Goal: Task Accomplishment & Management: Use online tool/utility

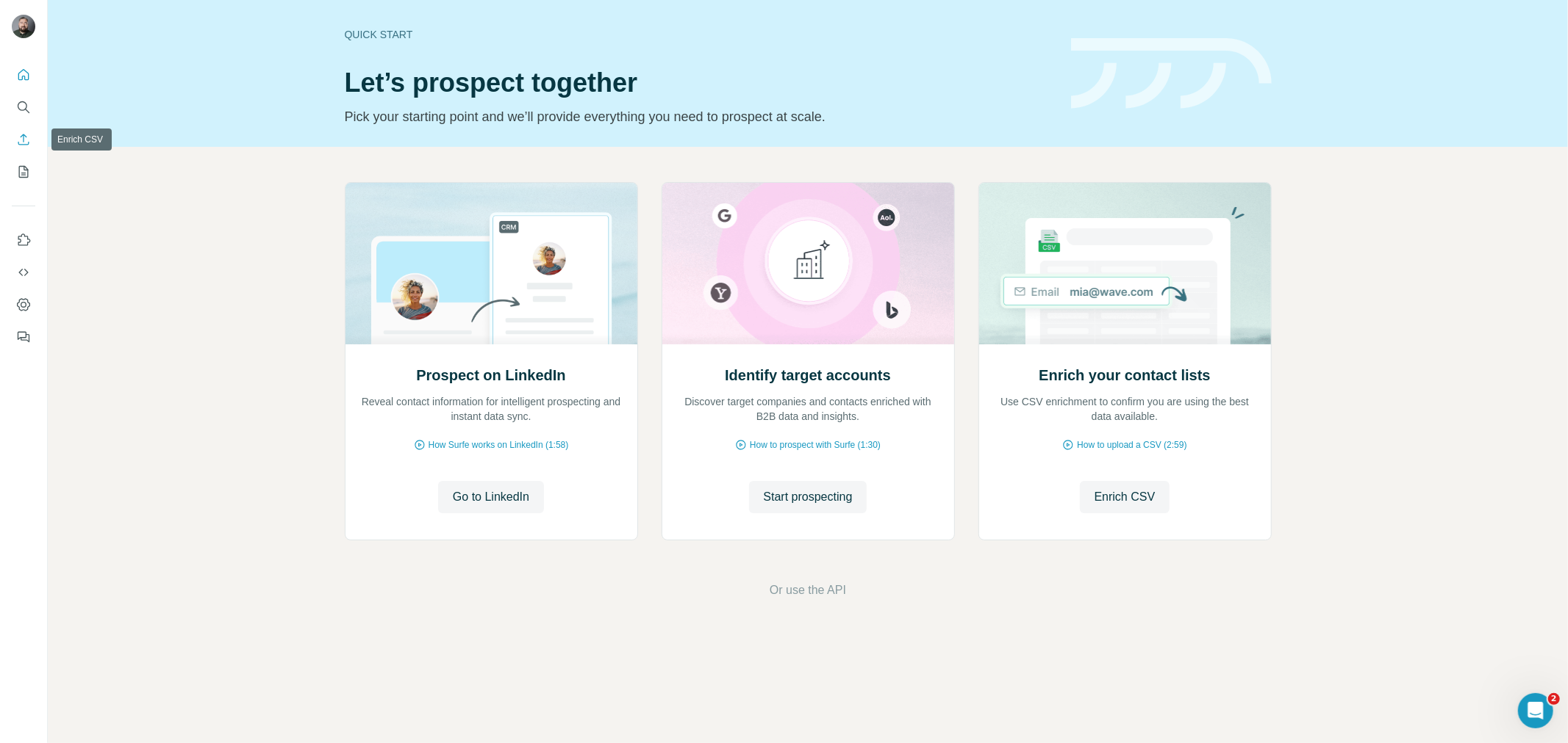
click at [30, 142] on icon "Enrich CSV" at bounding box center [23, 140] width 15 height 15
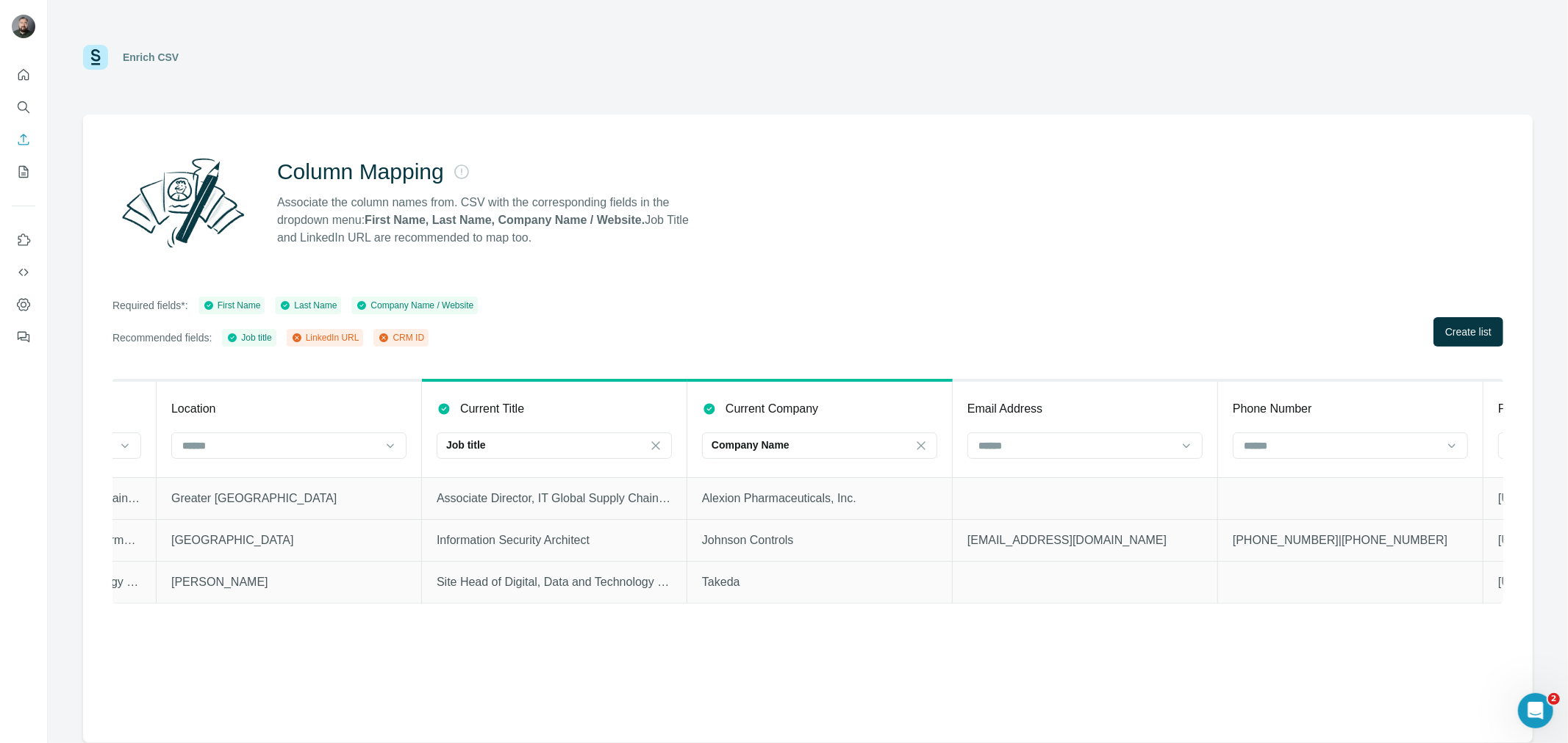
scroll to position [0, 877]
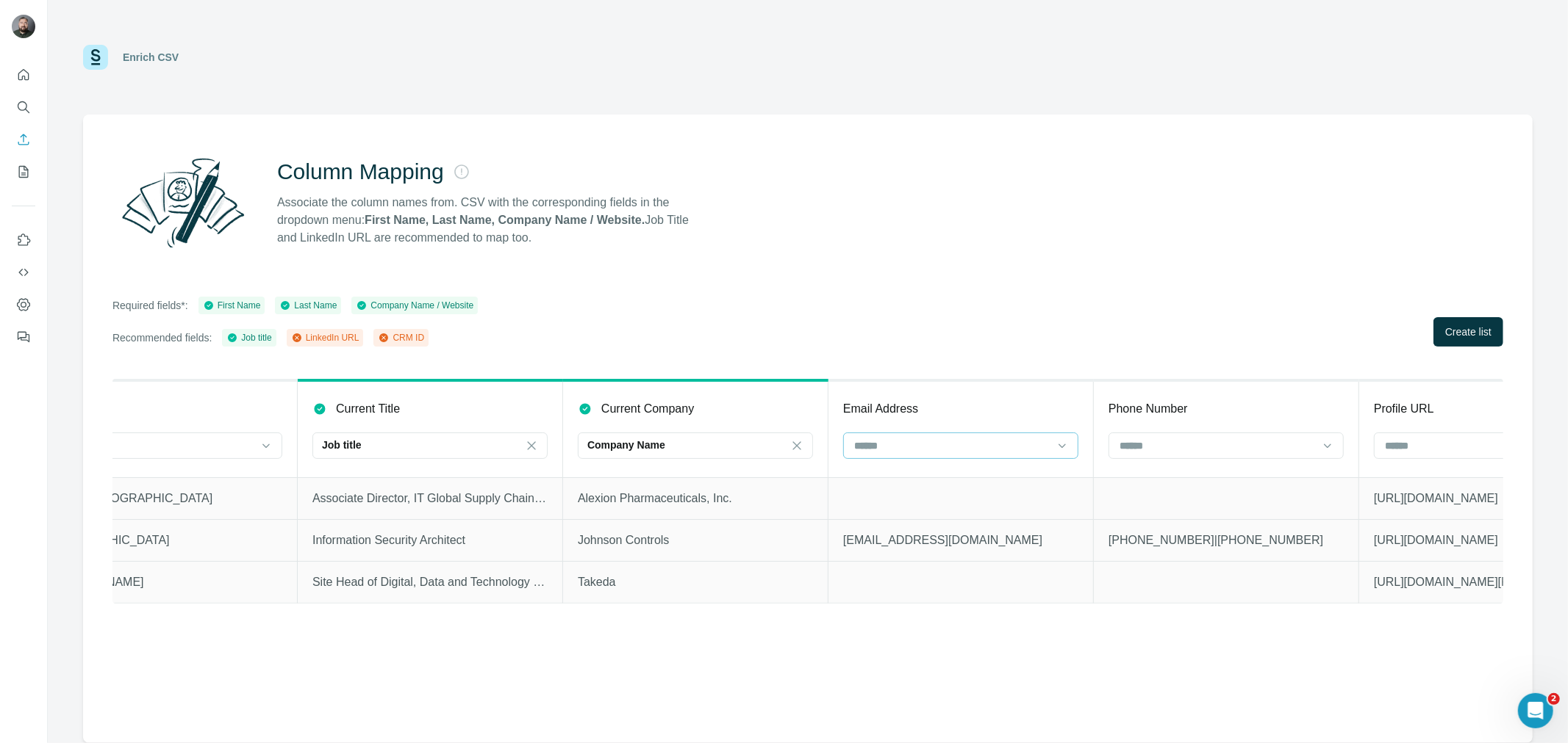
click at [968, 438] on input at bounding box center [951, 446] width 199 height 16
click at [900, 532] on div "CRM ID" at bounding box center [961, 531] width 210 height 15
click at [1393, 439] on input at bounding box center [1482, 446] width 199 height 16
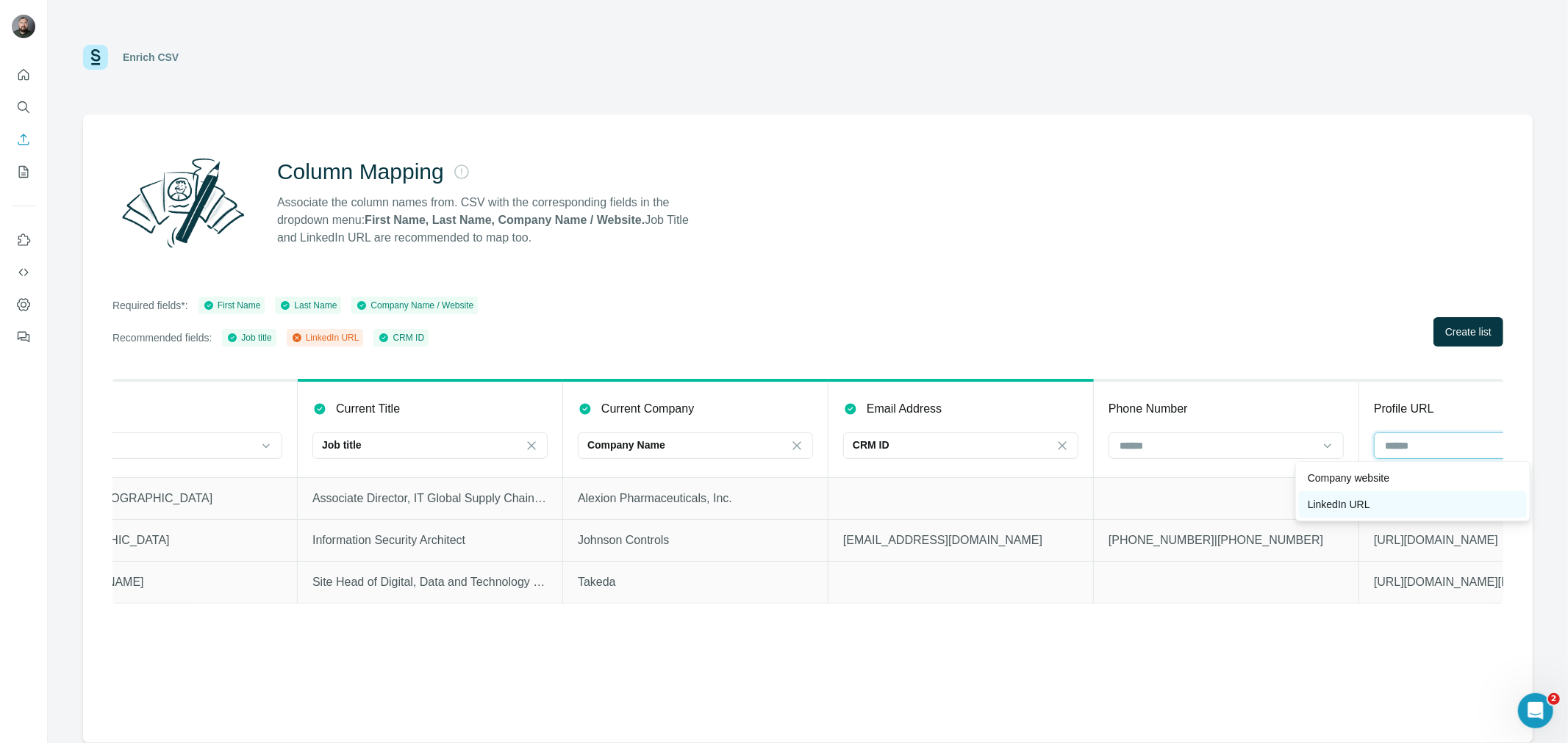
scroll to position [0, 956]
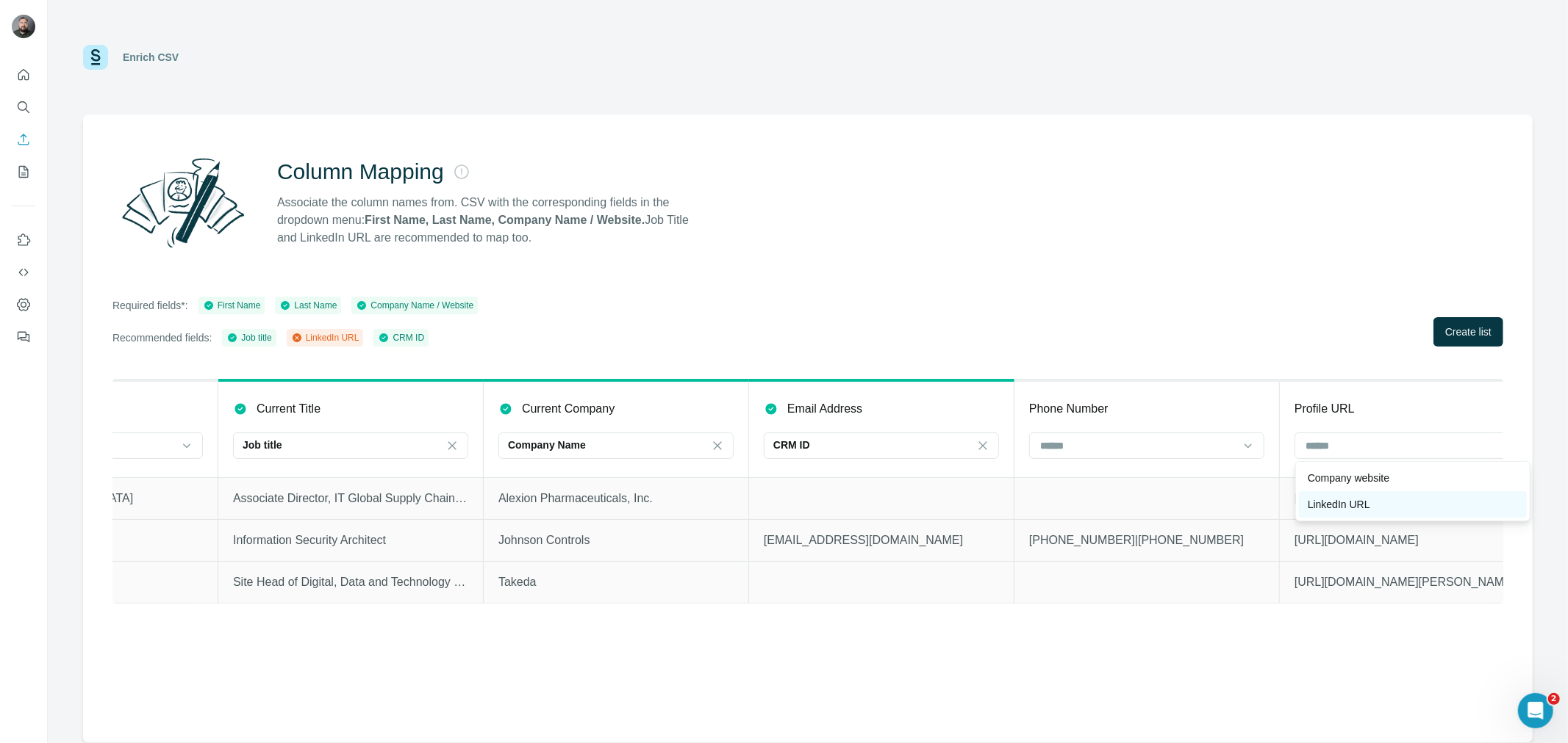
click at [1343, 503] on p "LinkedIn URL" at bounding box center [1339, 504] width 62 height 15
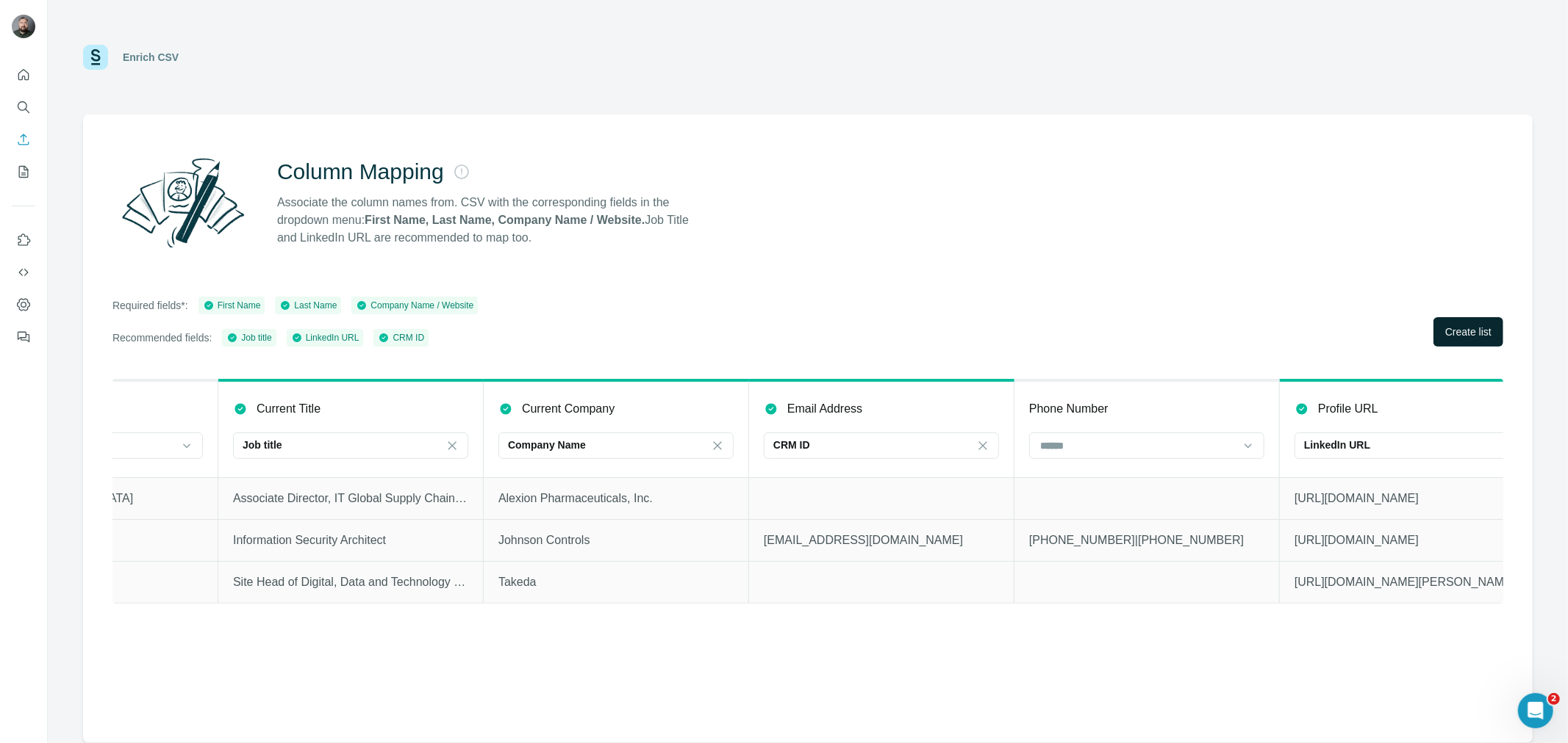
click at [1470, 331] on span "Create list" at bounding box center [1468, 332] width 47 height 15
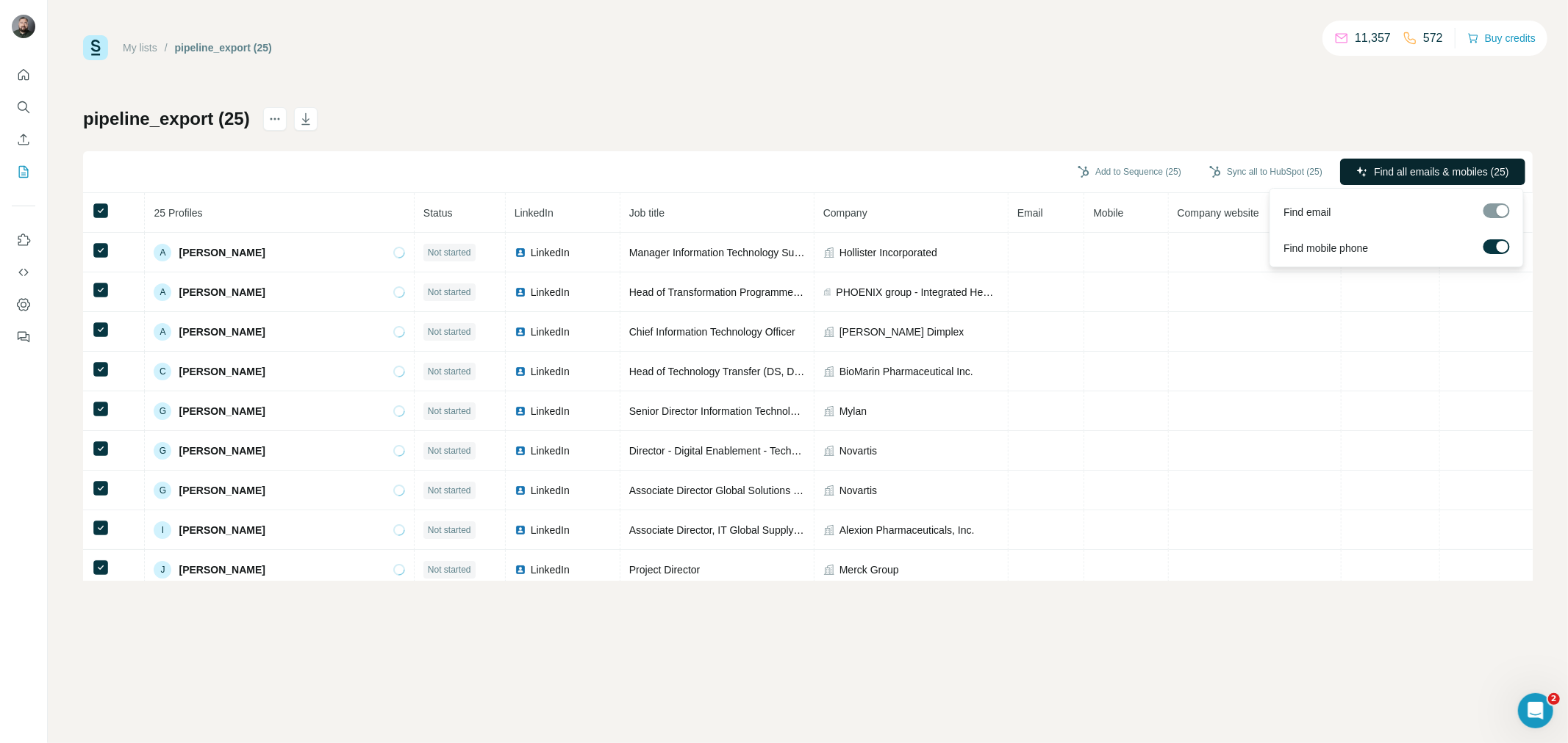
click at [1392, 164] on span "Find all emails & mobiles (25)" at bounding box center [1441, 172] width 135 height 15
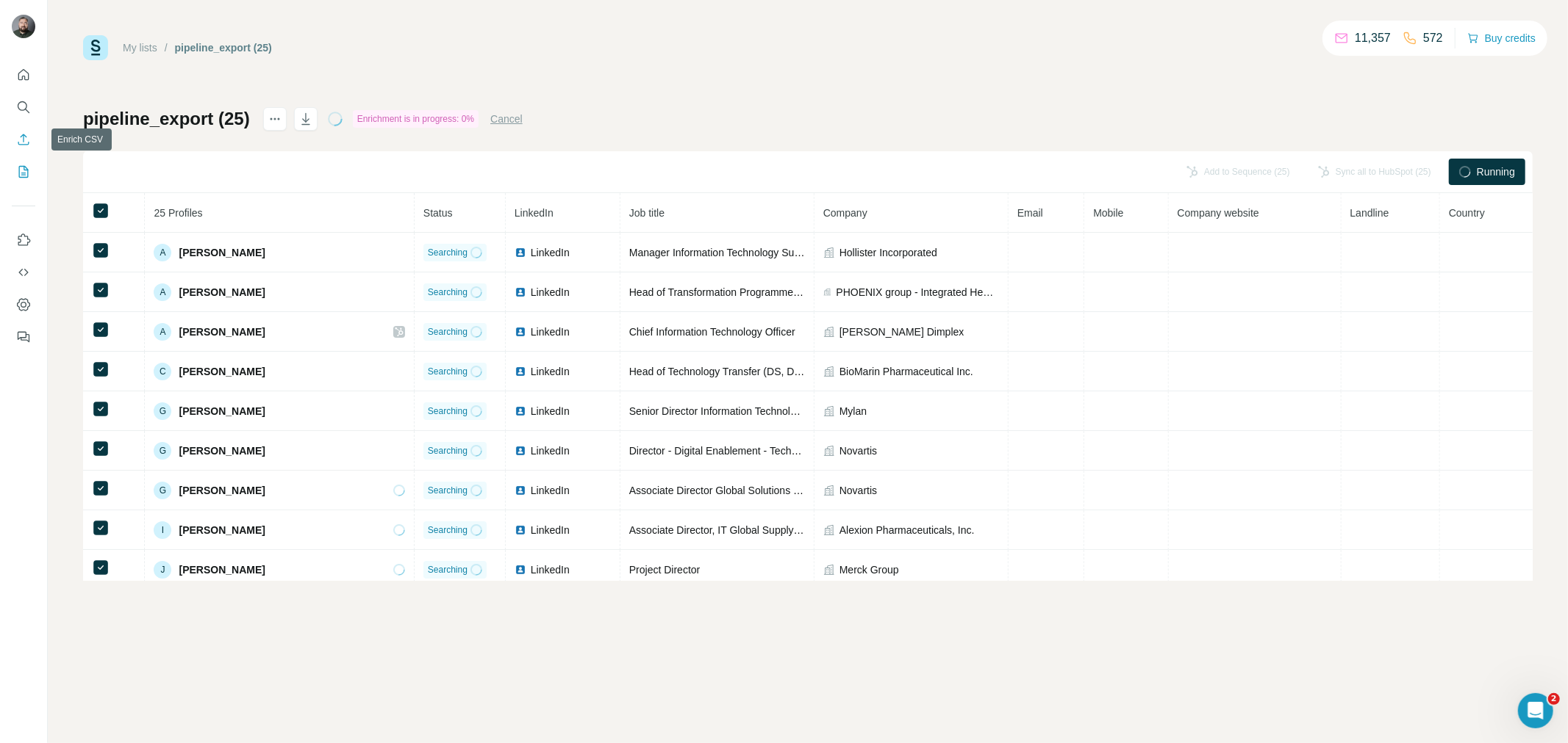
click at [27, 144] on icon "Enrich CSV" at bounding box center [23, 140] width 15 height 15
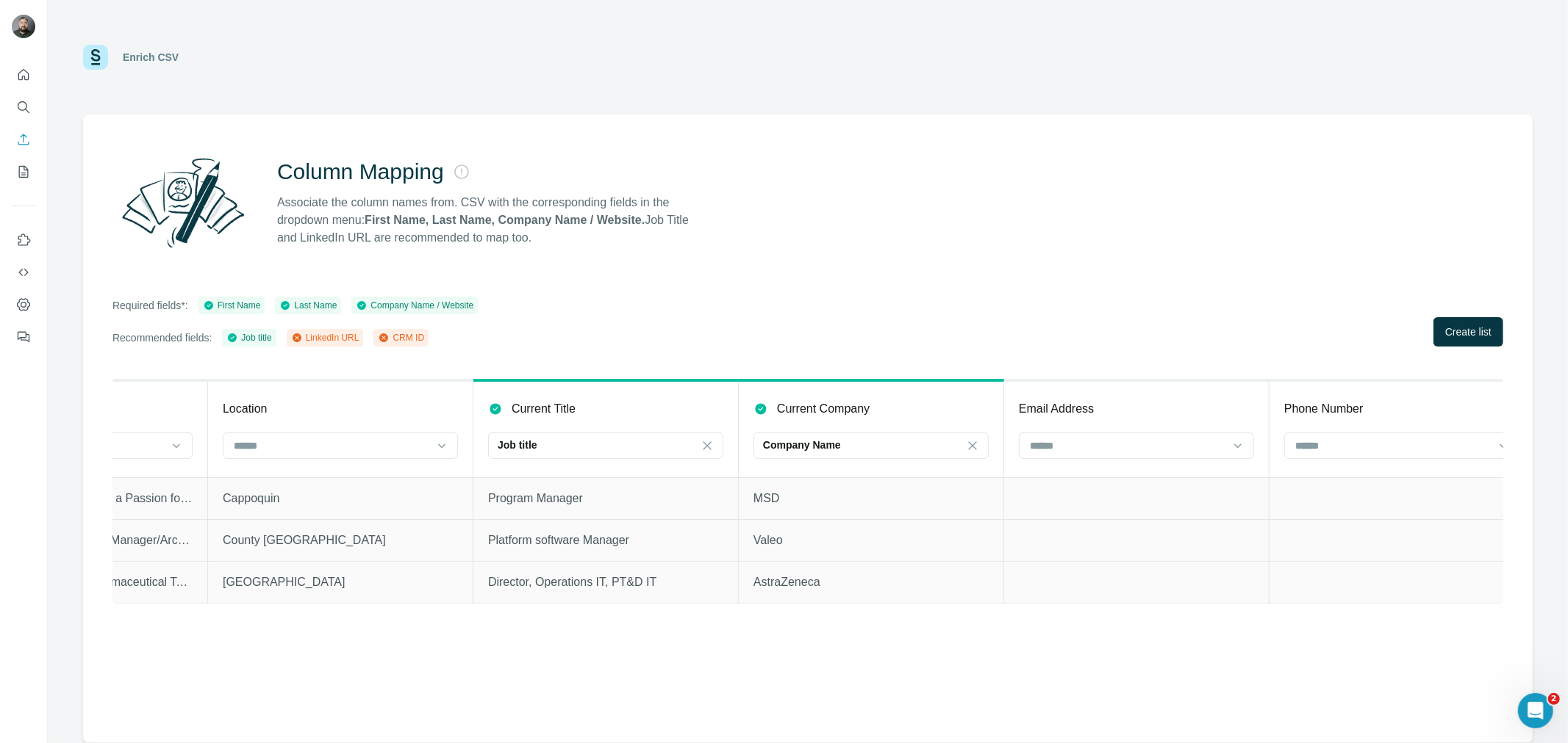
scroll to position [0, 908]
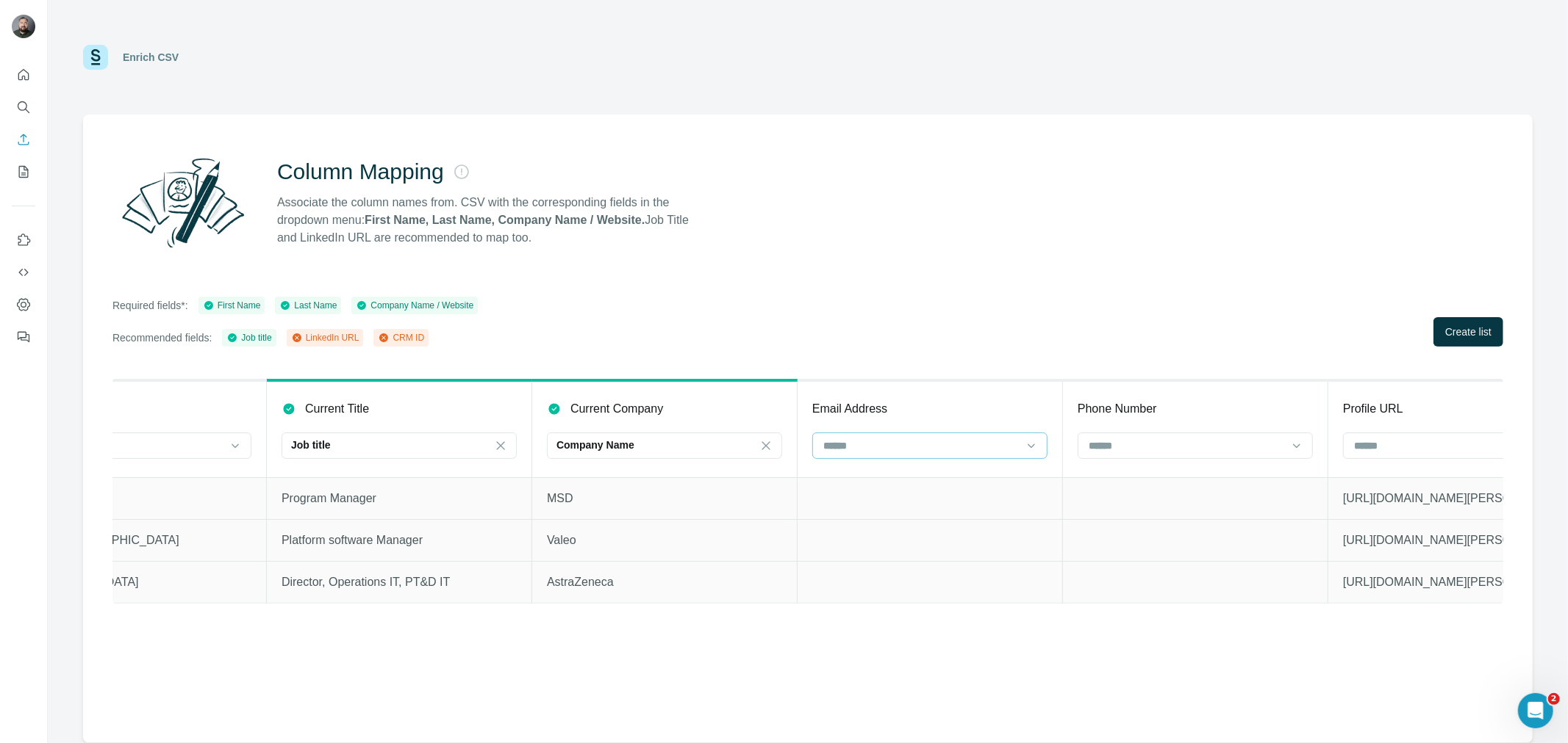
click at [965, 446] on input at bounding box center [921, 446] width 199 height 16
click at [861, 534] on div "CRM ID" at bounding box center [929, 531] width 210 height 15
click at [1422, 445] on input at bounding box center [1451, 446] width 199 height 16
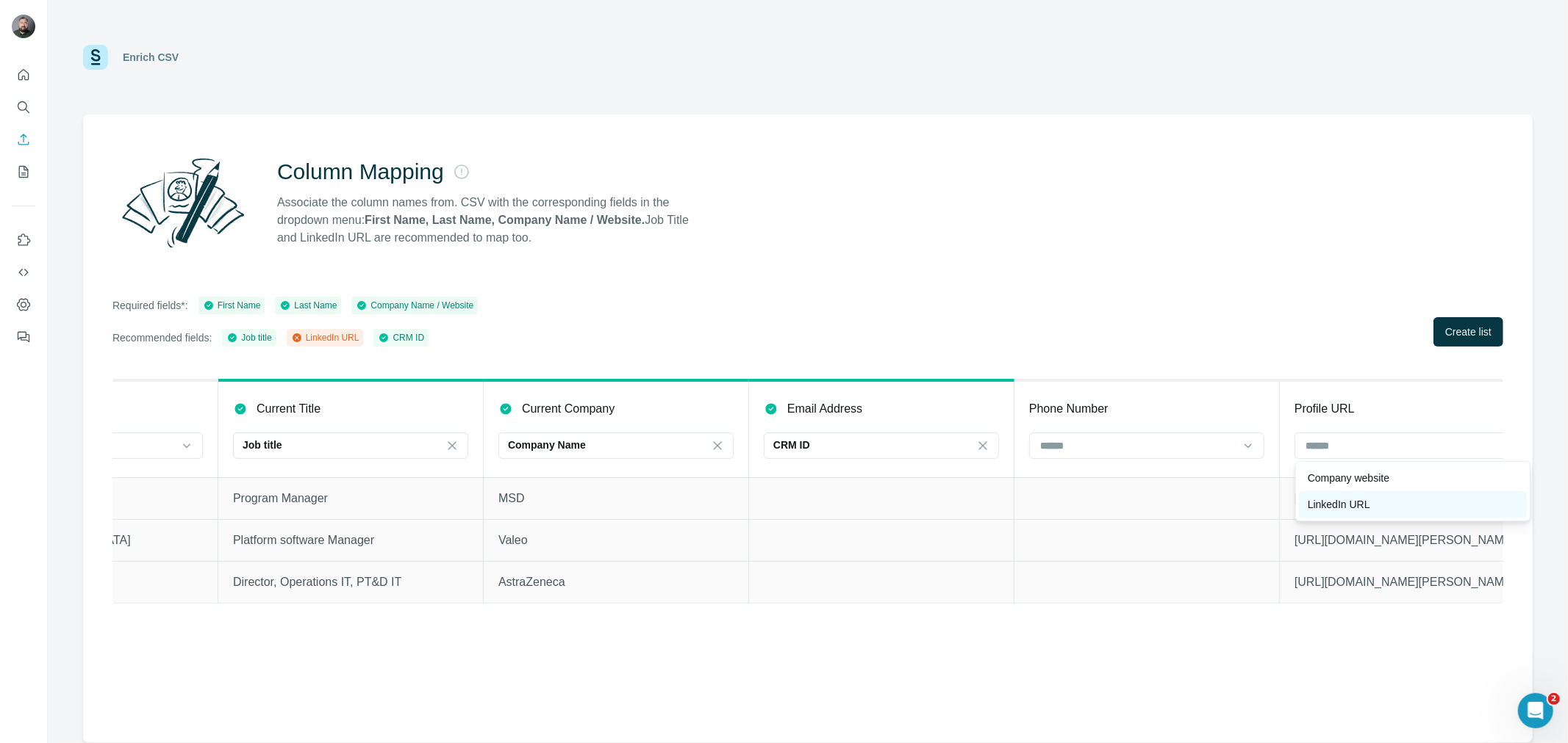
click at [1366, 504] on p "LinkedIn URL" at bounding box center [1339, 504] width 62 height 15
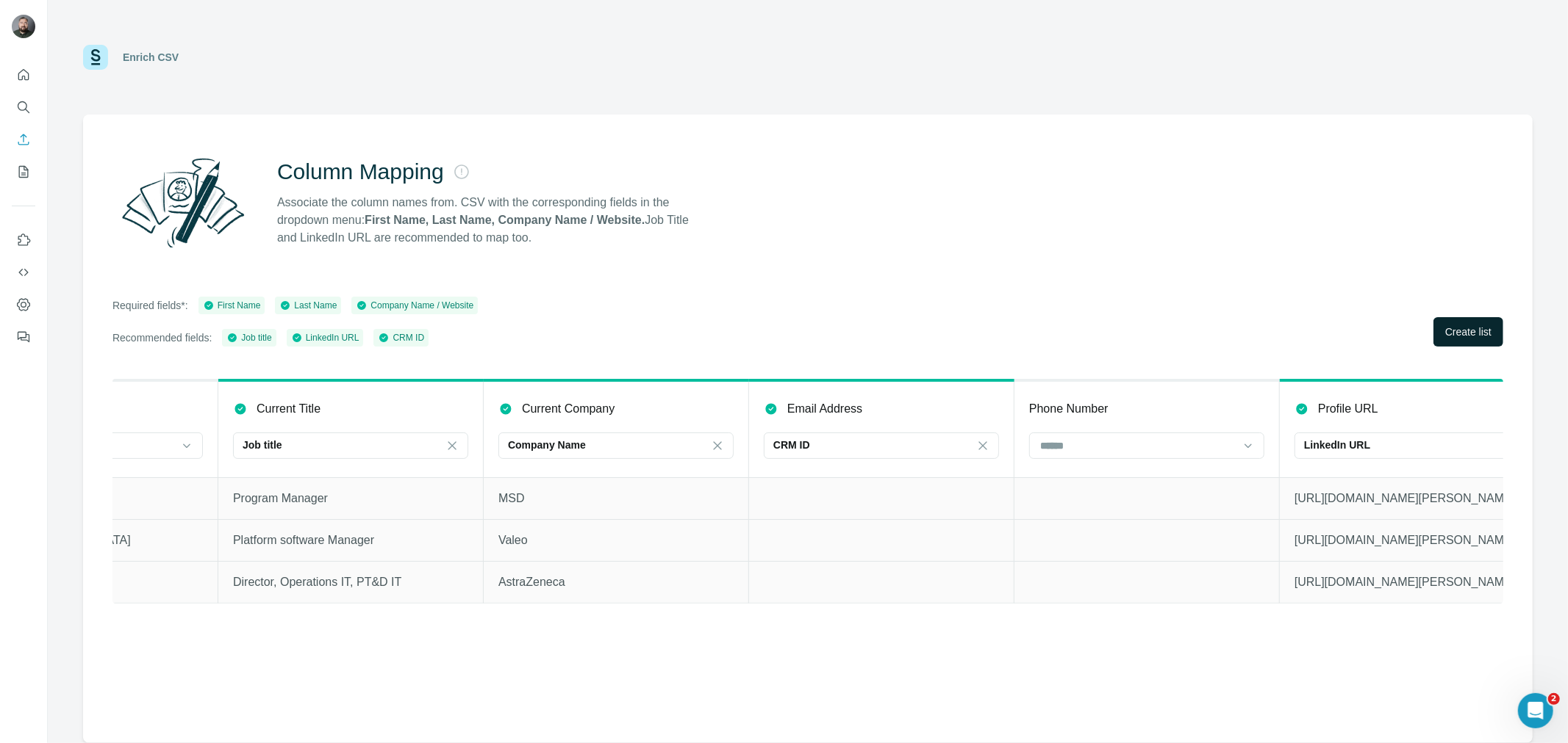
click at [1449, 329] on span "Create list" at bounding box center [1468, 332] width 47 height 15
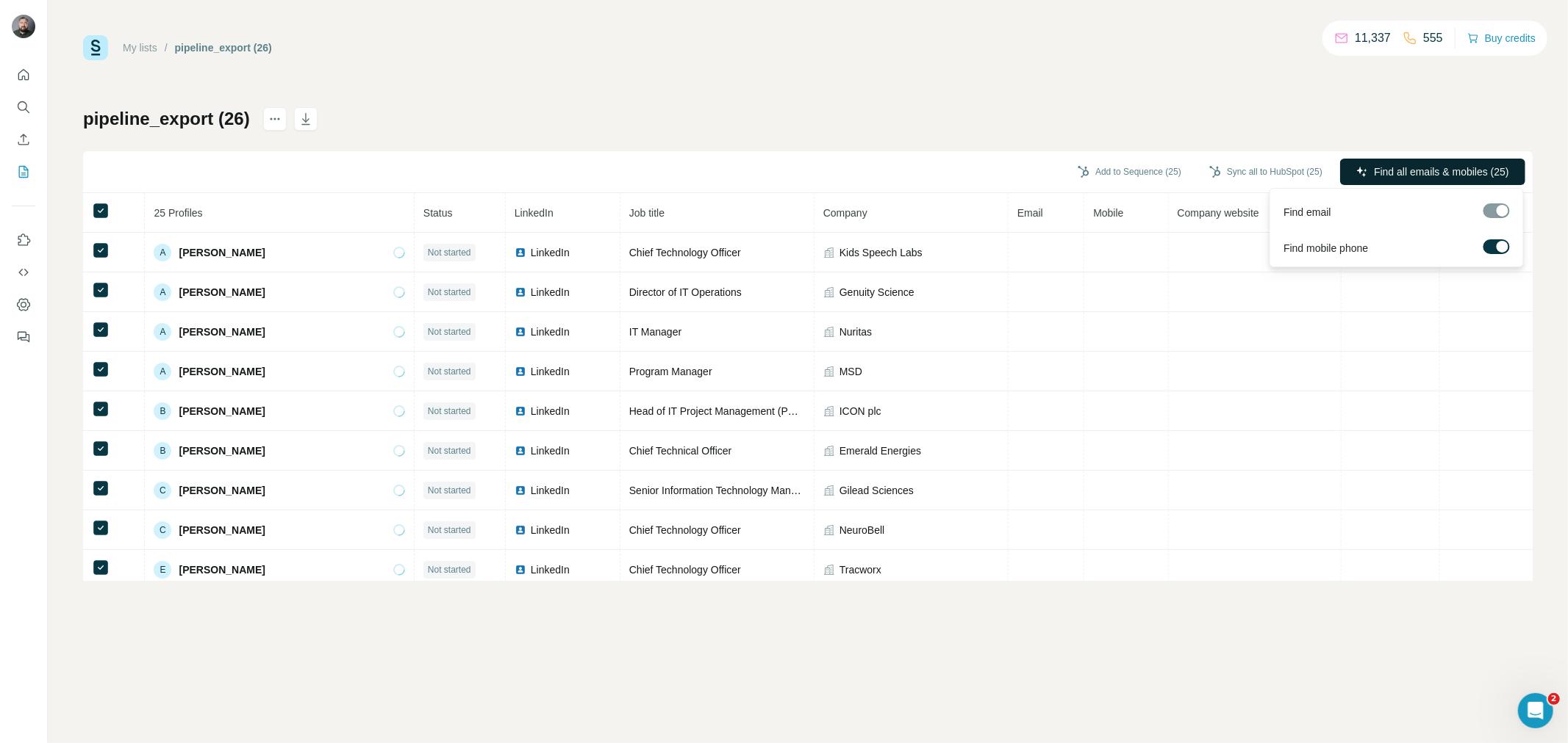
click at [1458, 177] on span "Find all emails & mobiles (25)" at bounding box center [1441, 172] width 135 height 15
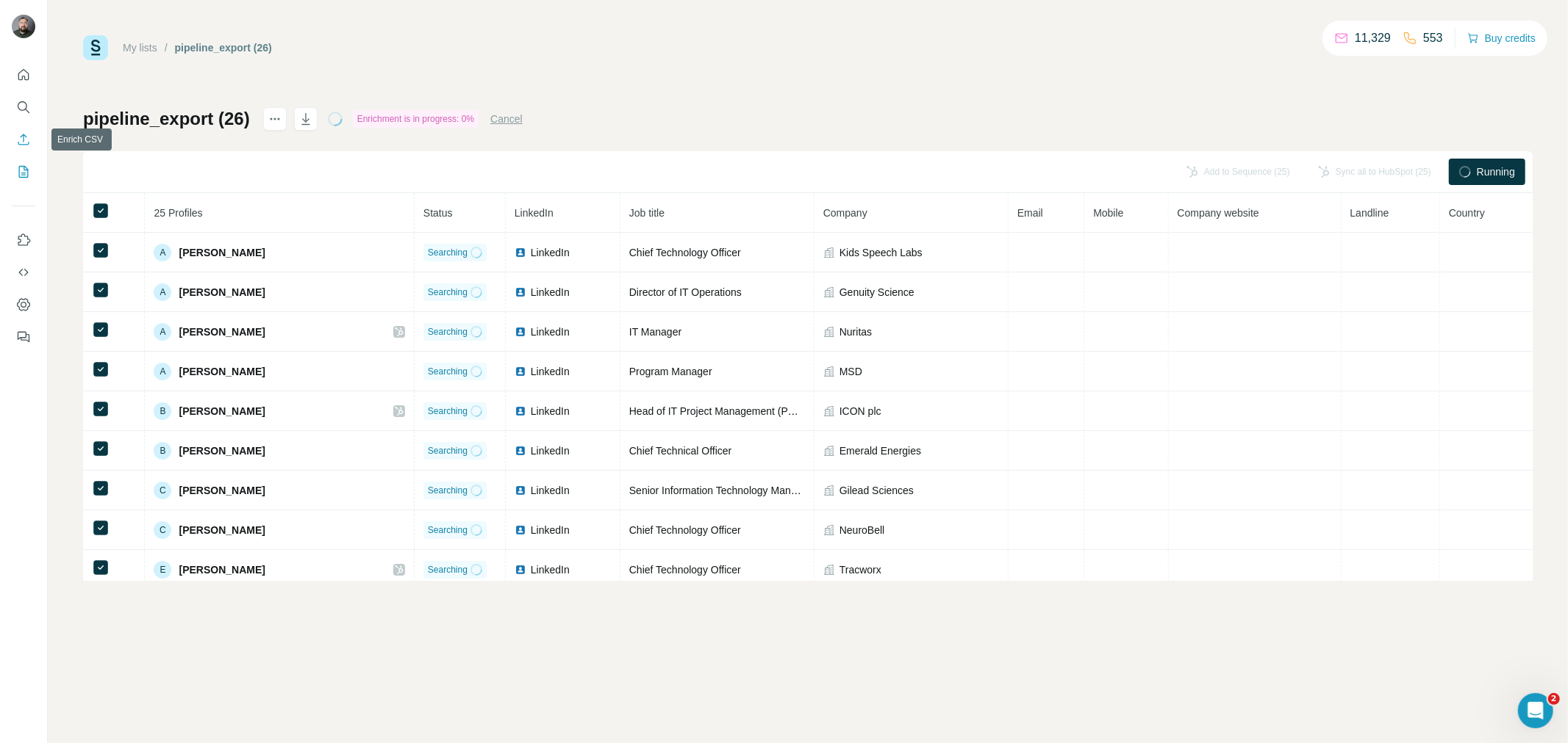
drag, startPoint x: 32, startPoint y: 138, endPoint x: 34, endPoint y: 130, distance: 8.2
click at [34, 136] on button "Enrich CSV" at bounding box center [23, 140] width 23 height 26
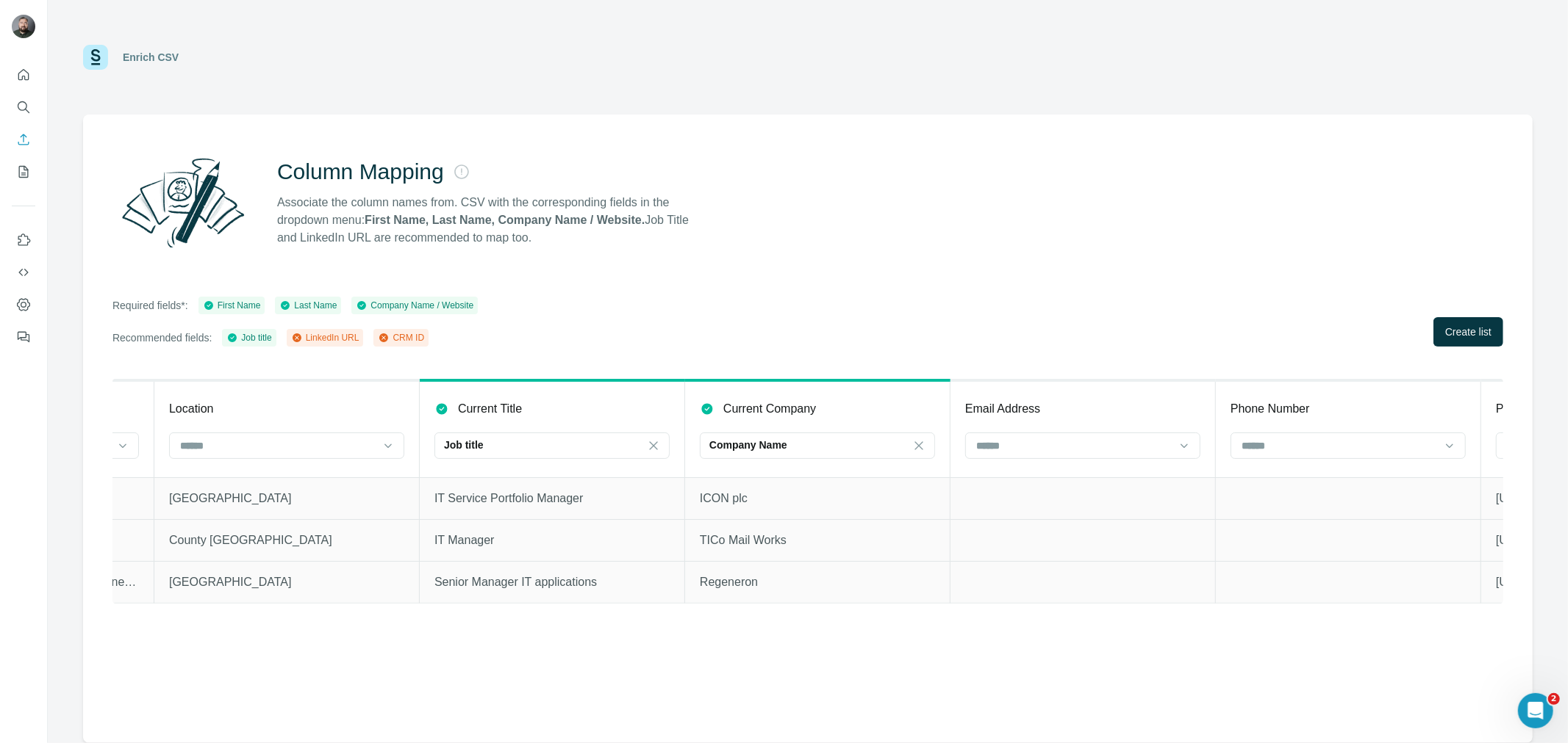
scroll to position [0, 879]
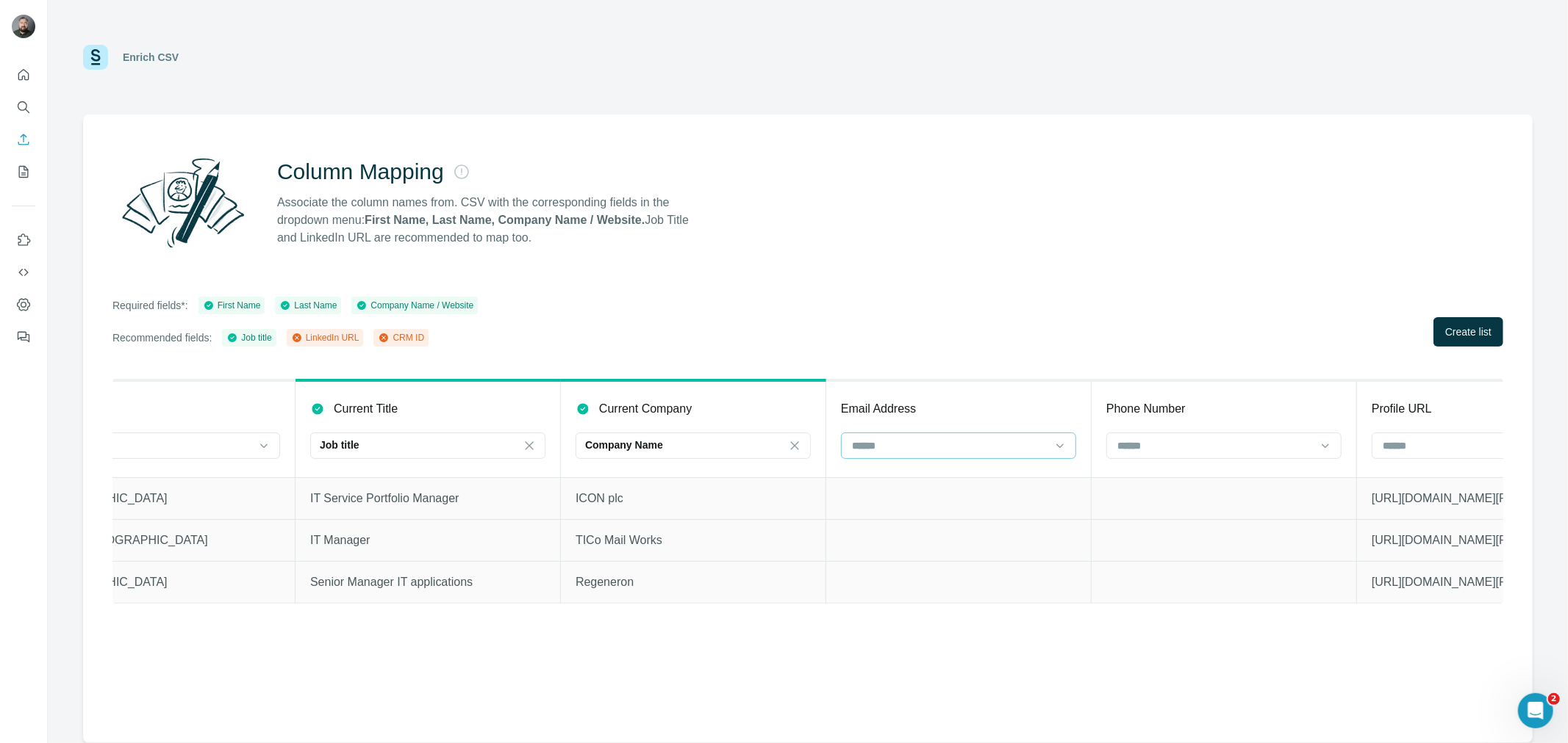
click at [989, 441] on input at bounding box center [950, 446] width 199 height 16
click at [888, 532] on p "CRM ID" at bounding box center [871, 531] width 36 height 15
click at [1415, 444] on input at bounding box center [1479, 446] width 199 height 16
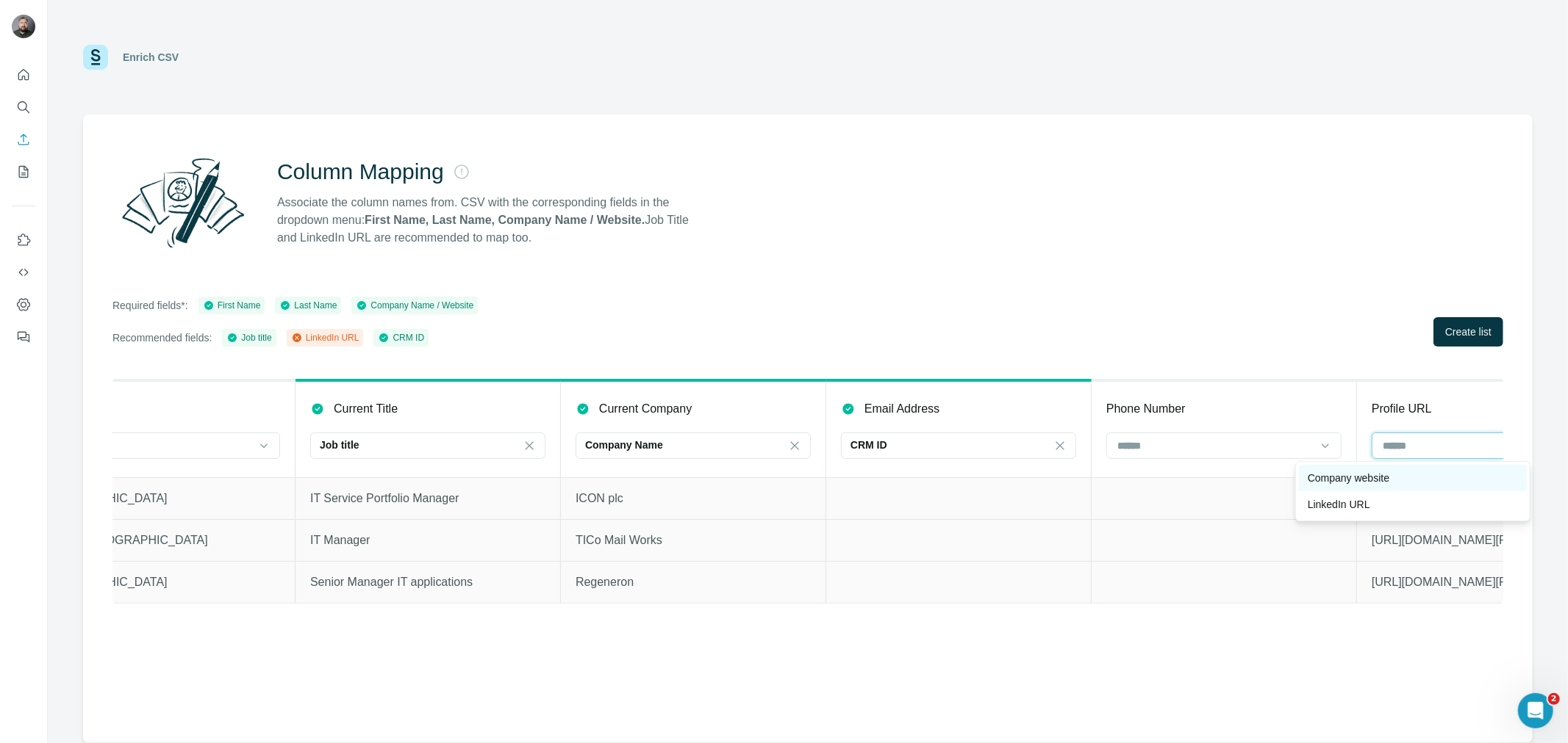
scroll to position [0, 956]
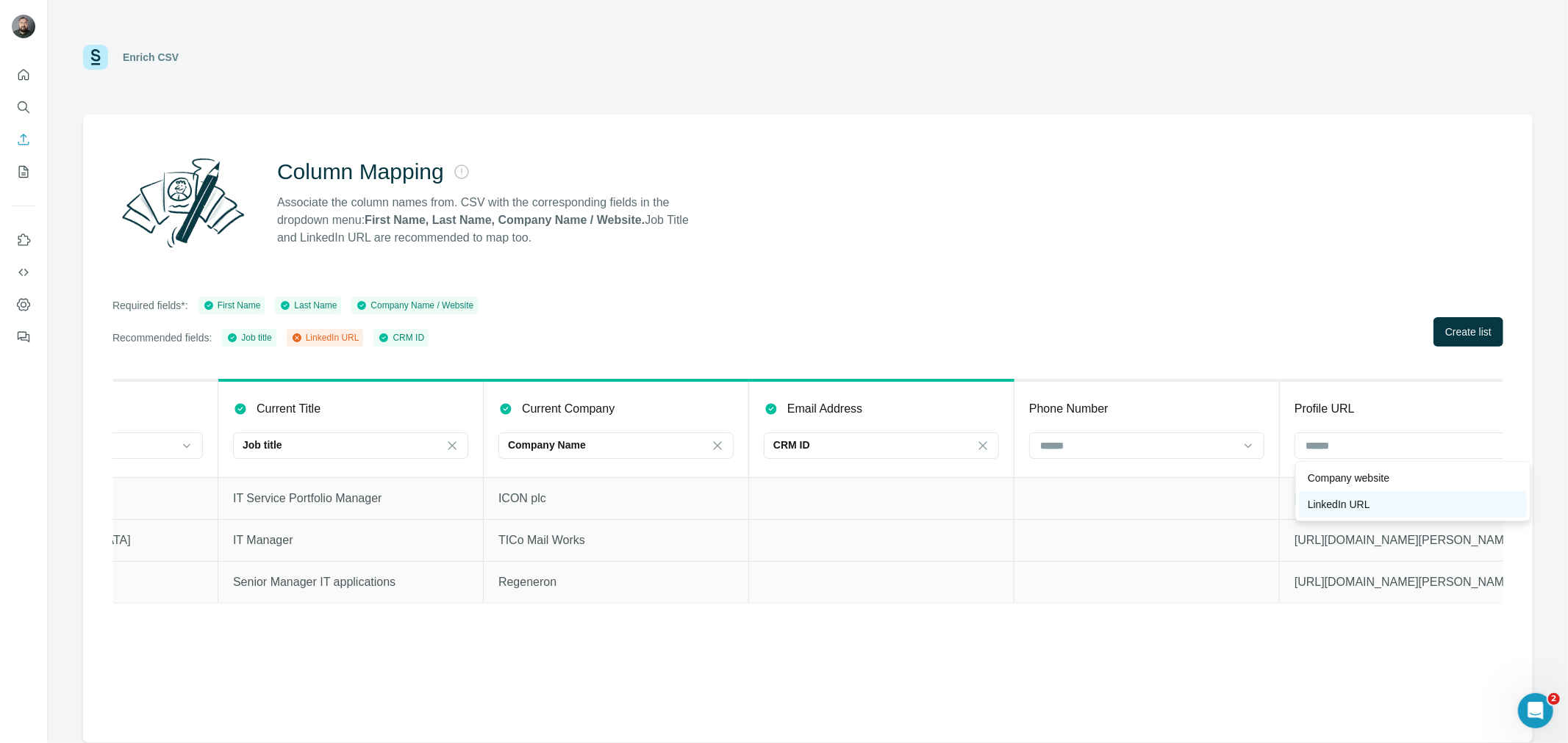
click at [1342, 503] on p "LinkedIn URL" at bounding box center [1339, 504] width 62 height 15
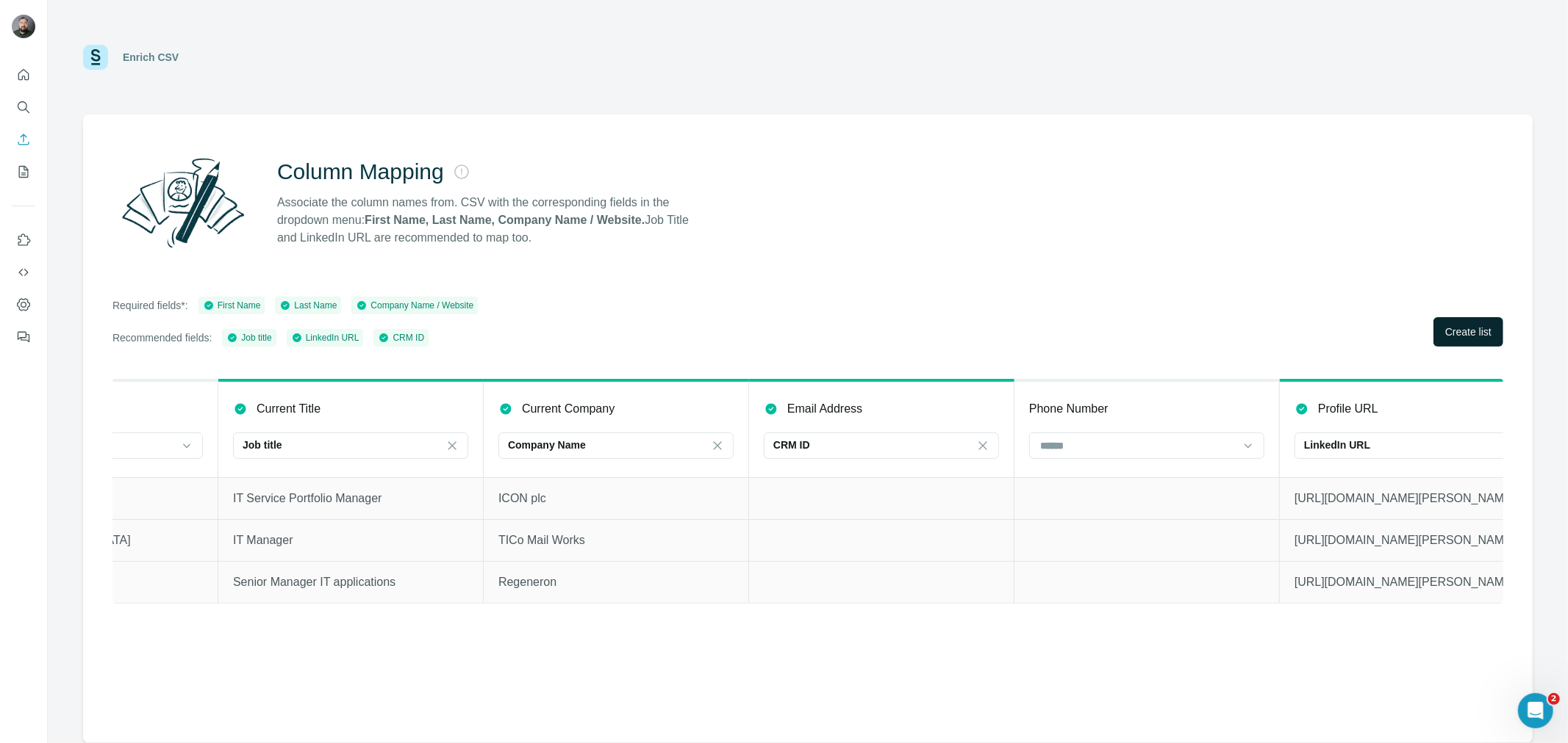
click at [1452, 331] on span "Create list" at bounding box center [1468, 332] width 47 height 15
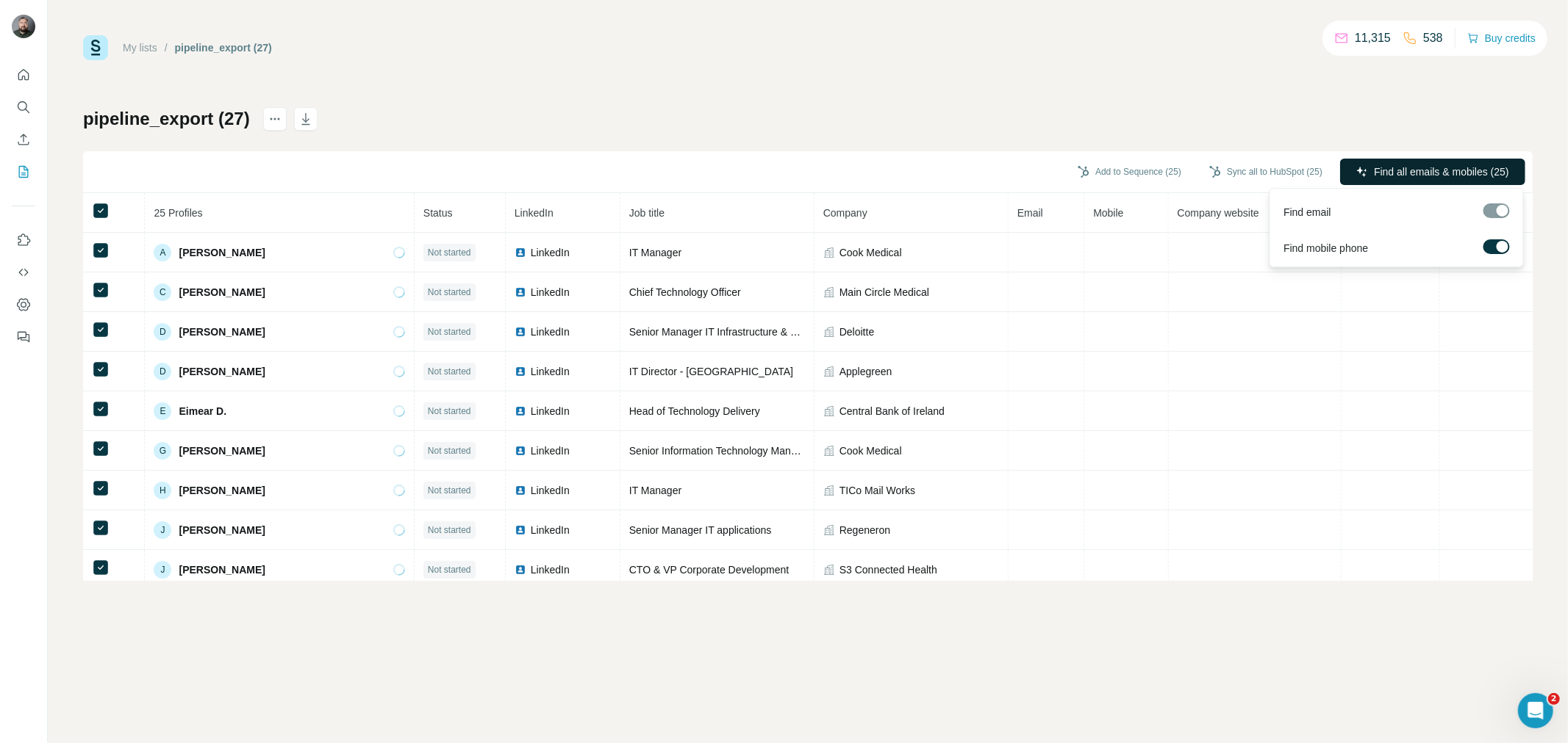
click at [1411, 178] on span "Find all emails & mobiles (25)" at bounding box center [1441, 172] width 135 height 15
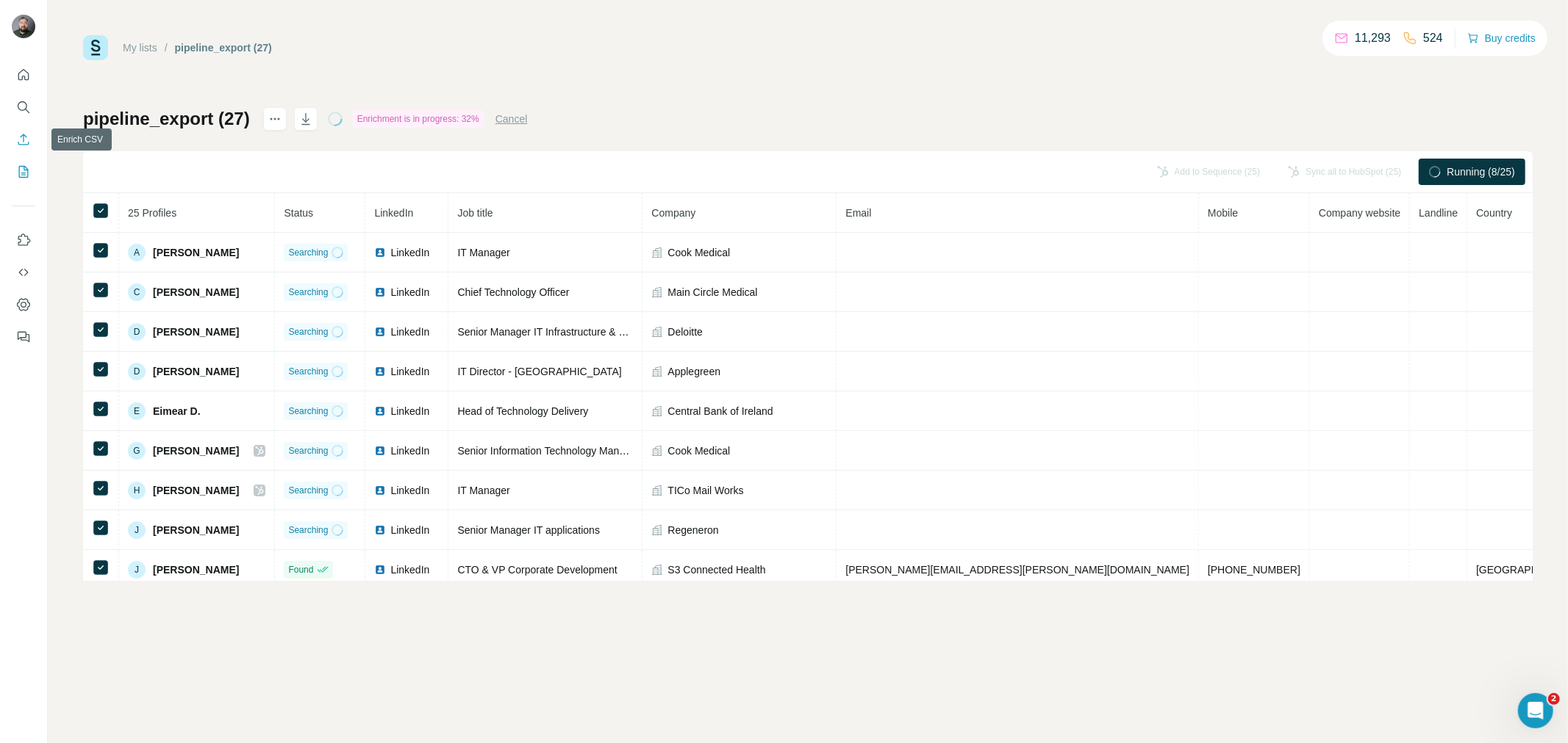
click at [22, 132] on icon "Enrich CSV" at bounding box center [23, 140] width 15 height 15
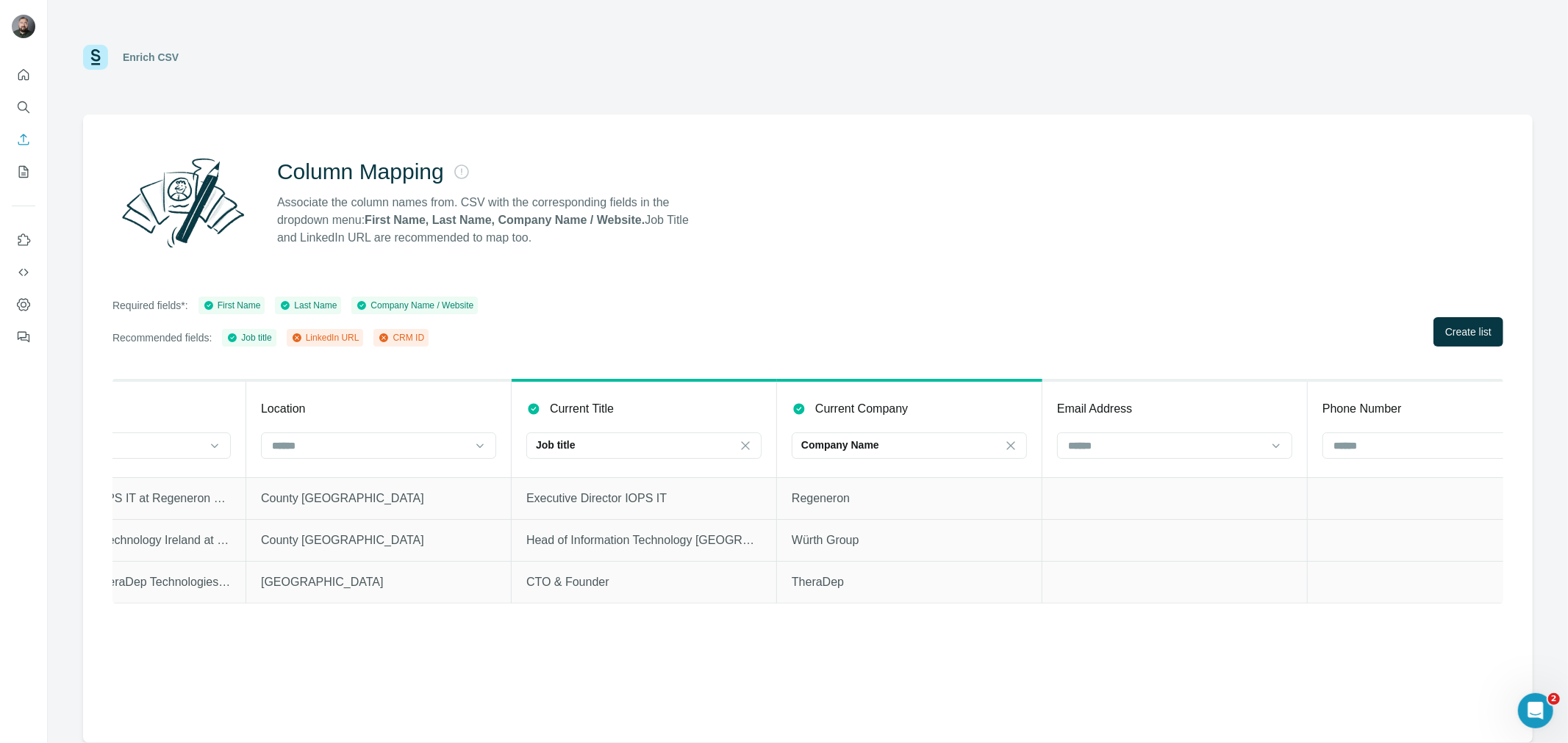
scroll to position [0, 784]
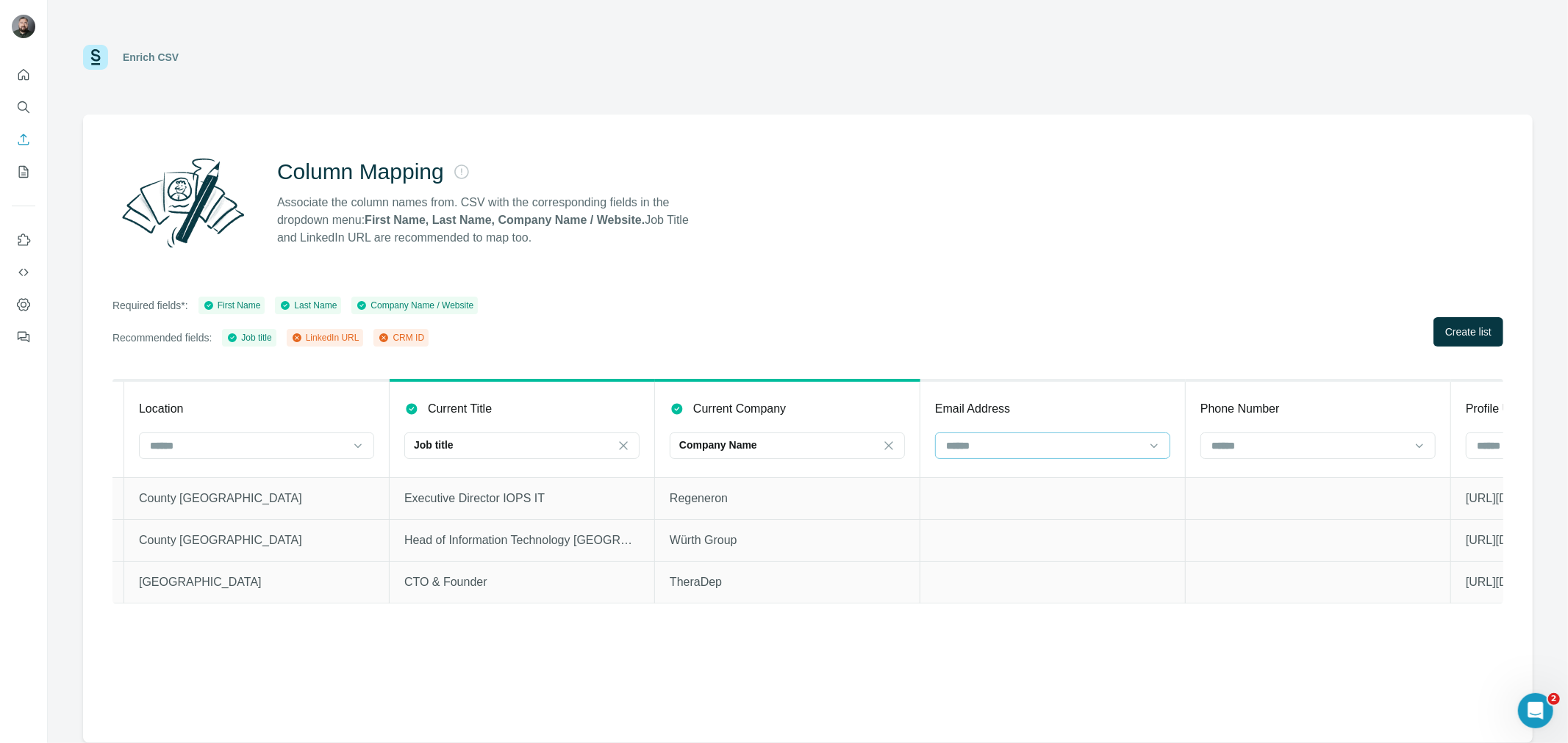
click at [1048, 445] on input at bounding box center [1043, 446] width 199 height 16
click at [993, 531] on div "CRM ID" at bounding box center [1052, 531] width 210 height 15
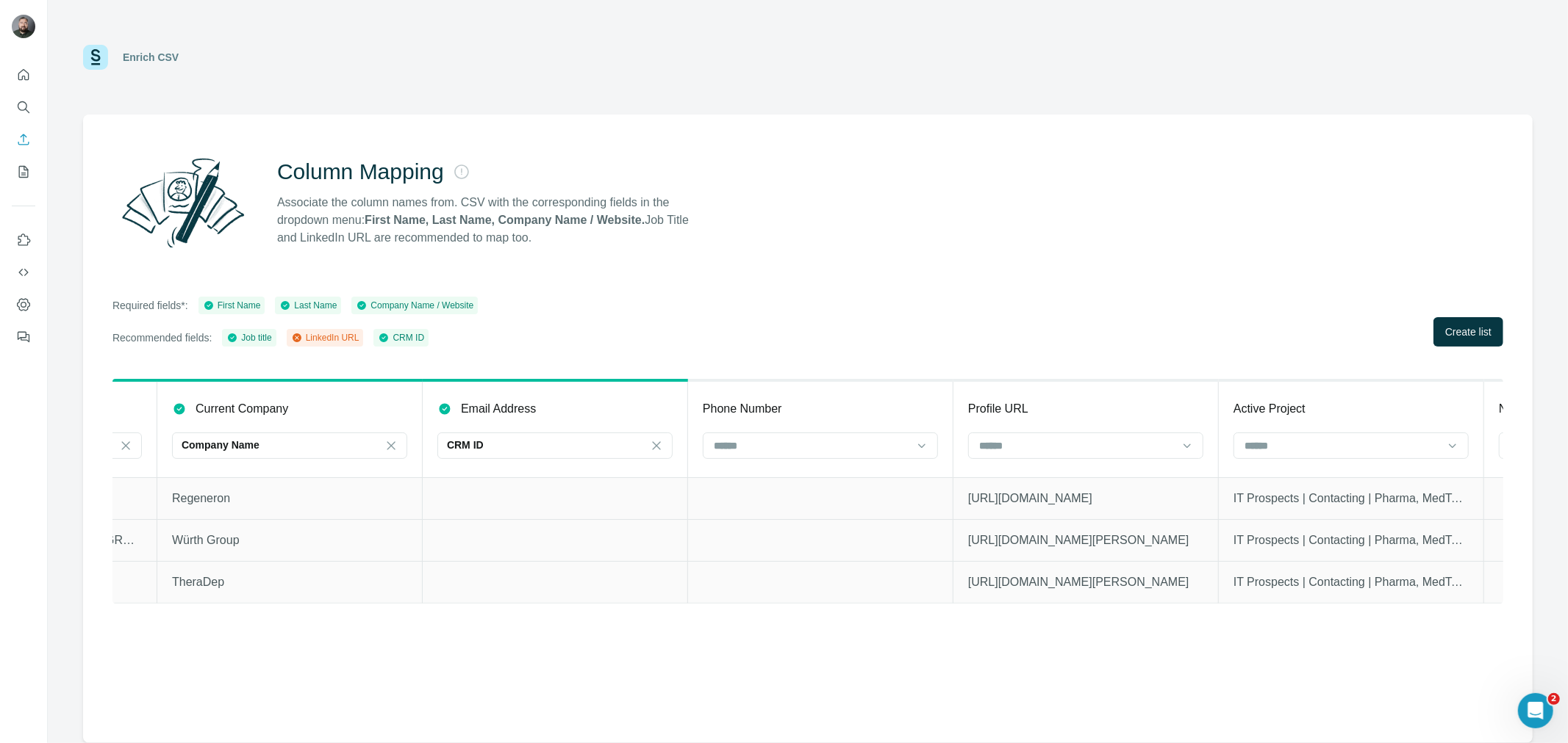
scroll to position [0, 1501]
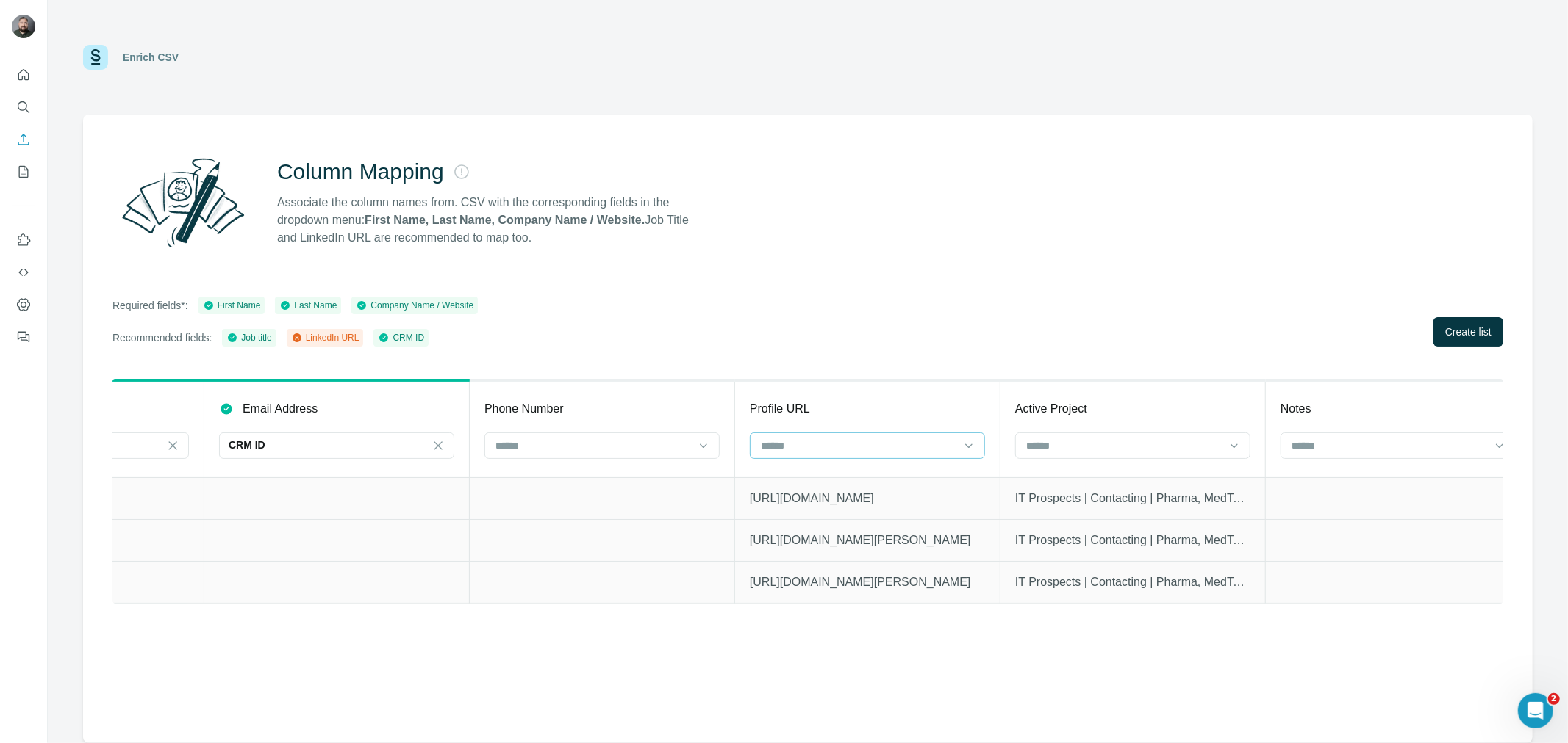
click at [835, 448] on input at bounding box center [858, 446] width 199 height 16
click at [823, 502] on p "LinkedIn URL" at bounding box center [794, 504] width 62 height 15
click at [1474, 337] on span "Create list" at bounding box center [1468, 332] width 47 height 15
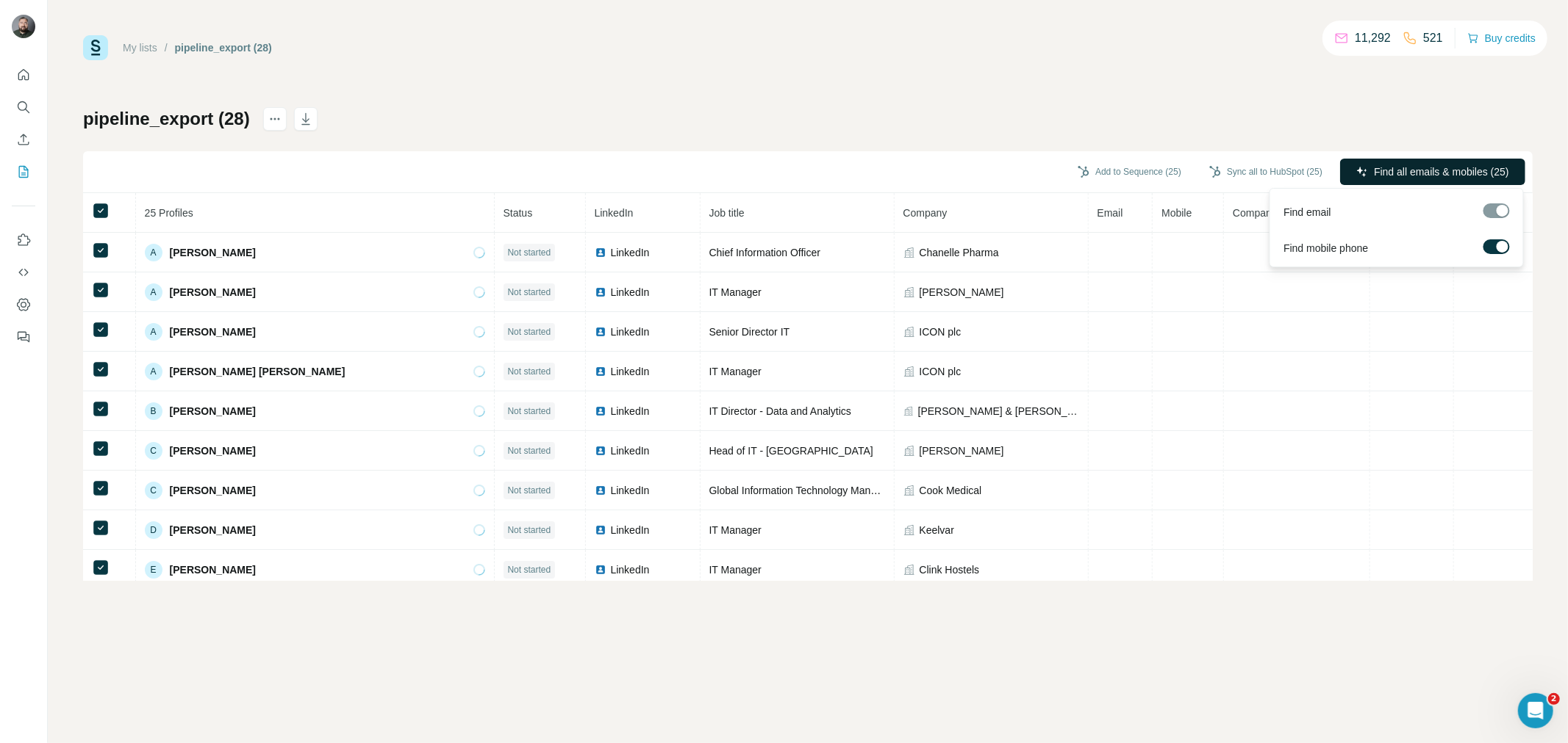
click at [1377, 176] on span "Find all emails & mobiles (25)" at bounding box center [1441, 172] width 135 height 15
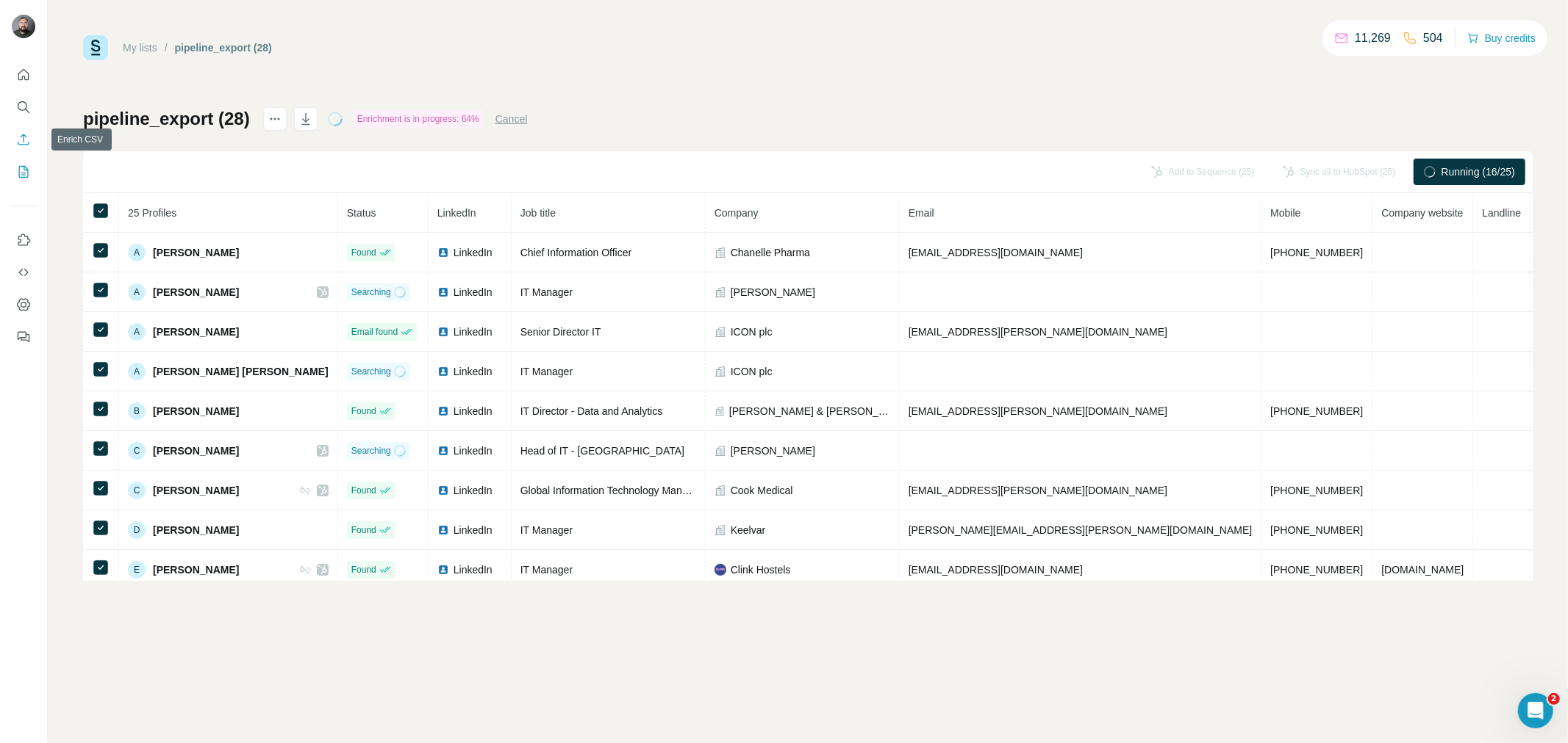
click at [28, 142] on icon "Enrich CSV" at bounding box center [24, 139] width 11 height 11
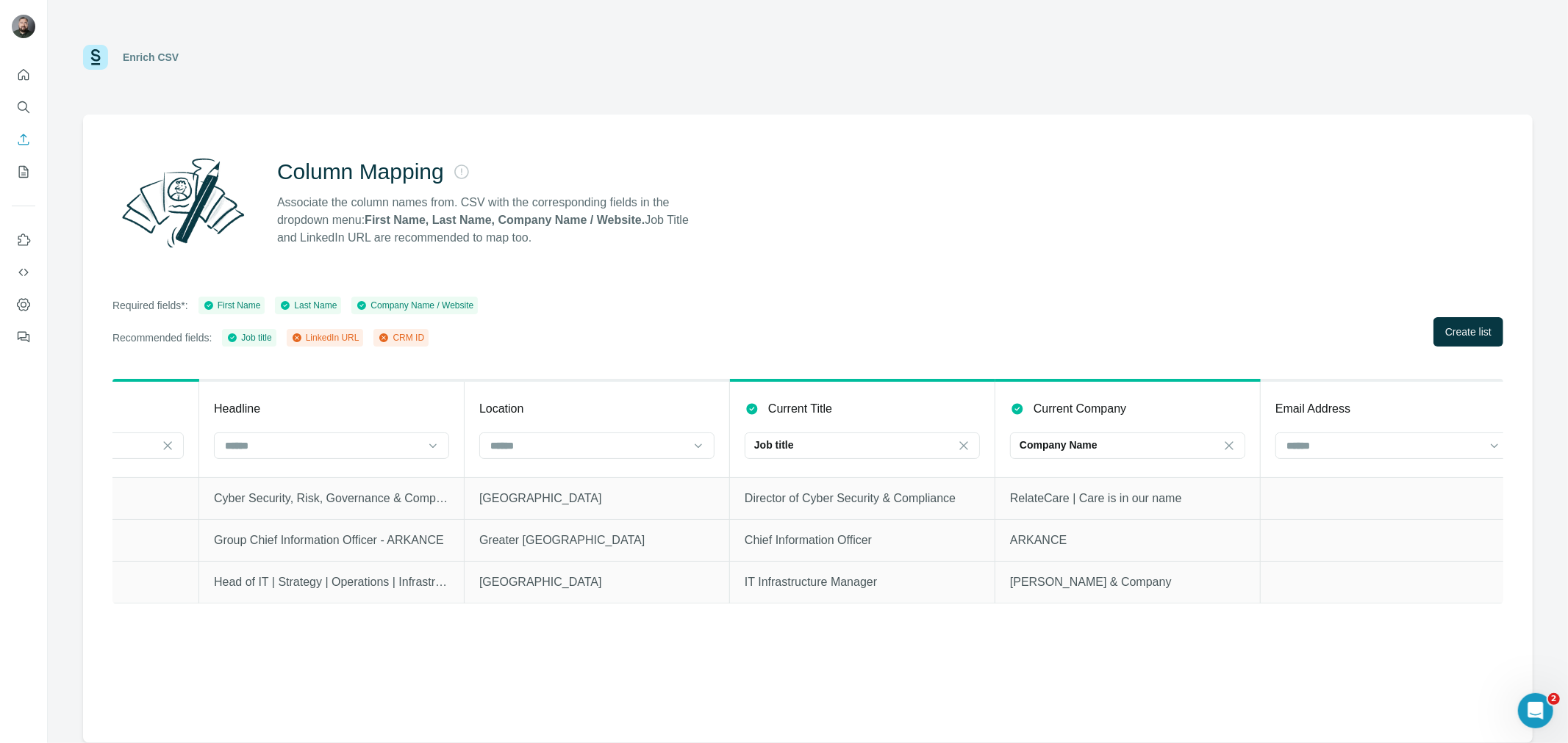
scroll to position [0, 665]
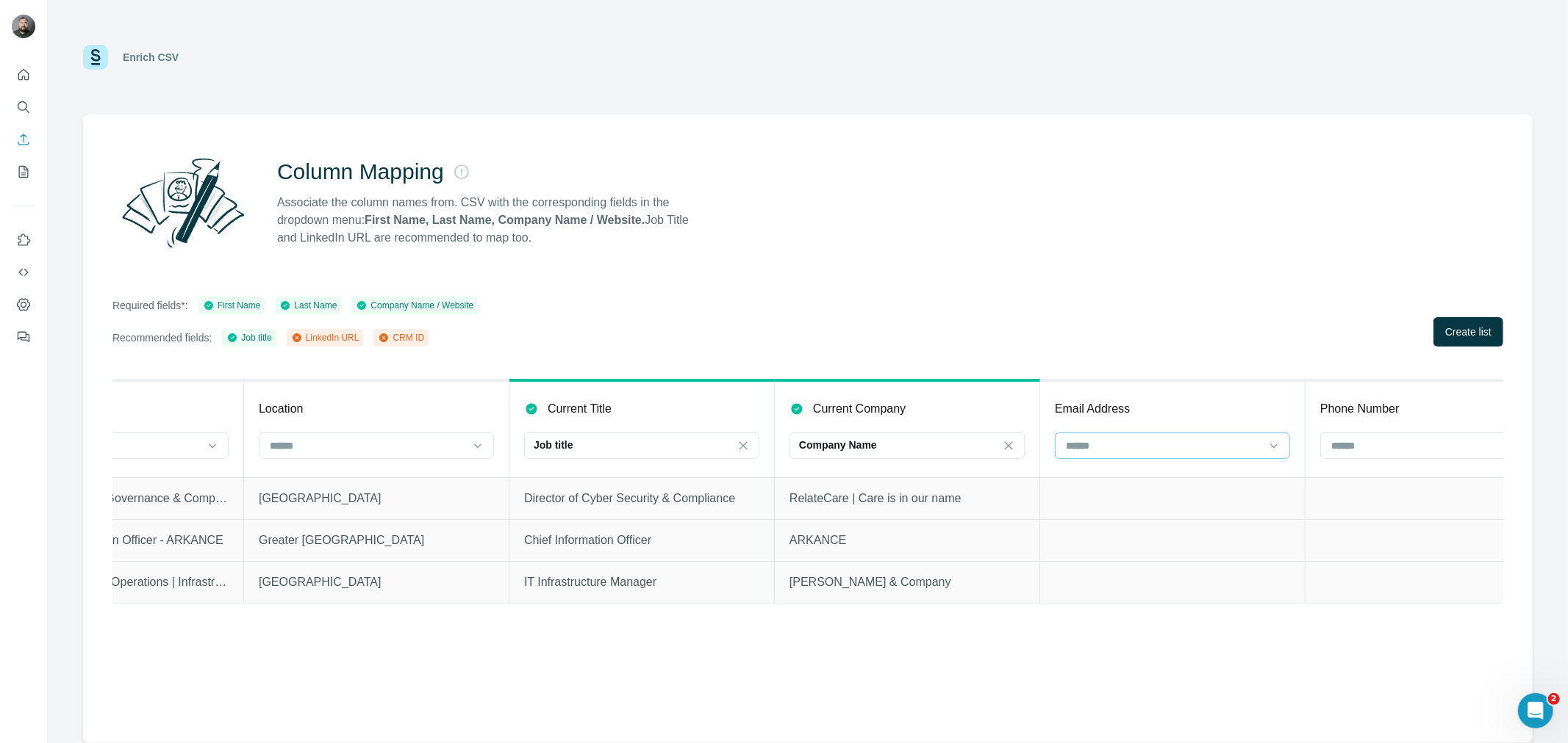
click at [1114, 448] on input at bounding box center [1163, 446] width 199 height 16
click at [1112, 530] on div "CRM ID" at bounding box center [1172, 531] width 210 height 15
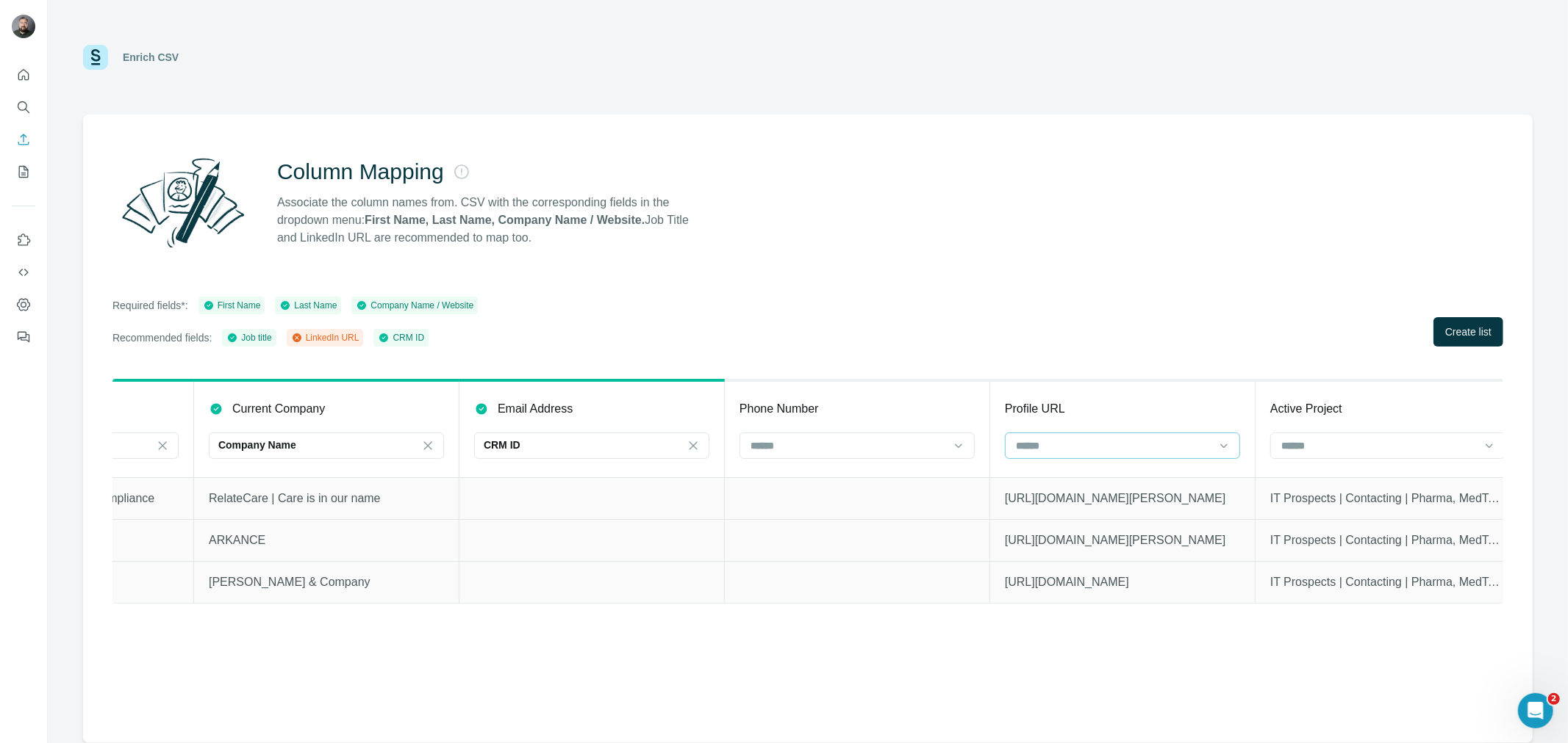
click at [1088, 433] on div at bounding box center [1113, 446] width 199 height 25
click at [1075, 511] on p "LinkedIn URL" at bounding box center [1048, 504] width 62 height 15
click at [1466, 334] on span "Create list" at bounding box center [1468, 332] width 47 height 15
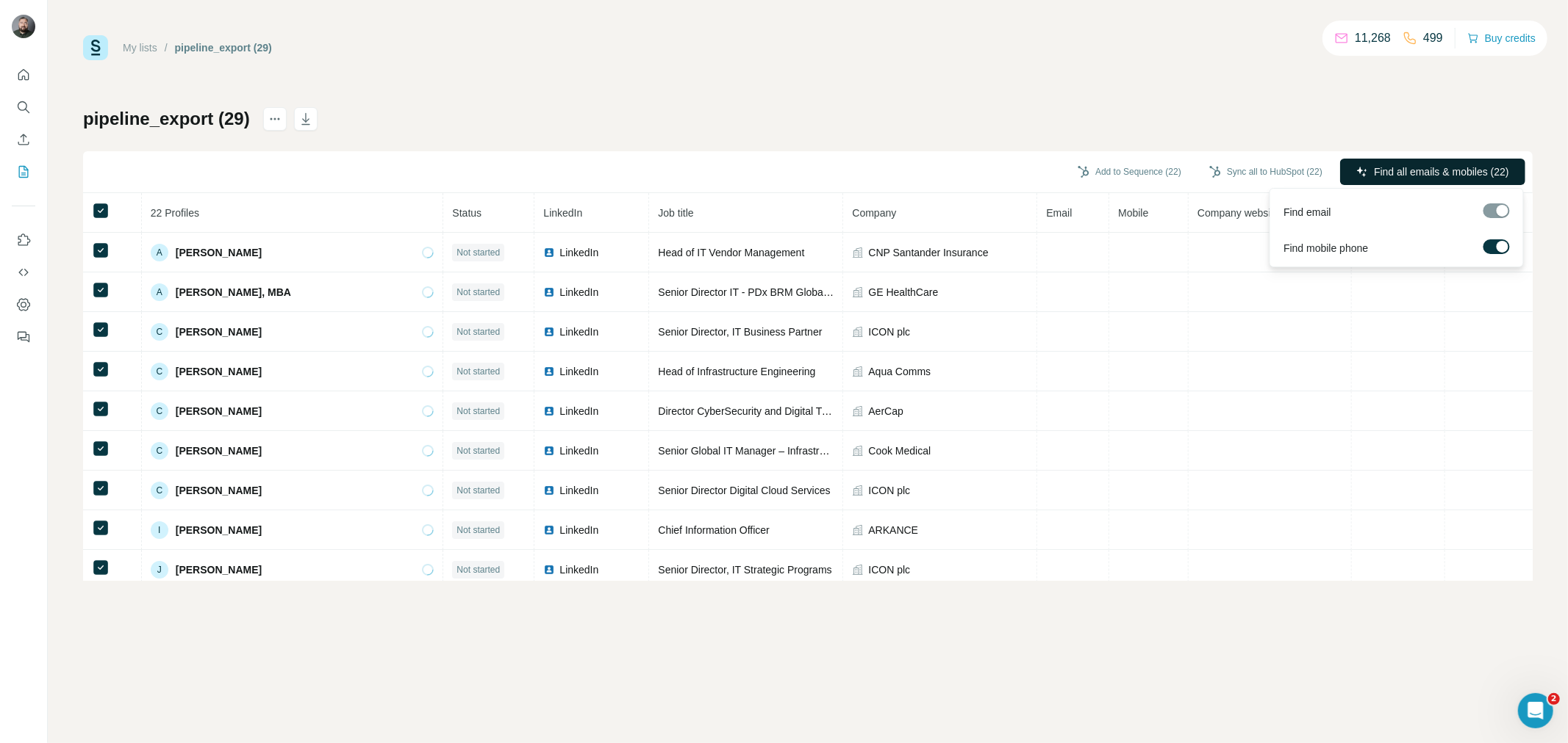
click at [1436, 173] on span "Find all emails & mobiles (22)" at bounding box center [1441, 172] width 135 height 15
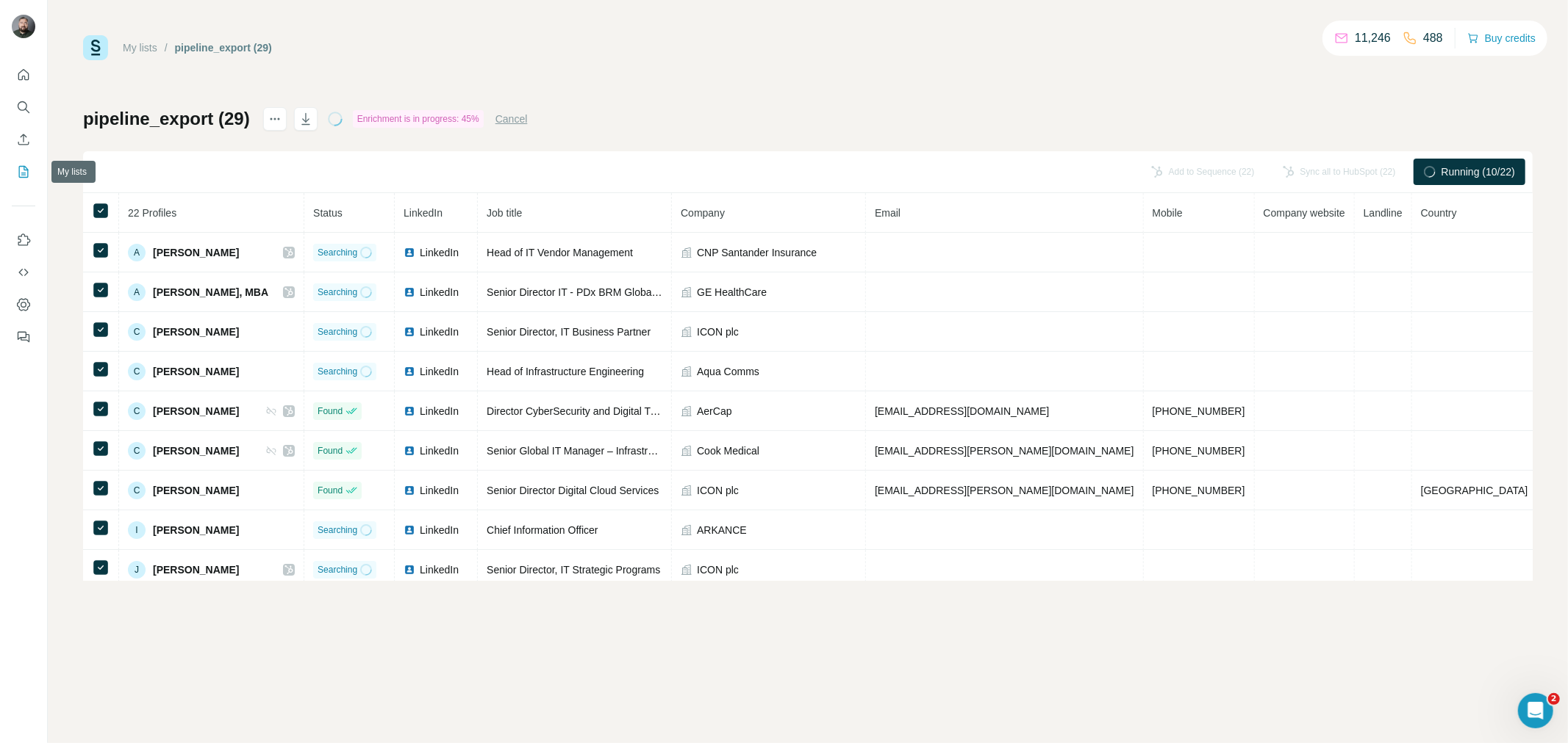
click at [16, 172] on icon "My lists" at bounding box center [23, 172] width 15 height 15
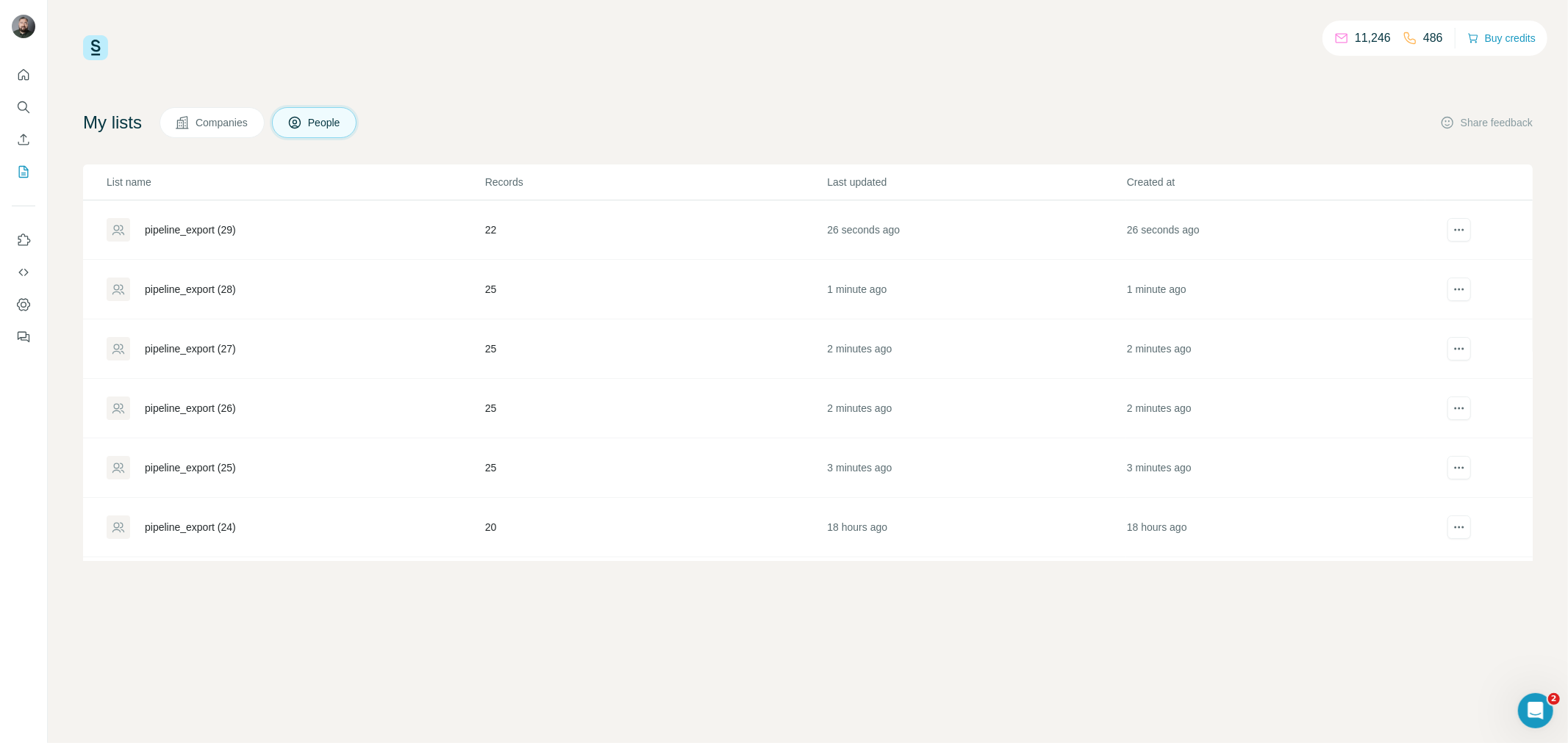
click at [225, 463] on div "pipeline_export (25)" at bounding box center [190, 468] width 91 height 15
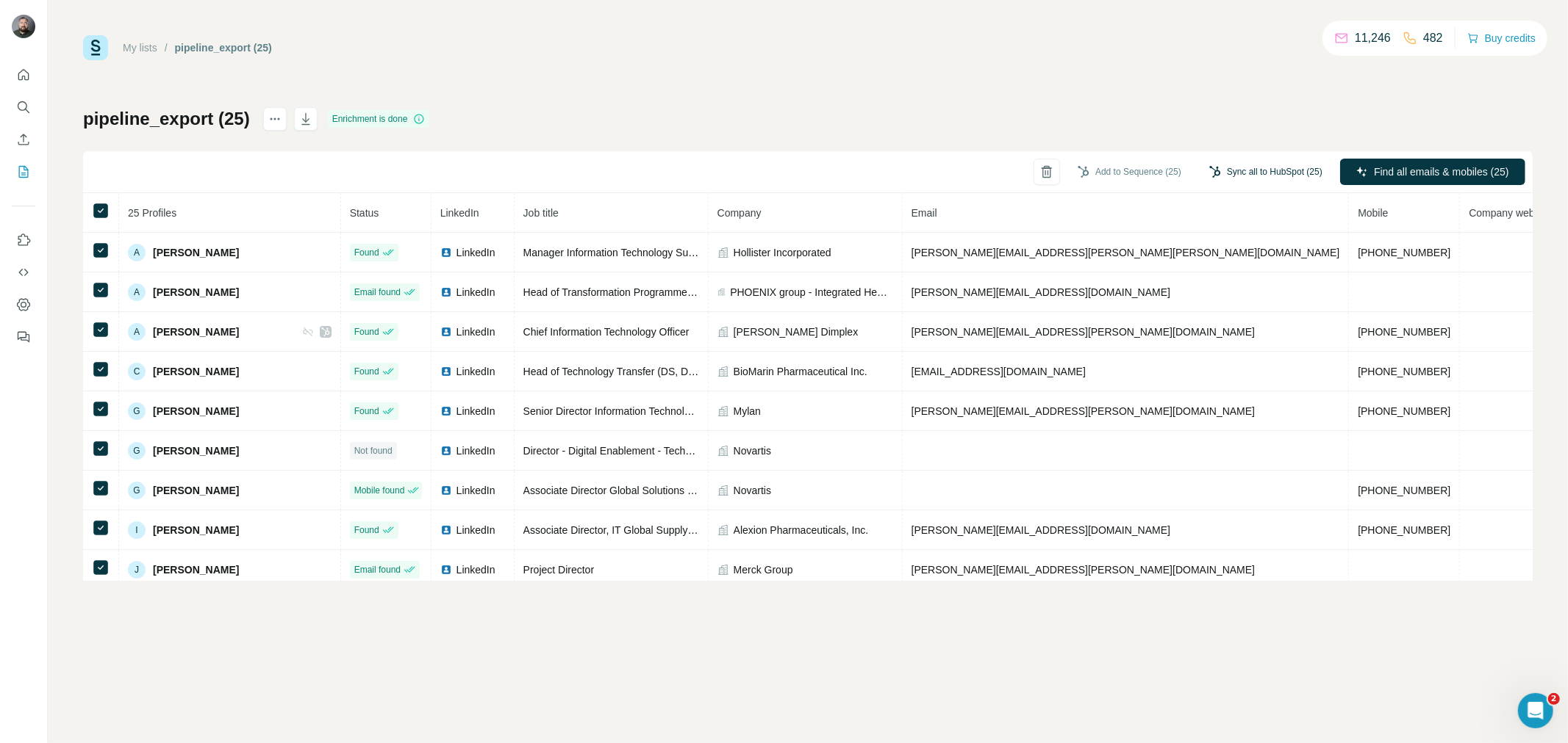
click at [1268, 173] on button "Sync all to HubSpot (25)" at bounding box center [1265, 172] width 133 height 22
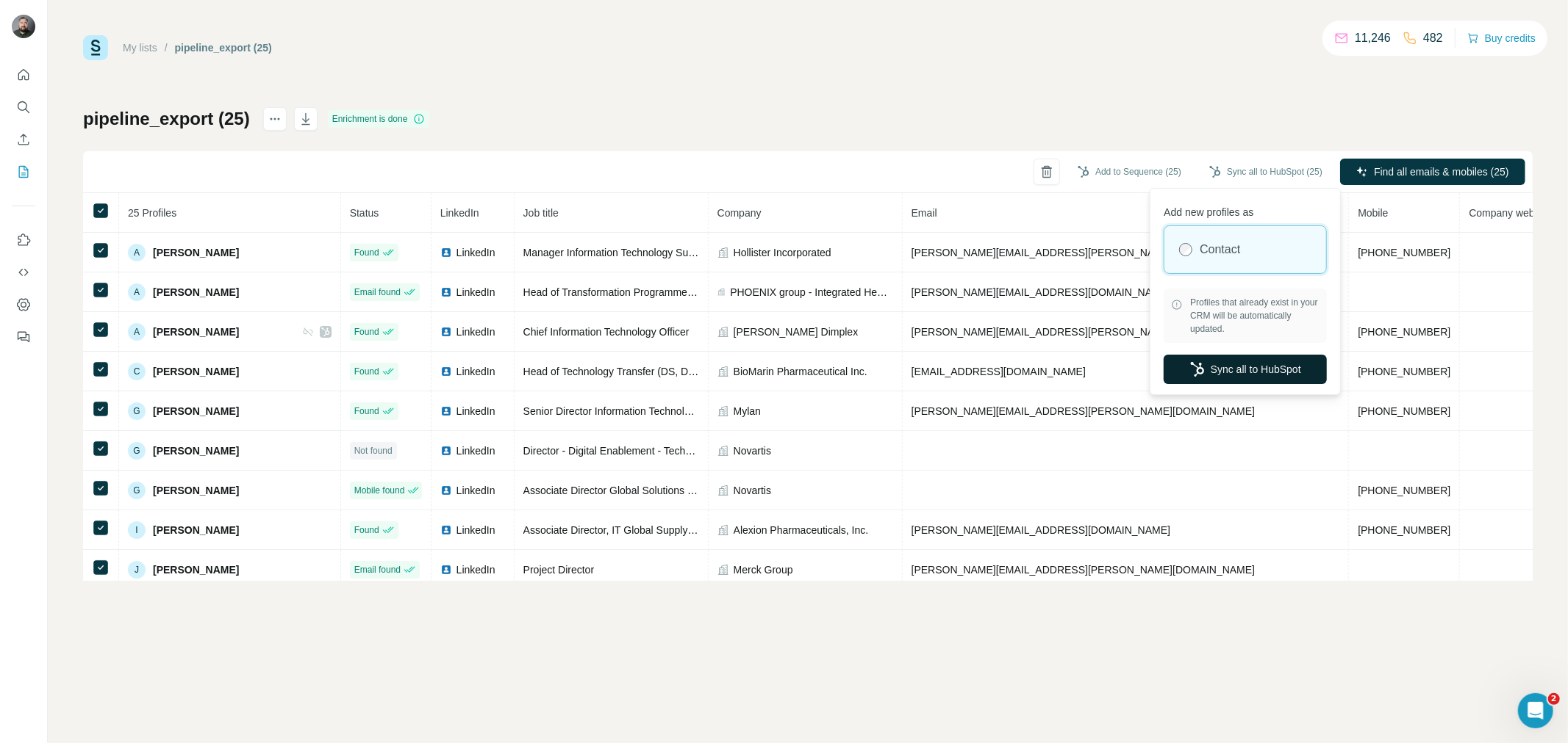
click at [1261, 365] on button "Sync all to HubSpot" at bounding box center [1244, 370] width 163 height 30
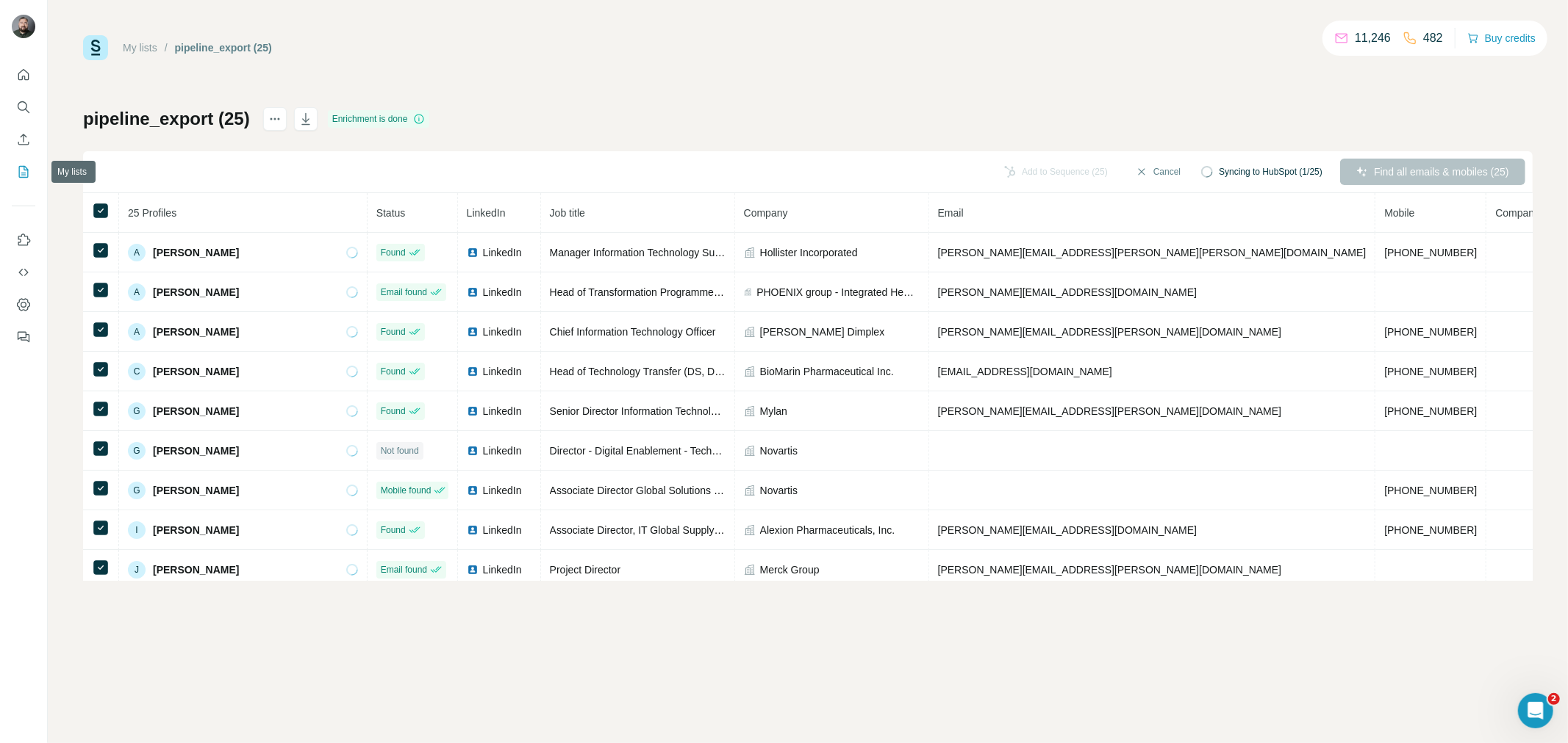
click at [24, 178] on icon "My lists" at bounding box center [23, 172] width 15 height 15
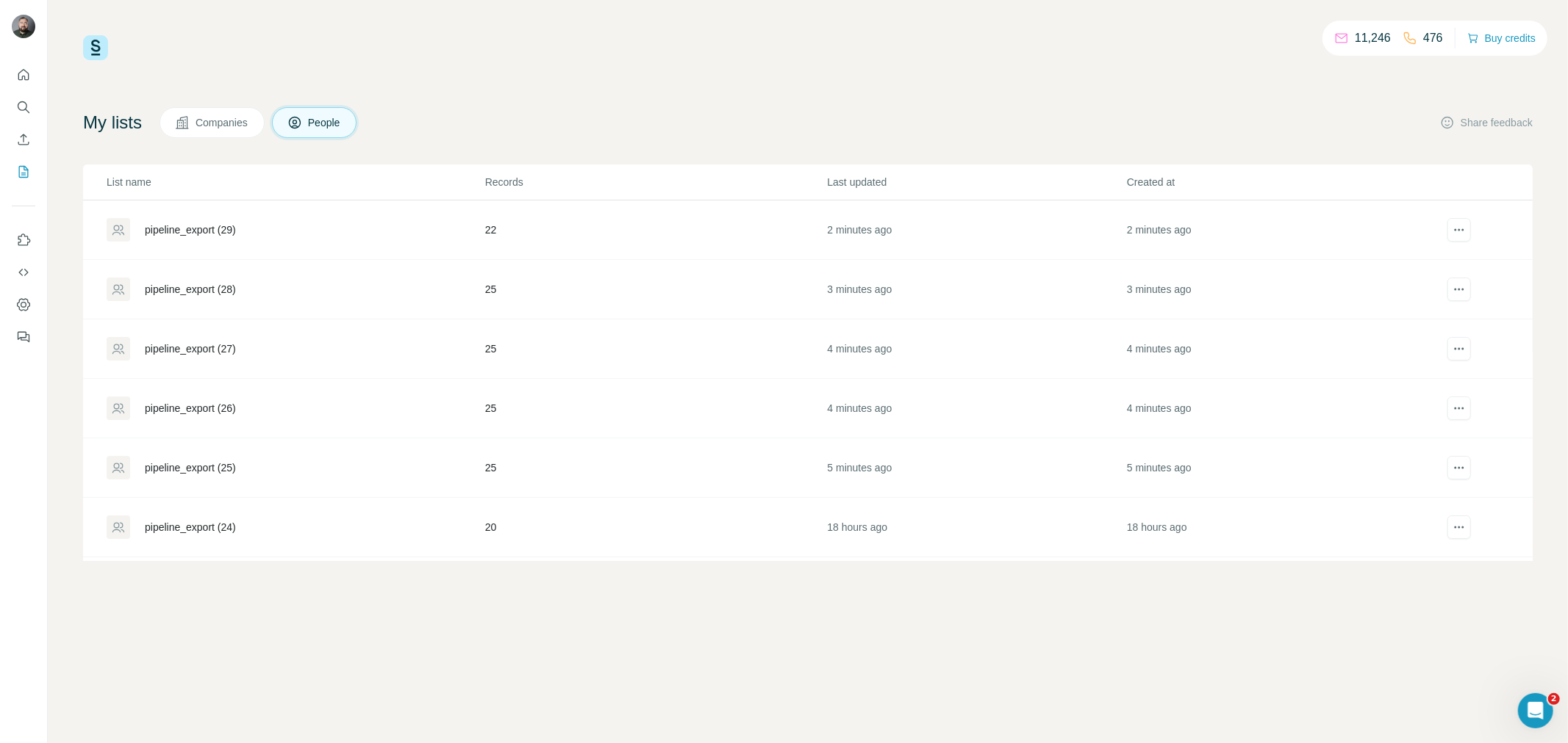
click at [227, 408] on div "pipeline_export (26)" at bounding box center [190, 408] width 91 height 15
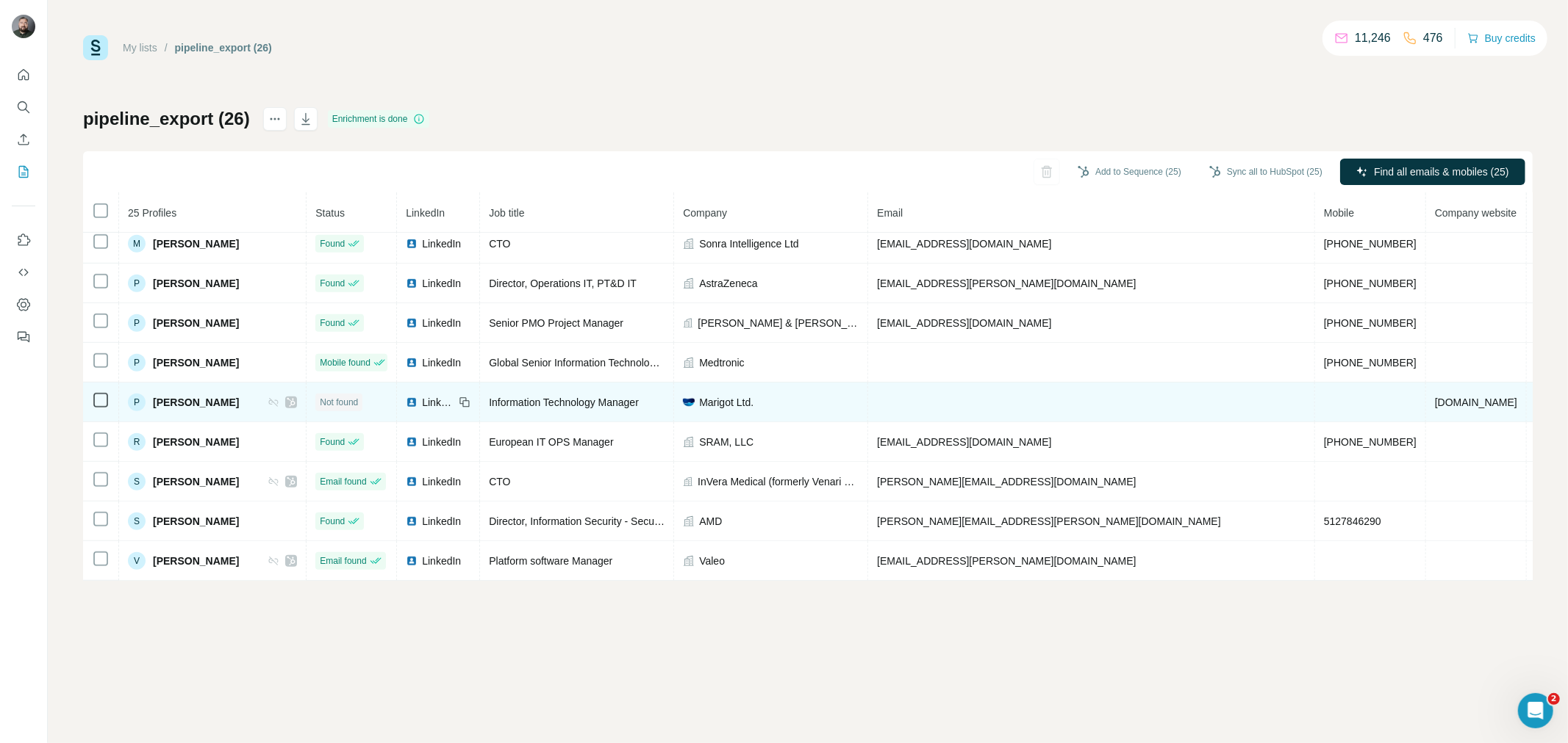
scroll to position [656, 0]
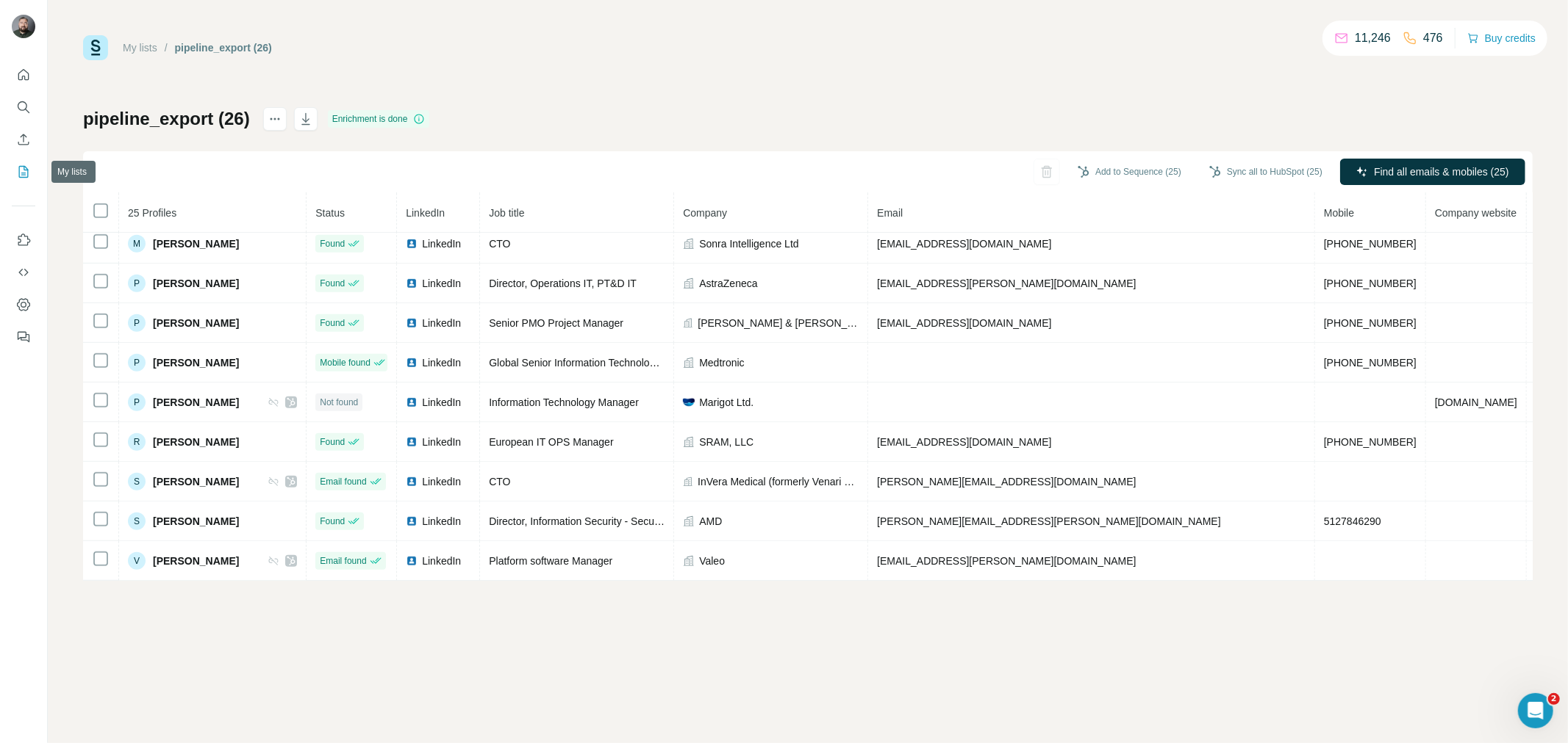
click at [26, 175] on icon "My lists" at bounding box center [23, 172] width 15 height 15
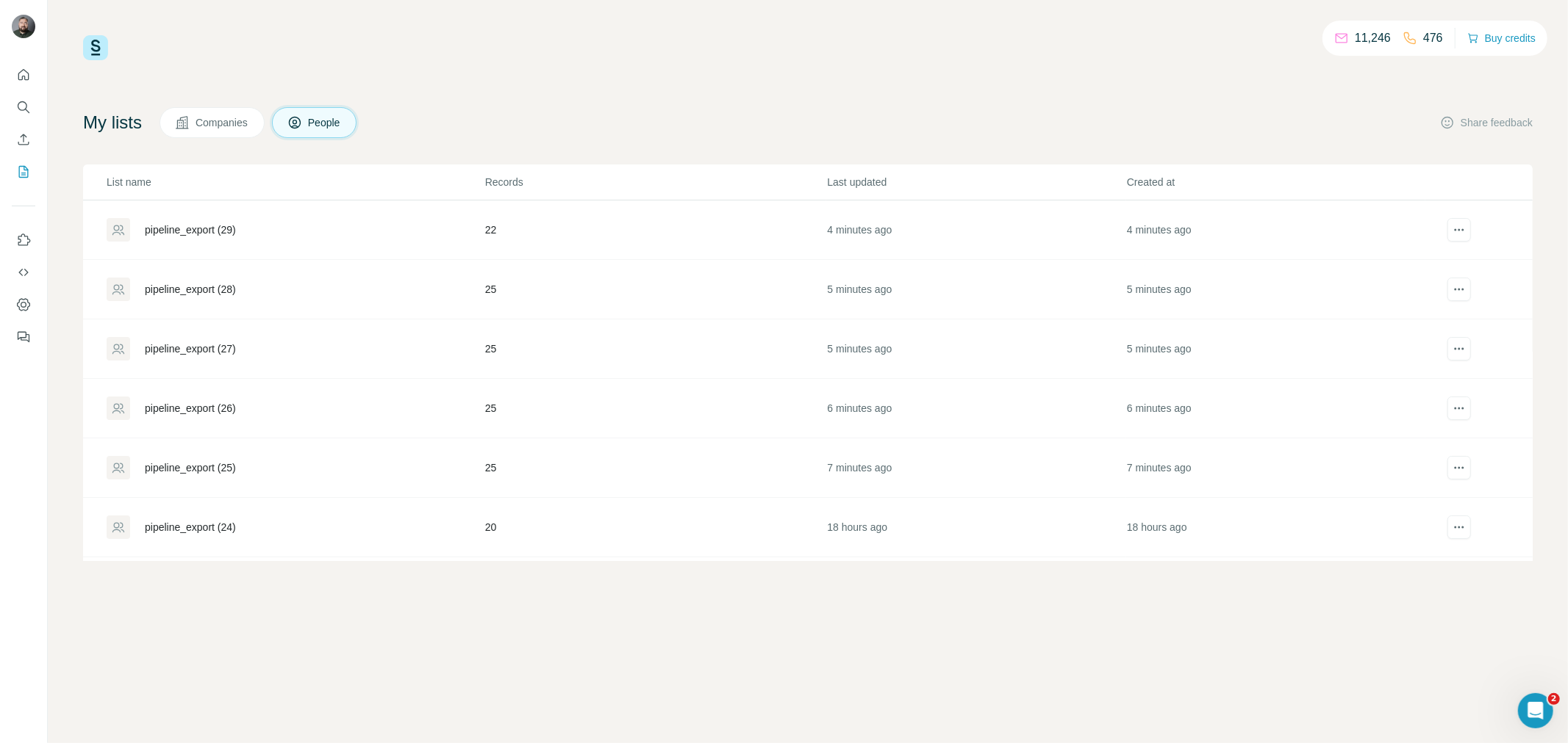
click at [210, 347] on div "pipeline_export (27)" at bounding box center [190, 349] width 91 height 15
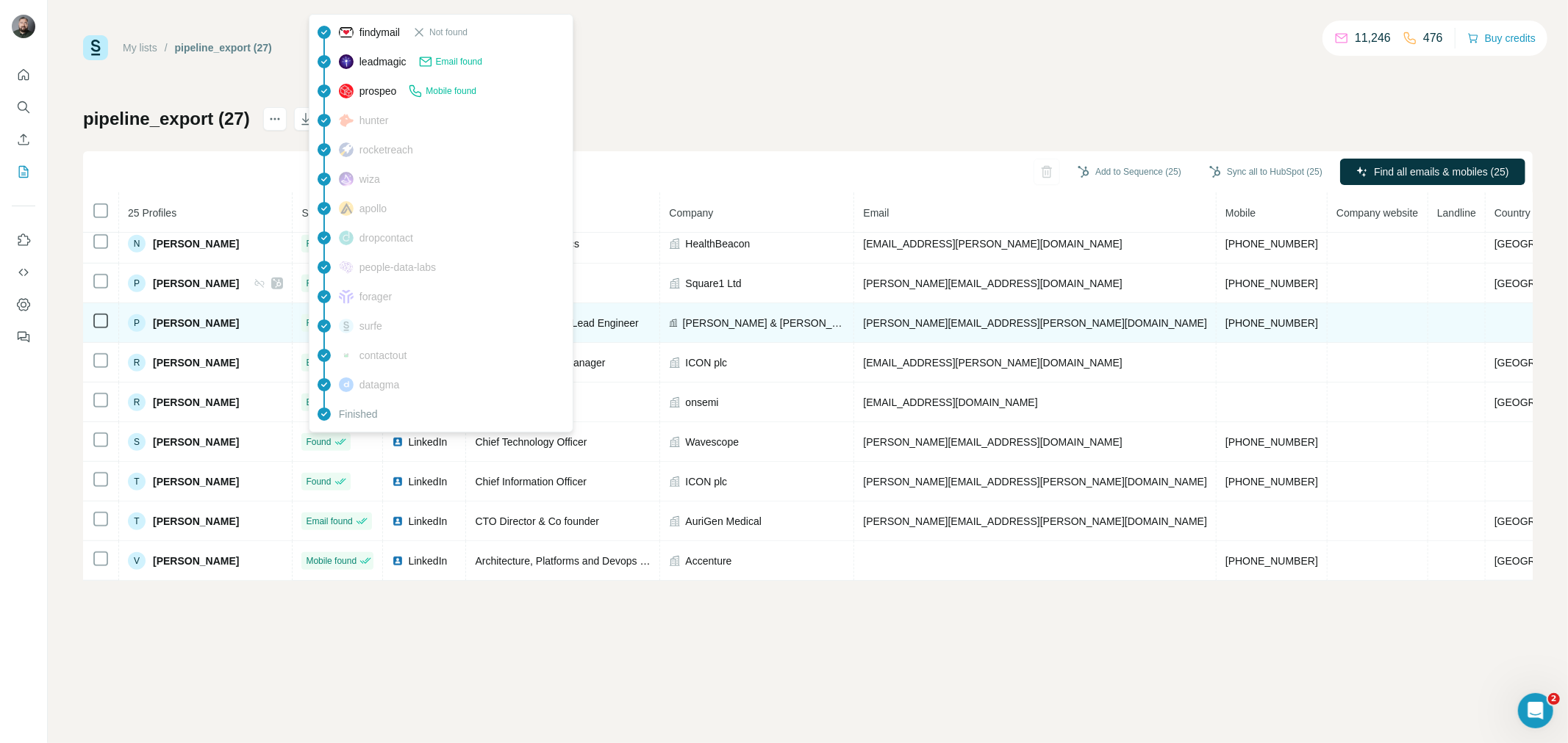
scroll to position [656, 0]
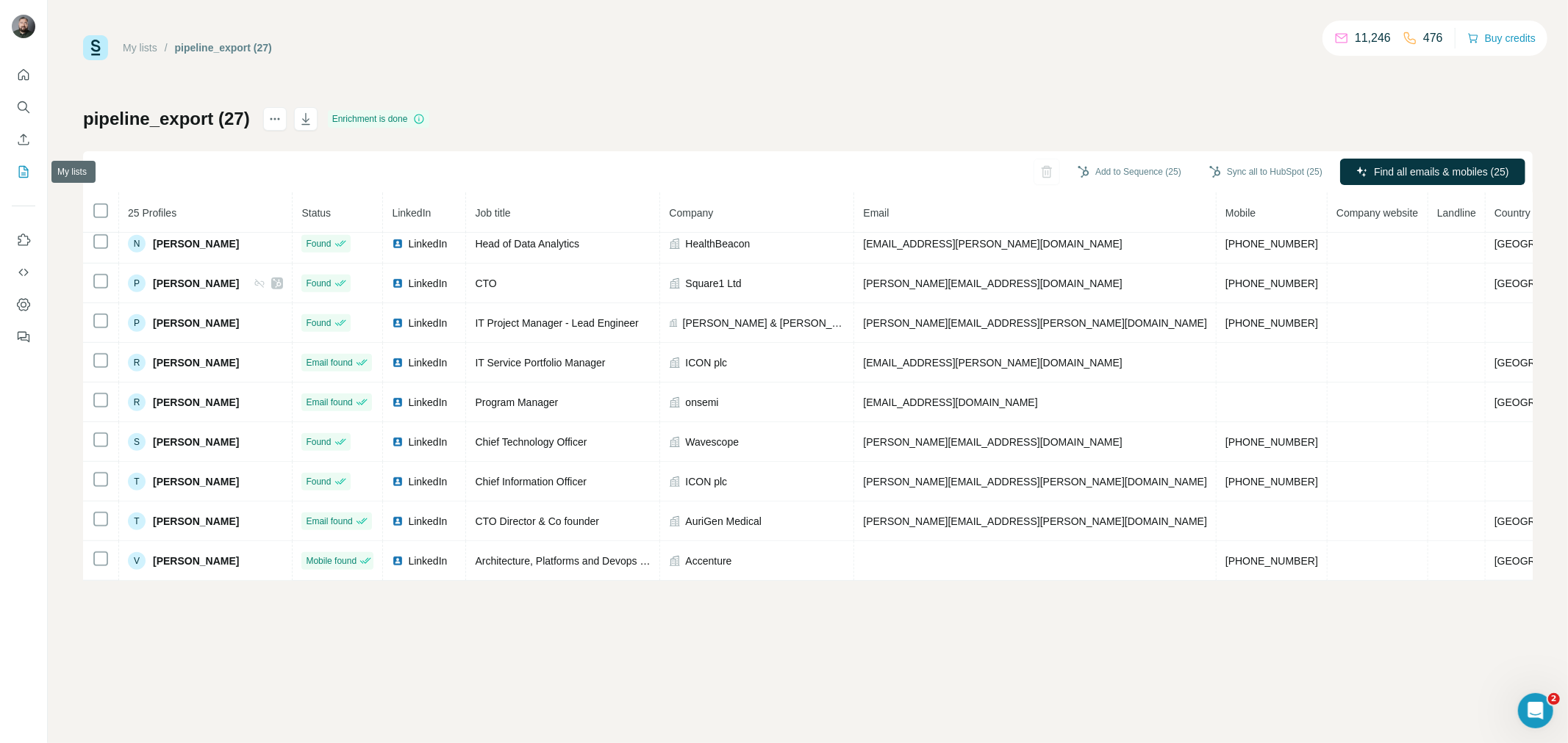
click at [24, 174] on icon "My lists" at bounding box center [25, 171] width 7 height 9
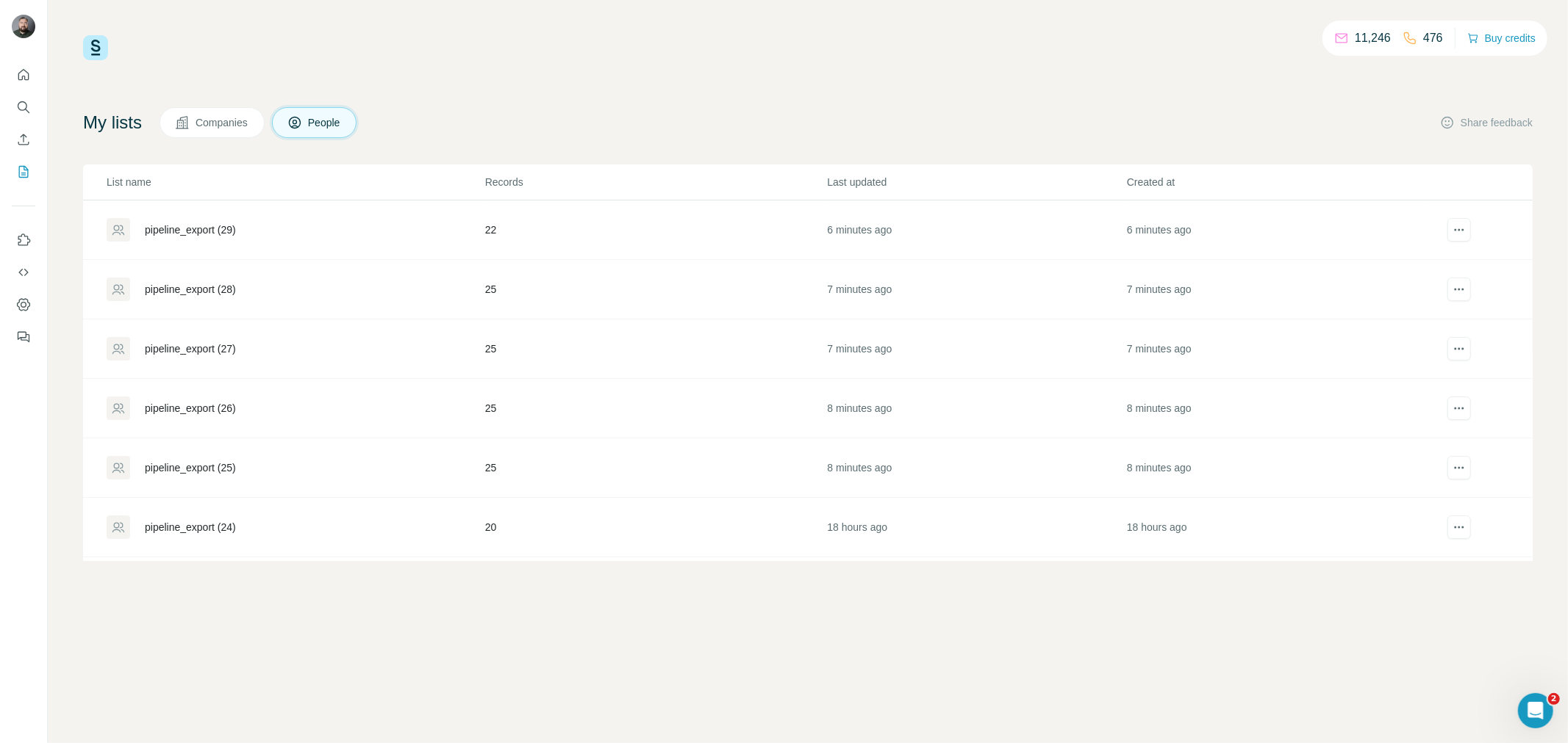
click at [211, 294] on div "pipeline_export (28)" at bounding box center [190, 290] width 91 height 15
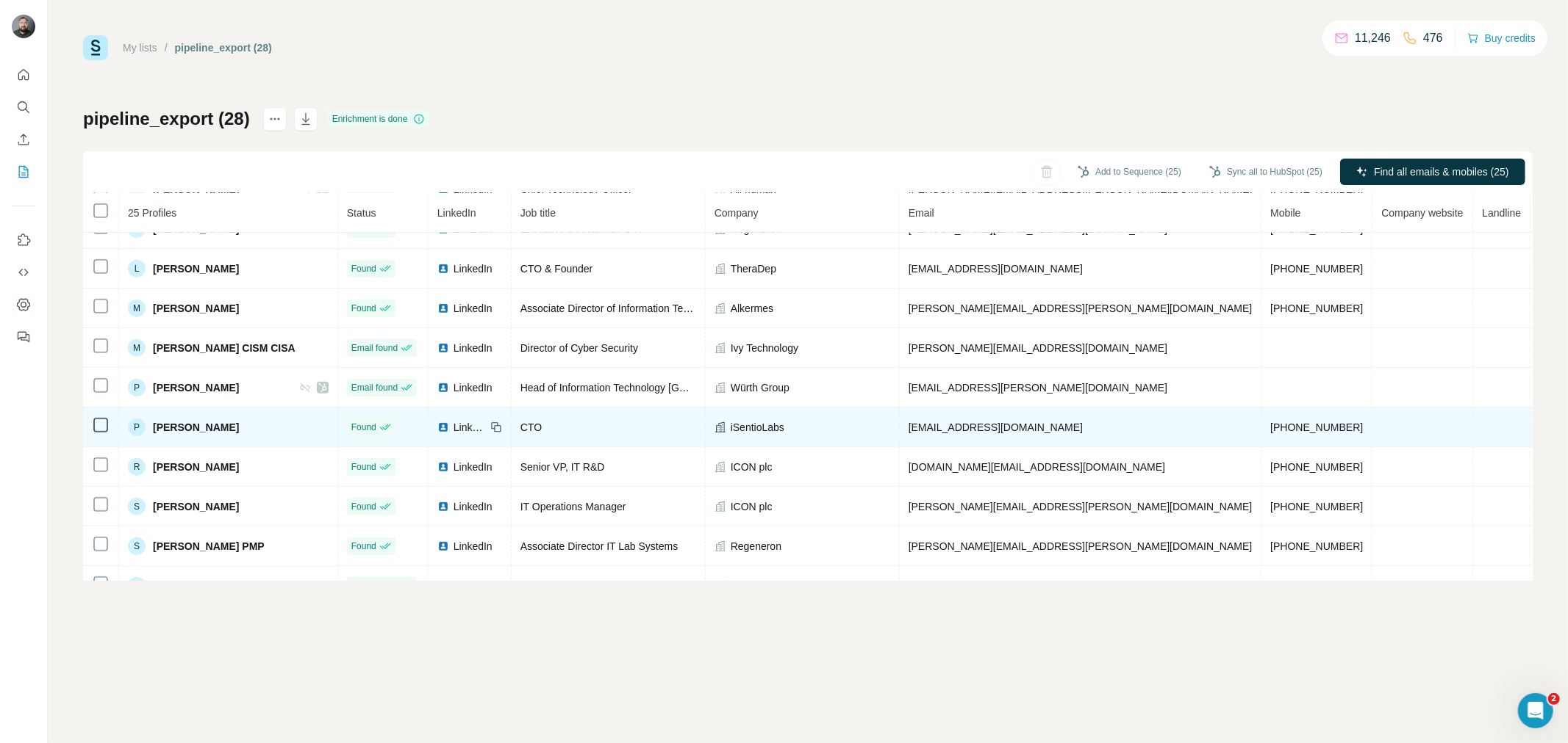
scroll to position [656, 0]
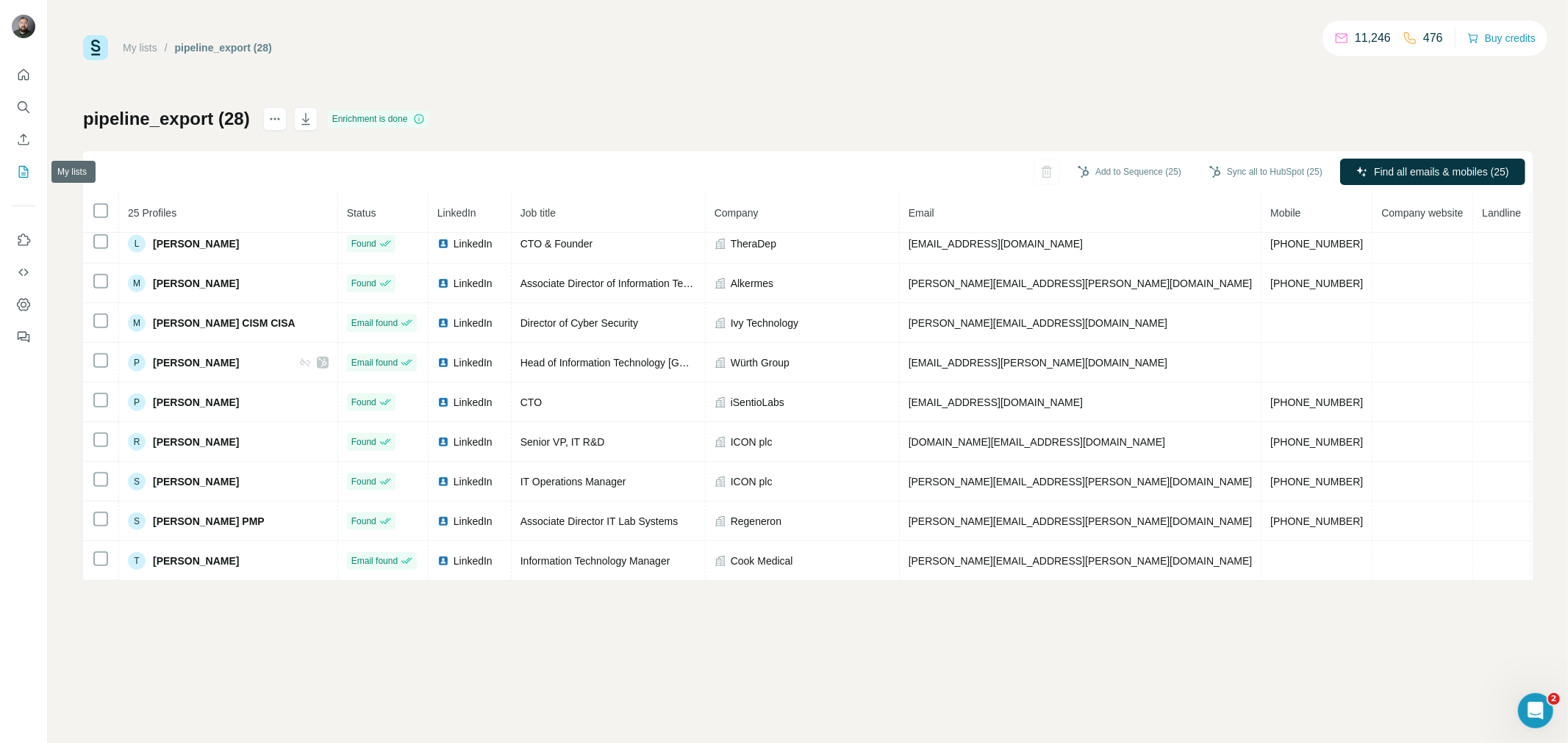
click at [25, 166] on icon "My lists" at bounding box center [23, 172] width 9 height 12
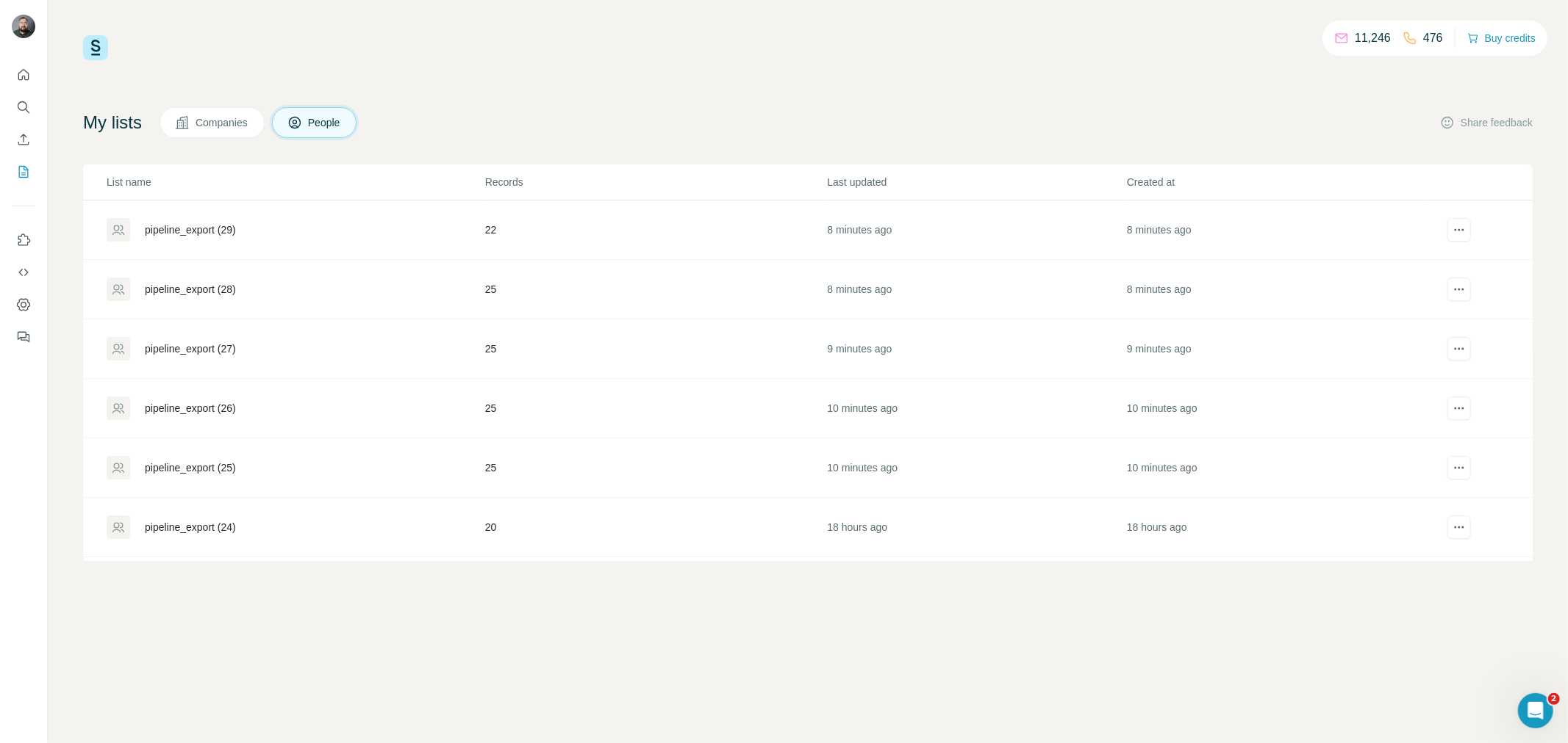
click at [220, 226] on div "pipeline_export (29)" at bounding box center [190, 230] width 91 height 15
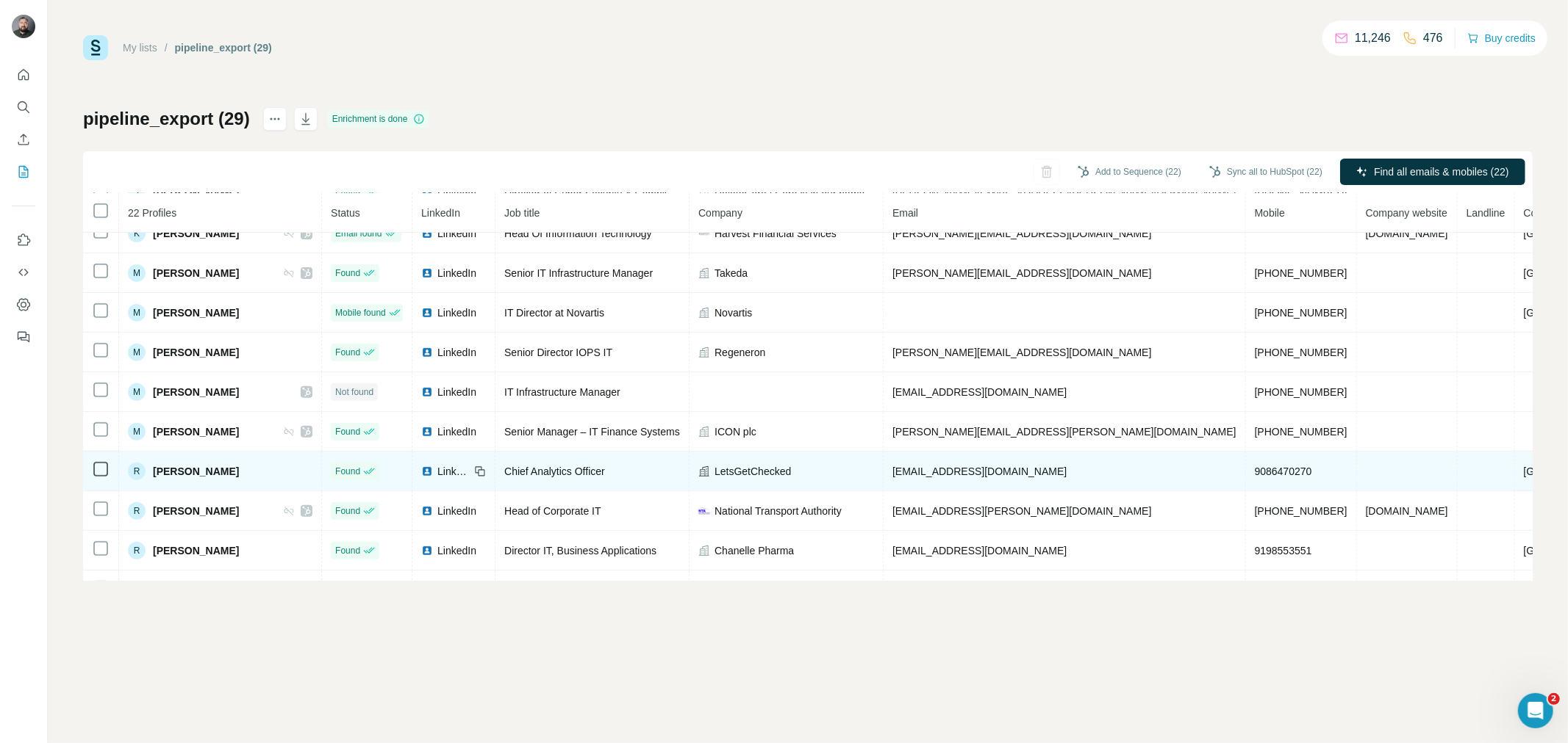
scroll to position [535, 0]
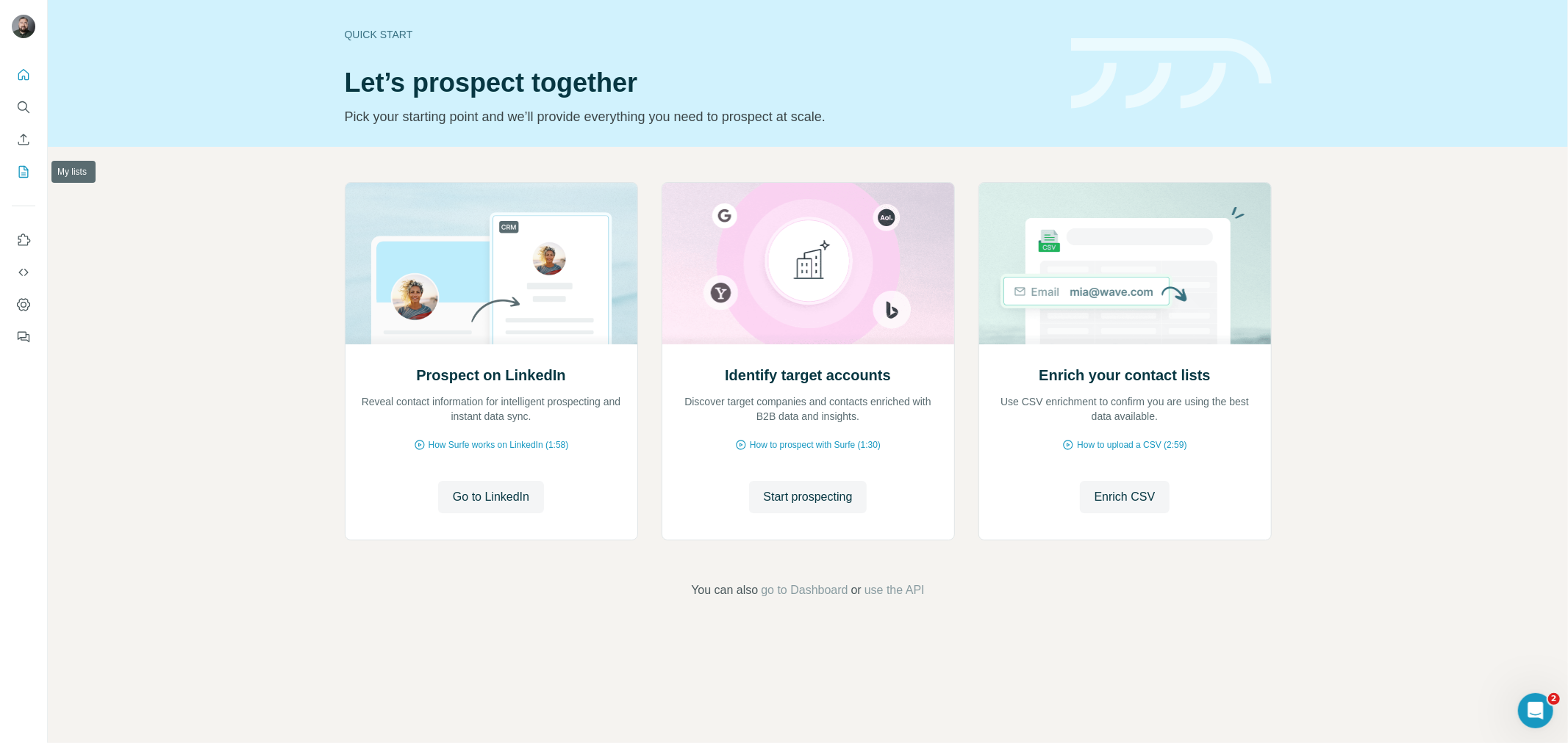
click at [31, 170] on button "My lists" at bounding box center [23, 172] width 23 height 26
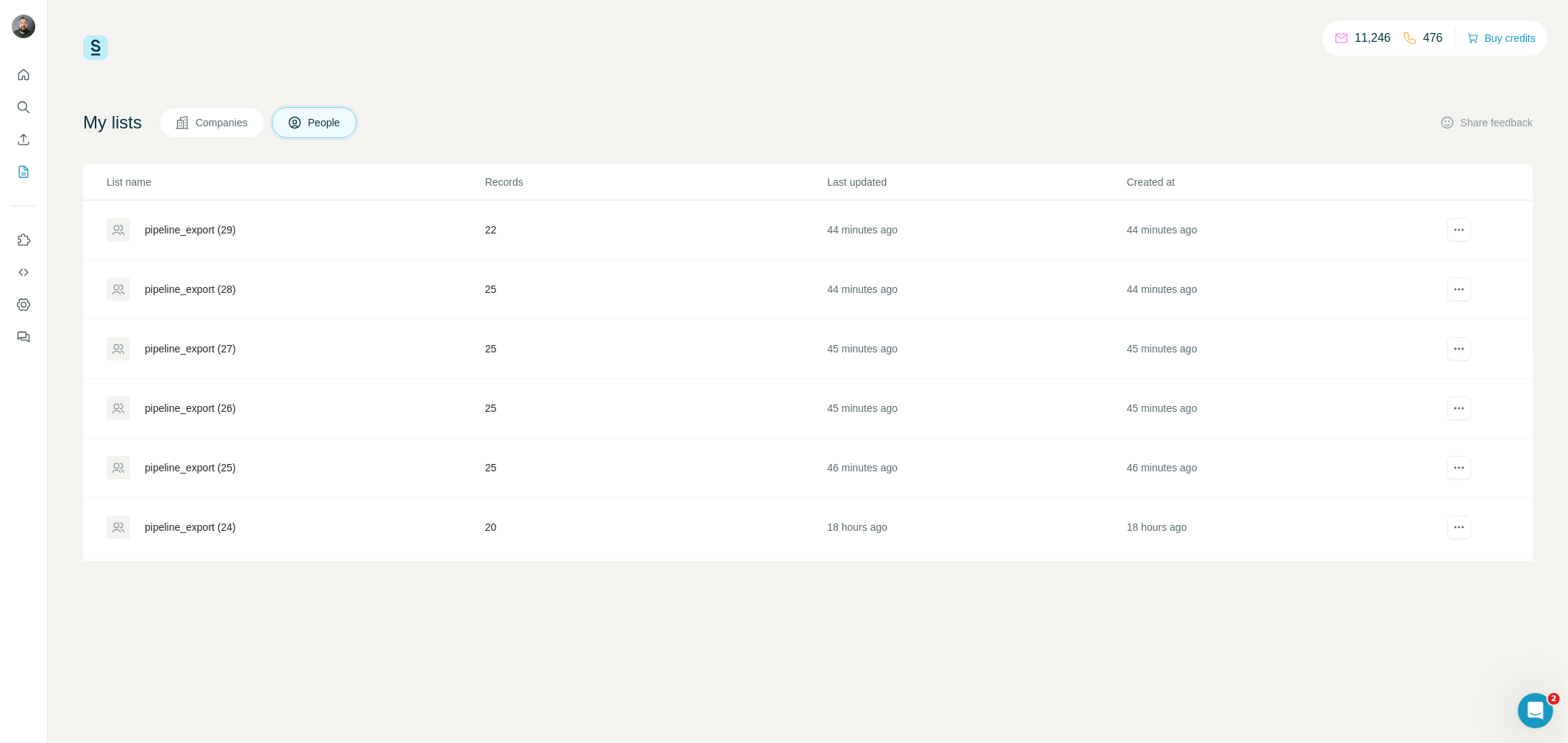
click at [200, 463] on div "pipeline_export (25)" at bounding box center [190, 468] width 91 height 15
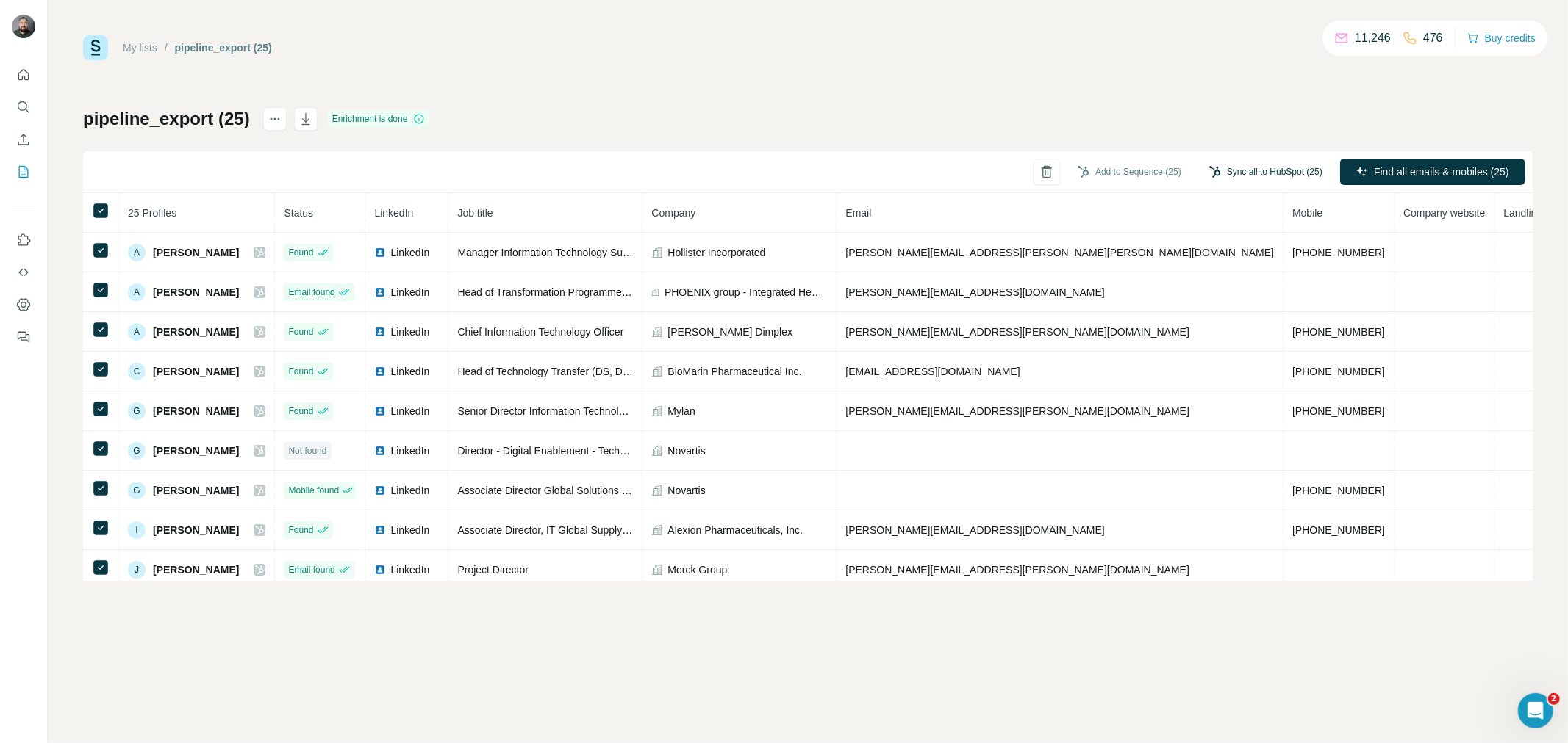
click at [1250, 171] on button "Sync all to HubSpot (25)" at bounding box center [1265, 172] width 133 height 22
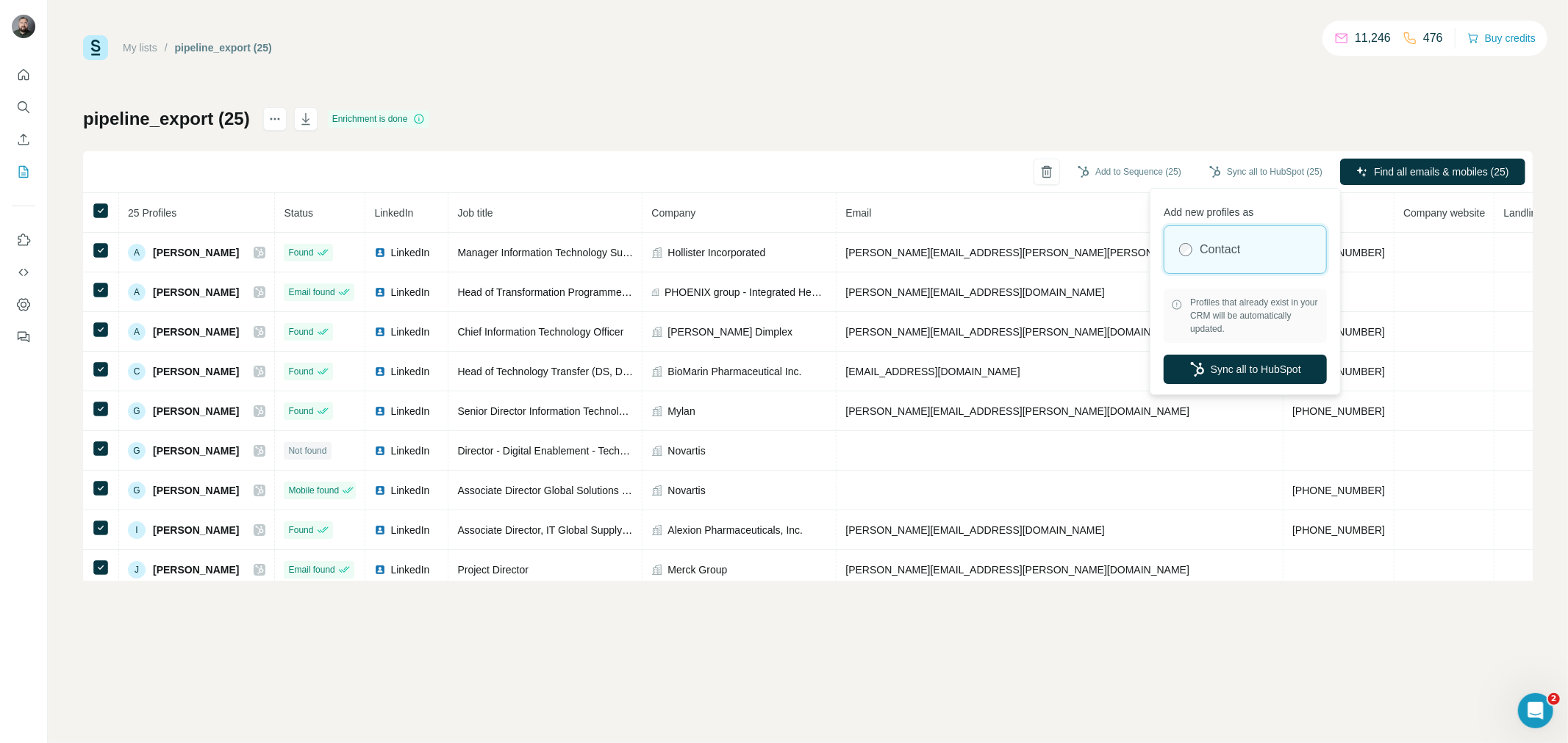
click at [535, 25] on div "My lists / pipeline_export (25) 11,246 476 Buy credits pipeline_export (25) Enr…" at bounding box center [807, 371] width 1519 height 743
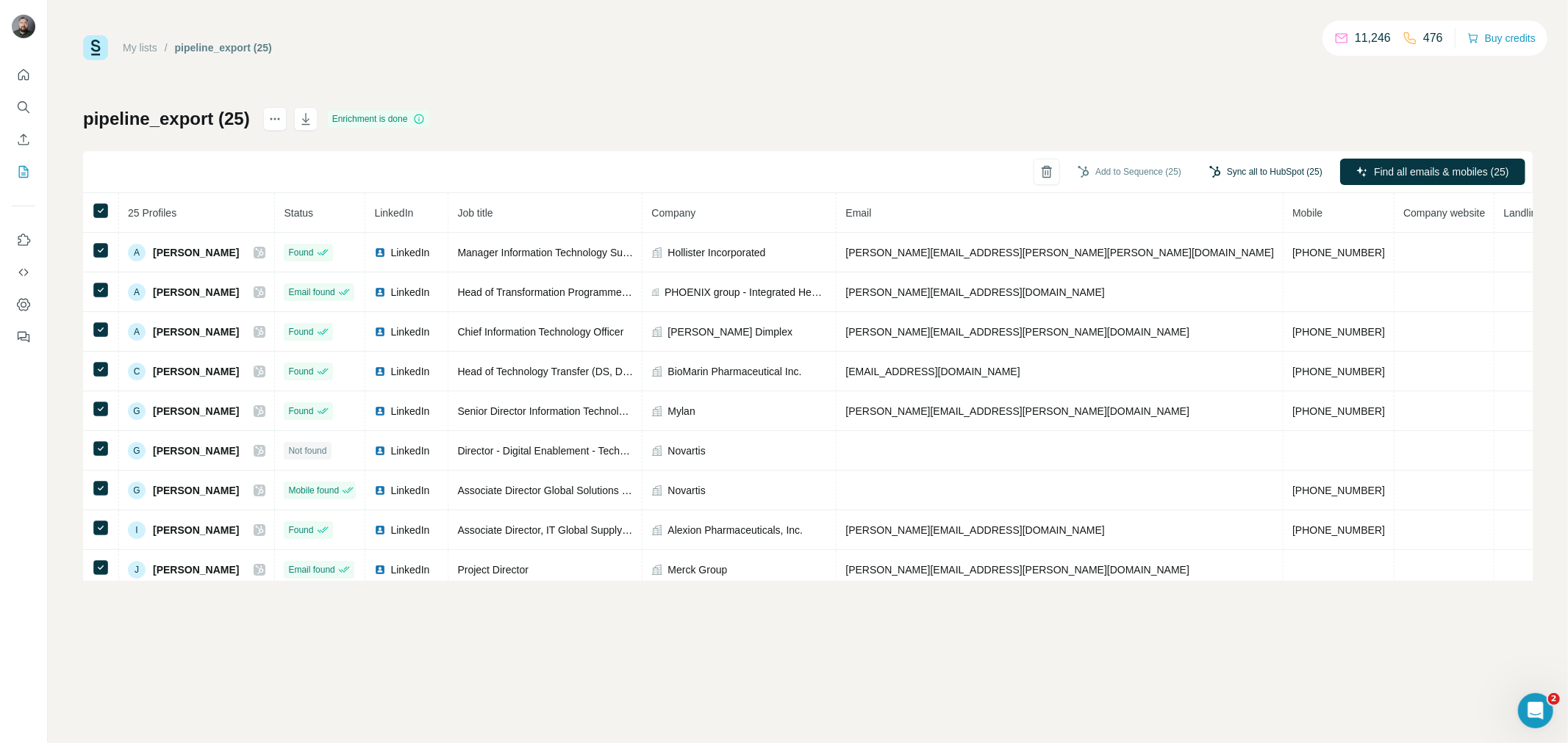
click at [1245, 177] on button "Sync all to HubSpot (25)" at bounding box center [1265, 172] width 133 height 22
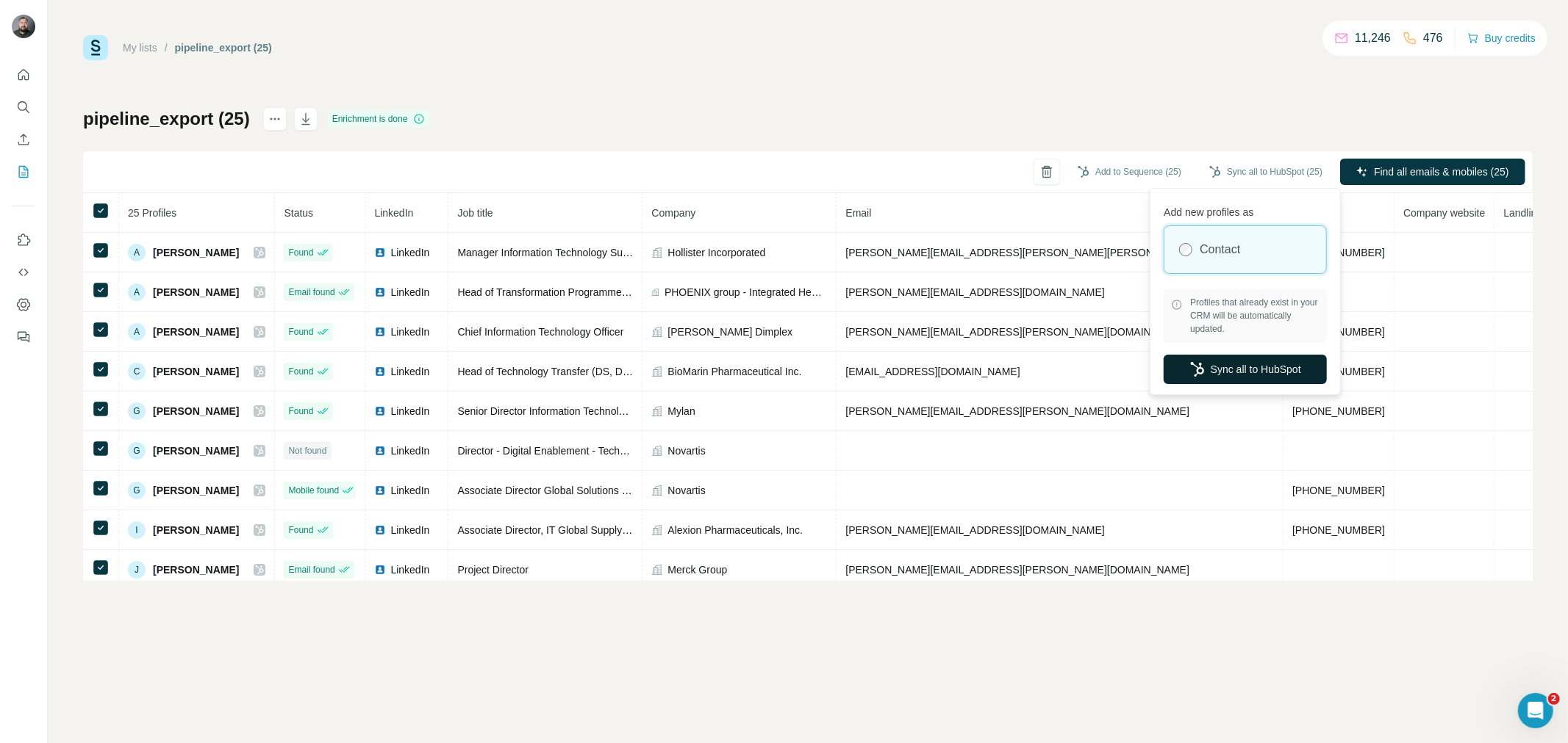
click at [1236, 372] on button "Sync all to HubSpot" at bounding box center [1244, 370] width 163 height 30
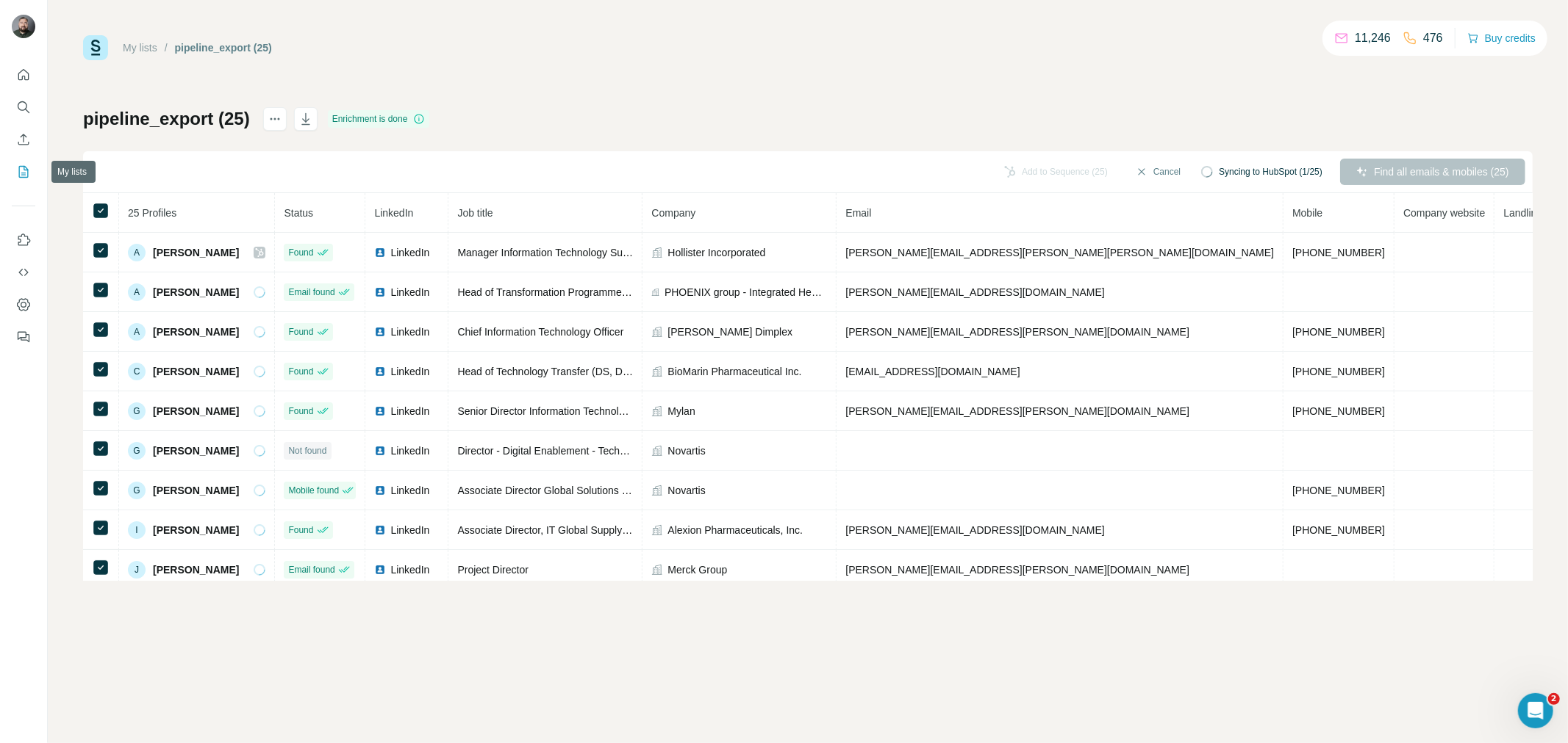
click at [21, 167] on icon "My lists" at bounding box center [23, 172] width 15 height 15
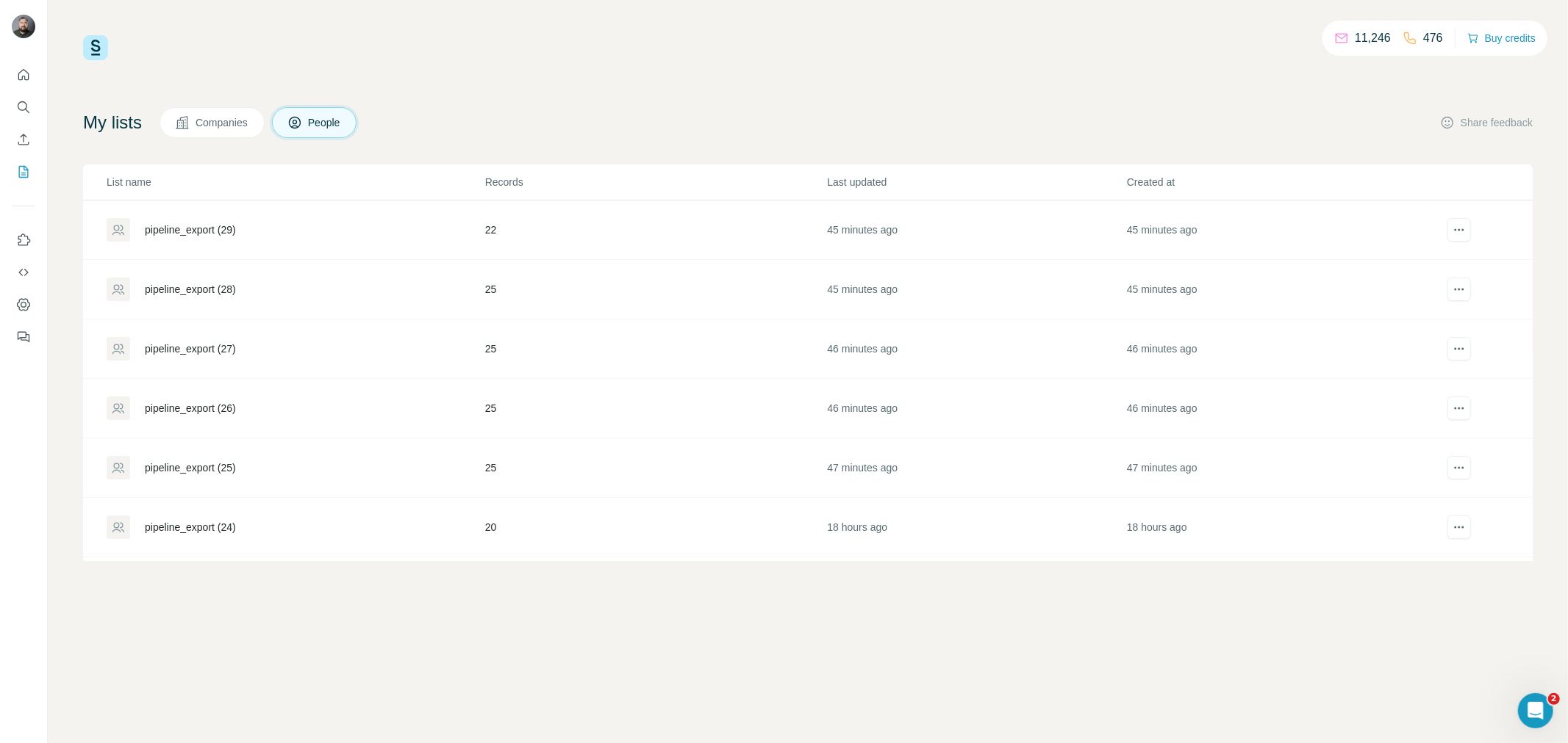
click at [216, 401] on div "pipeline_export (26)" at bounding box center [190, 408] width 91 height 15
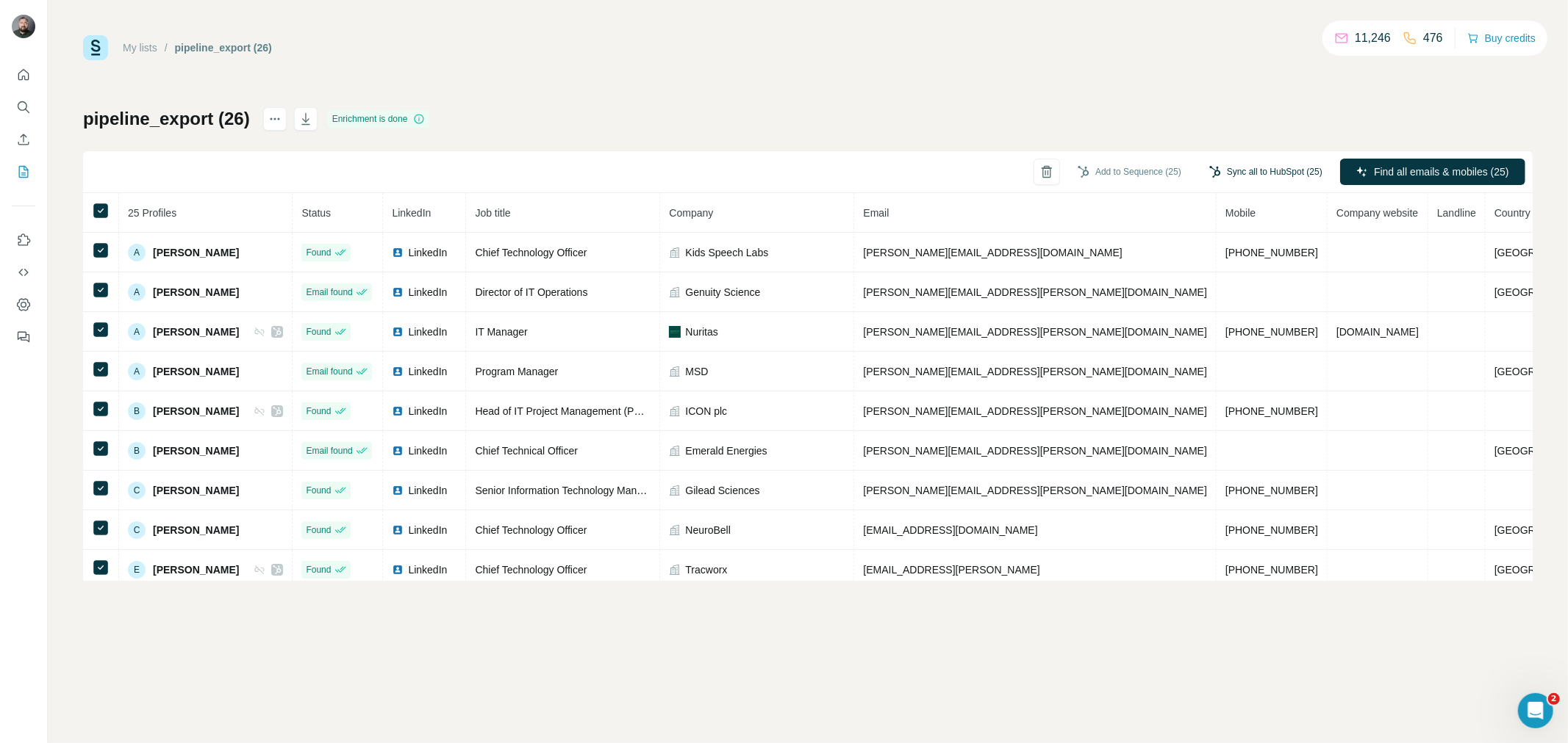
click at [1286, 164] on button "Sync all to HubSpot (25)" at bounding box center [1265, 172] width 133 height 22
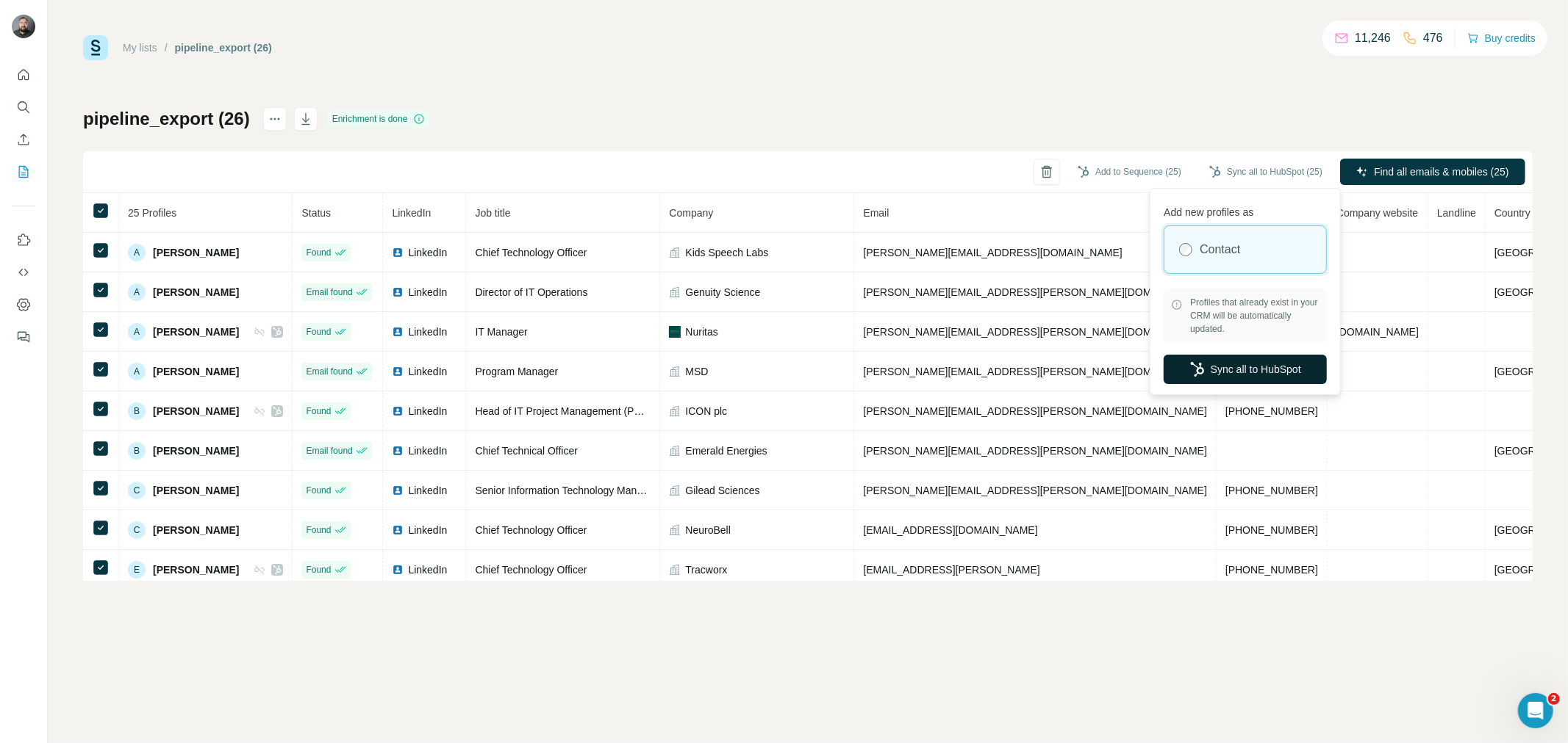
click at [1247, 369] on button "Sync all to HubSpot" at bounding box center [1244, 370] width 163 height 30
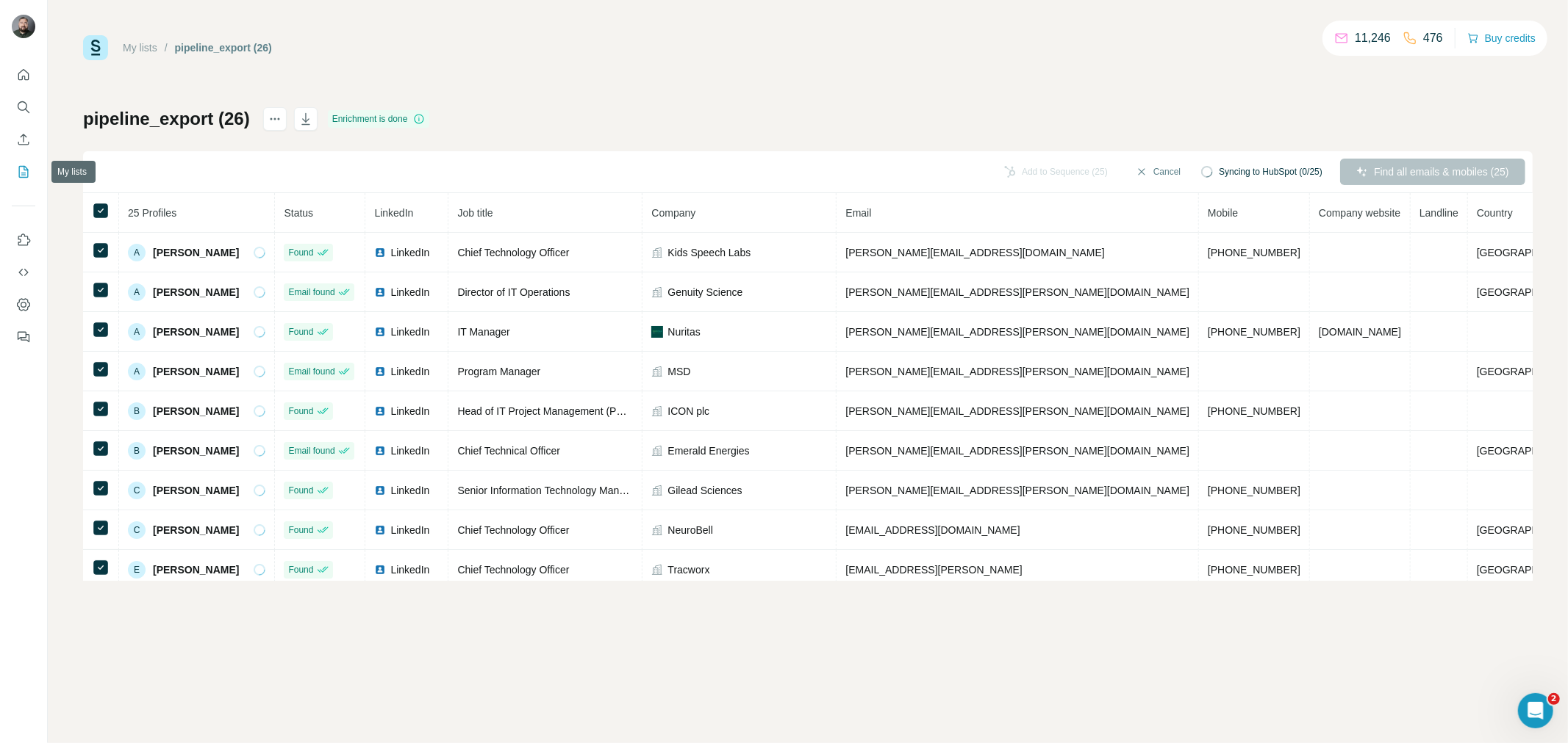
click at [24, 177] on icon "My lists" at bounding box center [23, 172] width 9 height 12
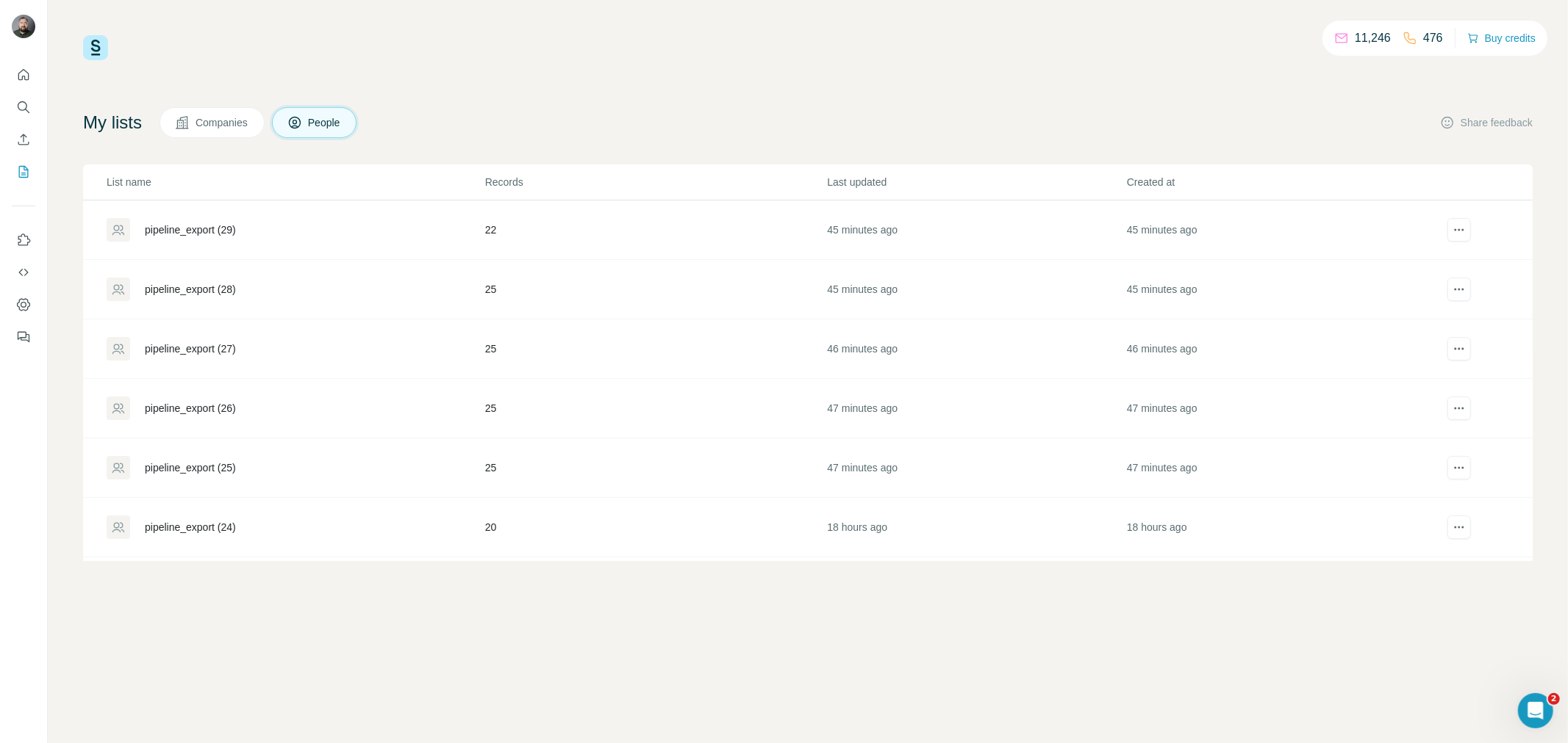
click at [228, 352] on div "pipeline_export (27)" at bounding box center [190, 349] width 91 height 15
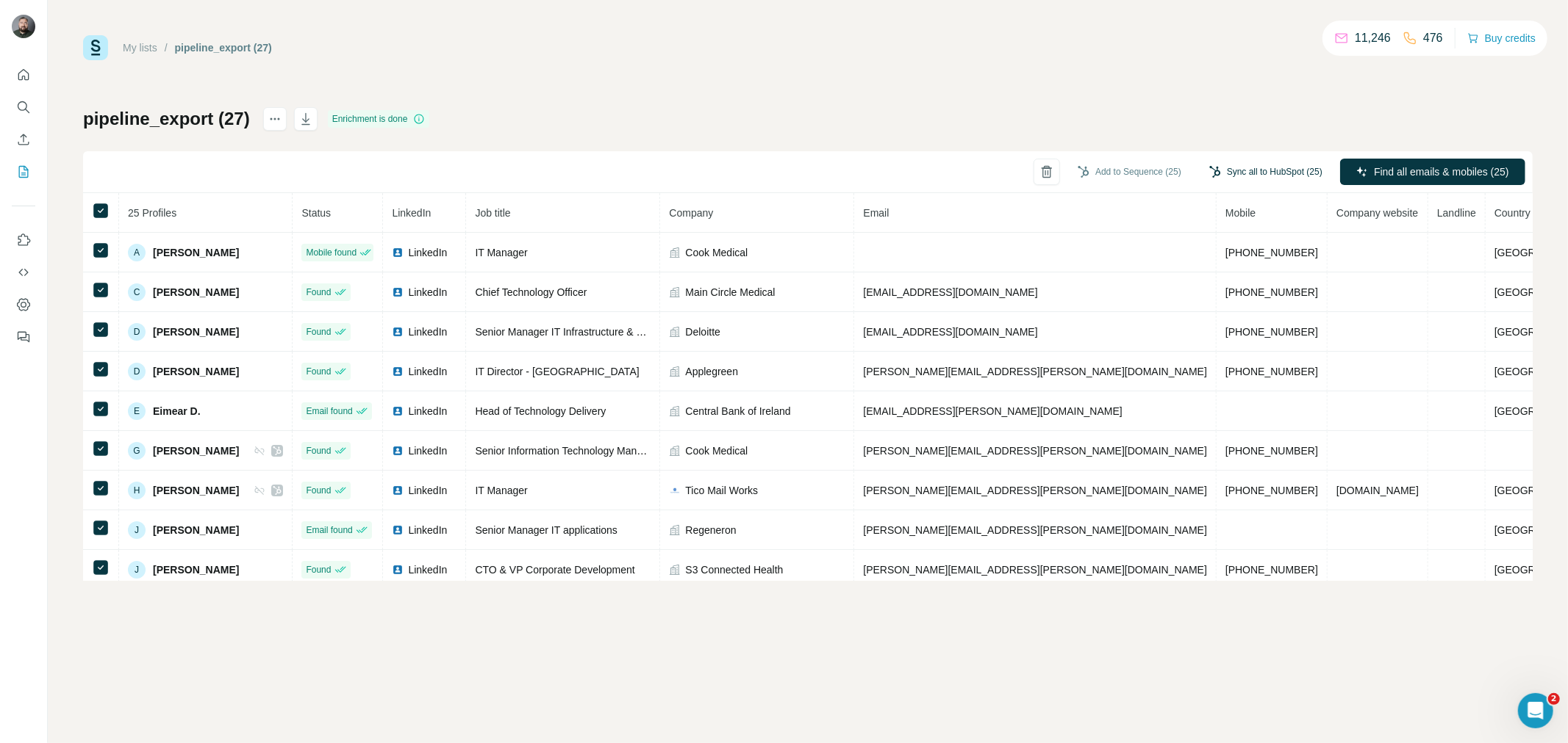
click at [1268, 169] on button "Sync all to HubSpot (25)" at bounding box center [1265, 172] width 133 height 22
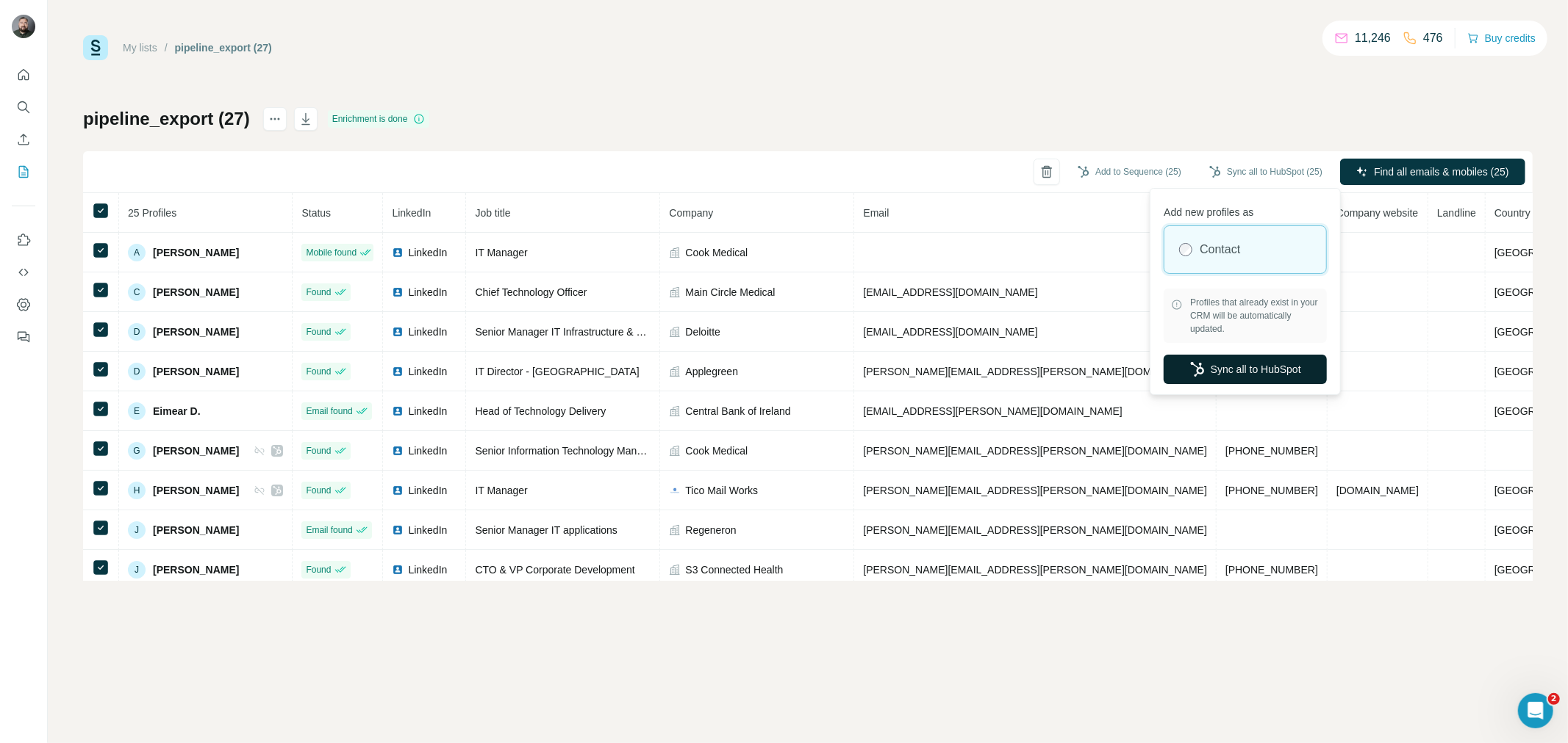
click at [1253, 371] on button "Sync all to HubSpot" at bounding box center [1244, 370] width 163 height 30
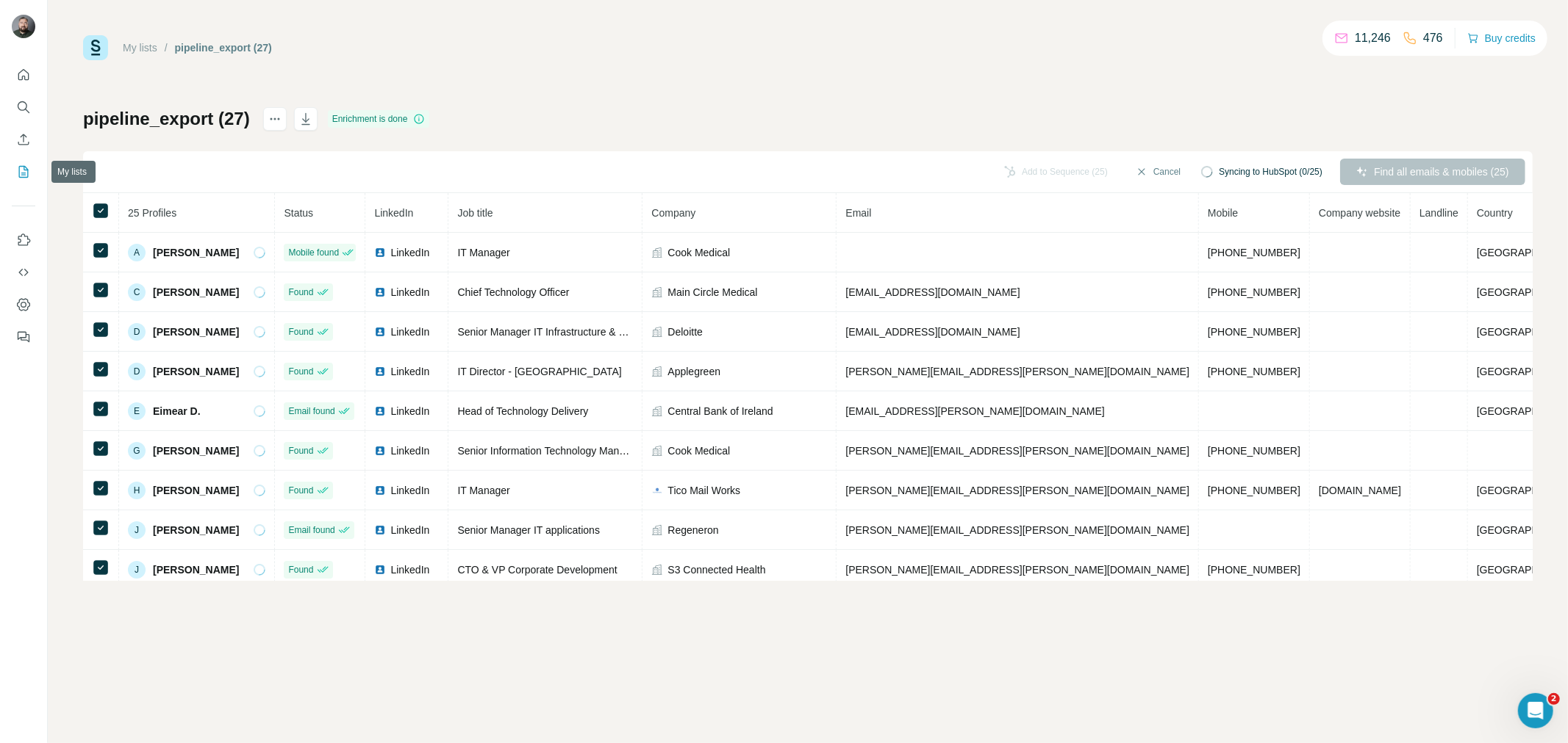
click at [26, 177] on icon "My lists" at bounding box center [23, 172] width 9 height 12
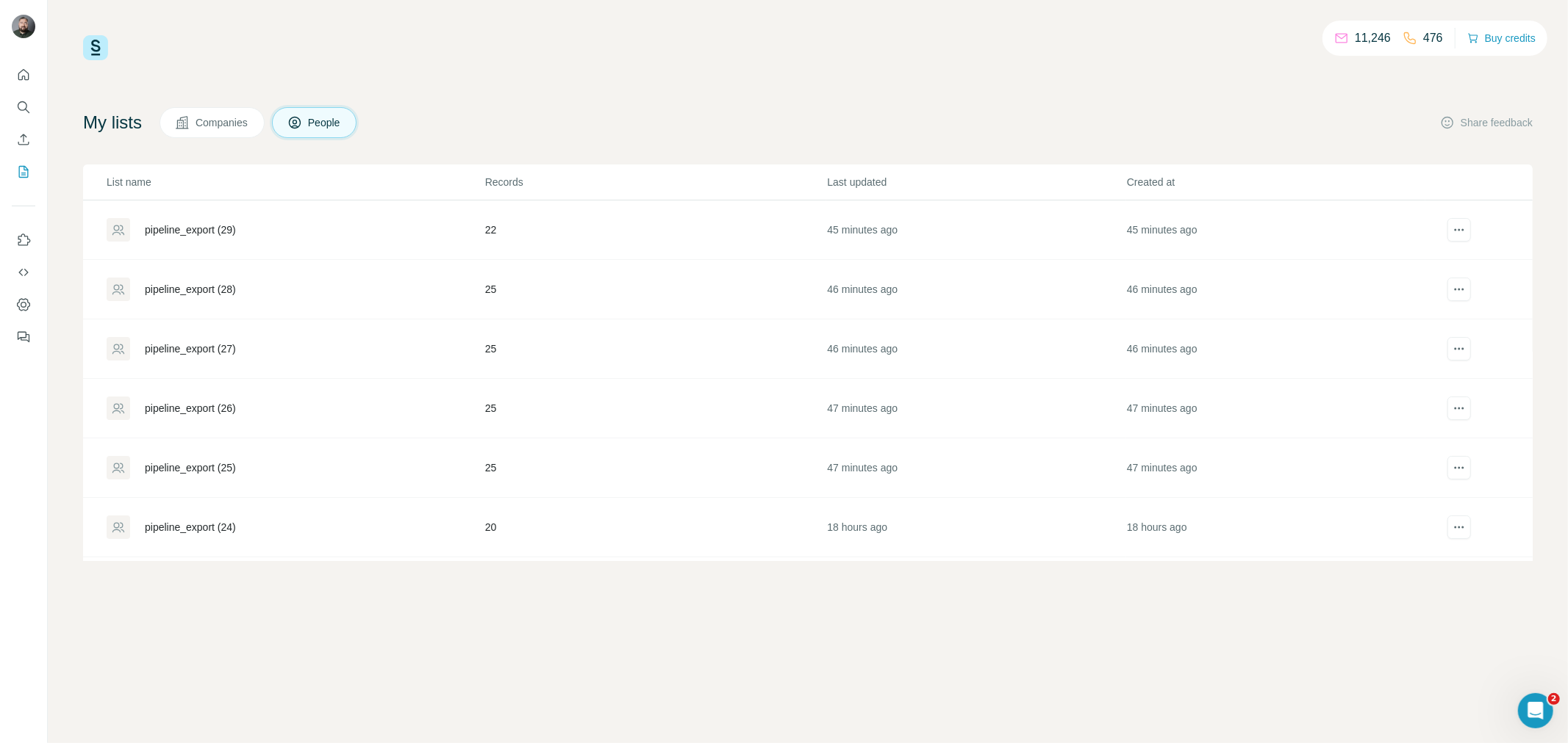
click at [236, 290] on div "pipeline_export (28)" at bounding box center [190, 290] width 91 height 15
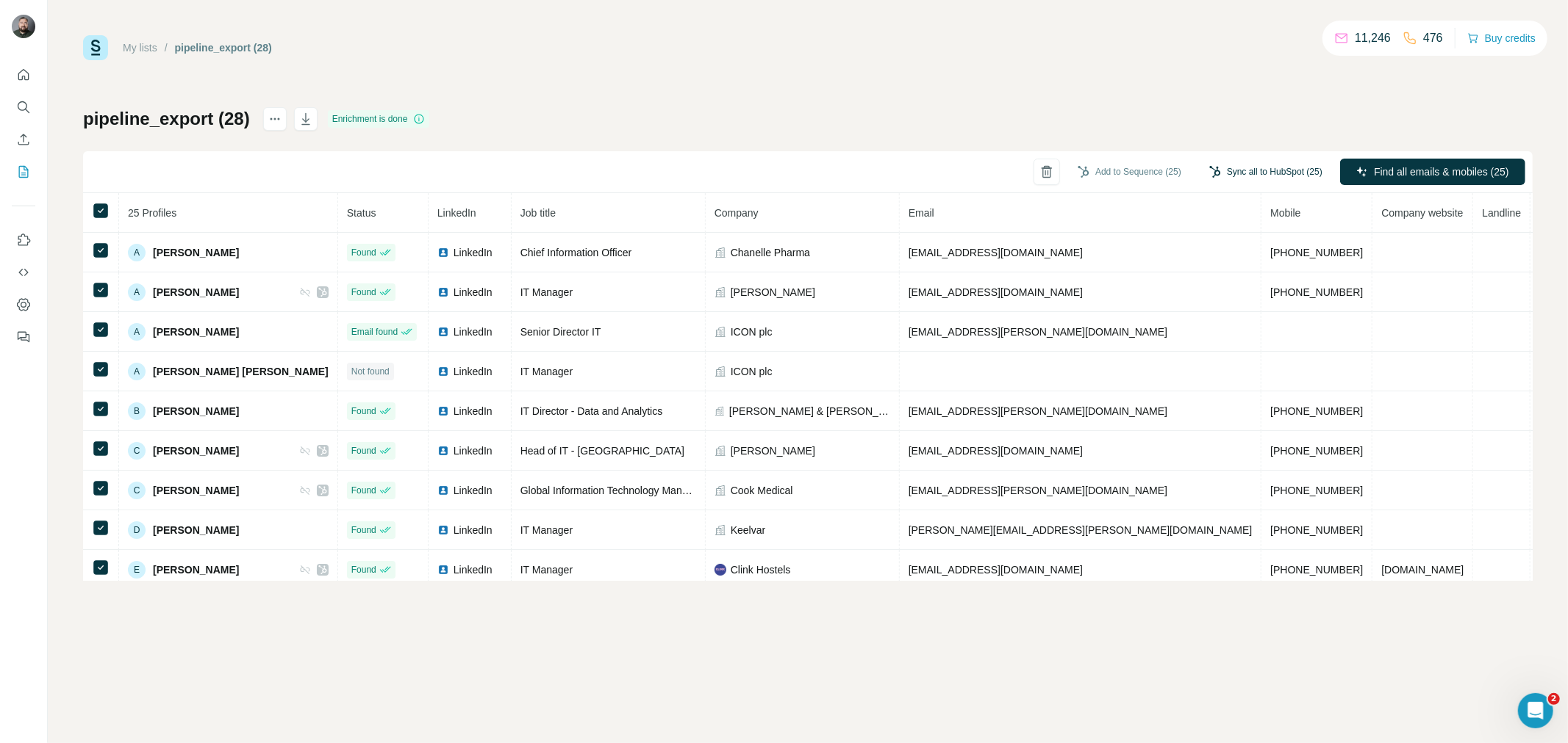
click at [1269, 168] on button "Sync all to HubSpot (25)" at bounding box center [1265, 172] width 133 height 22
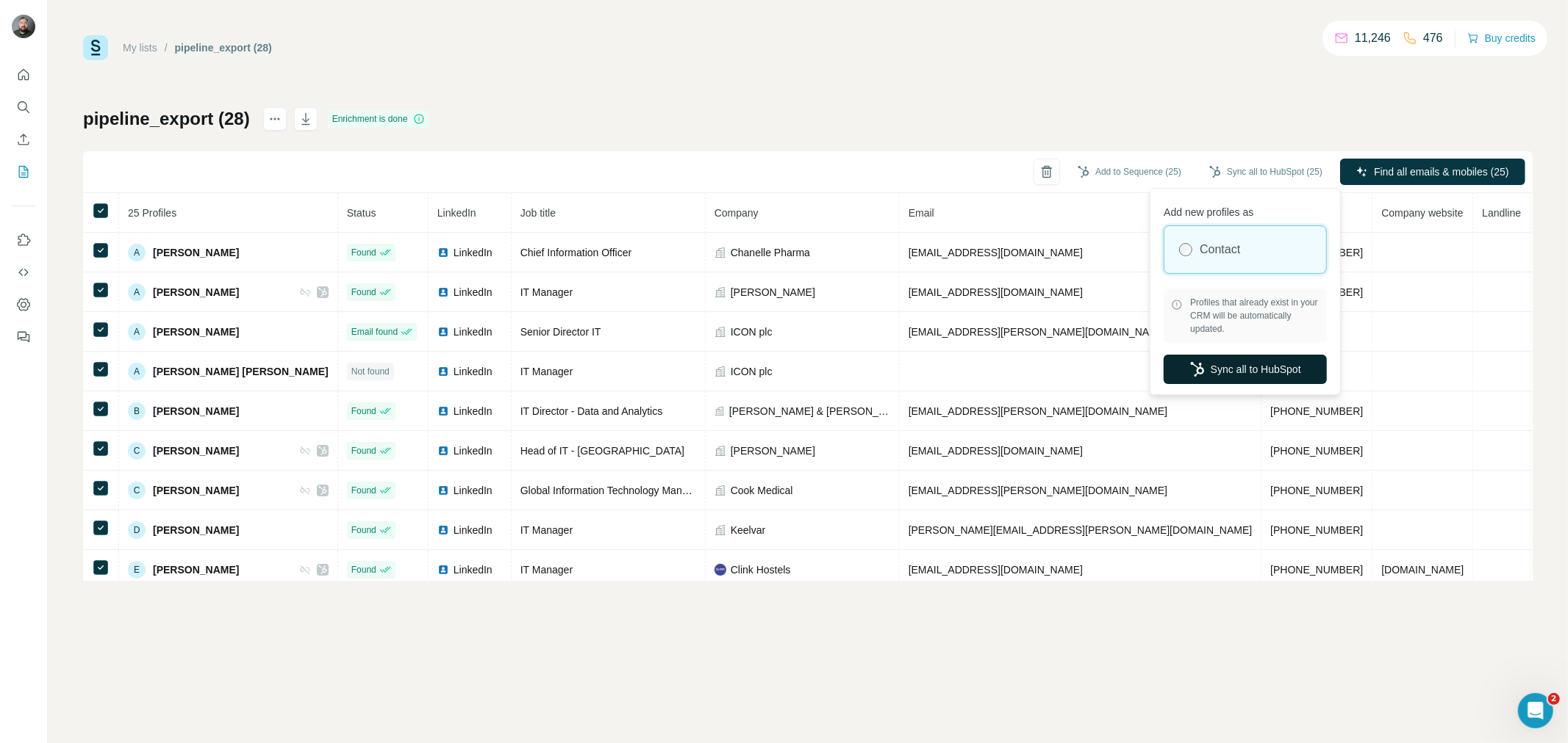
click at [1220, 365] on button "Sync all to HubSpot" at bounding box center [1244, 370] width 163 height 30
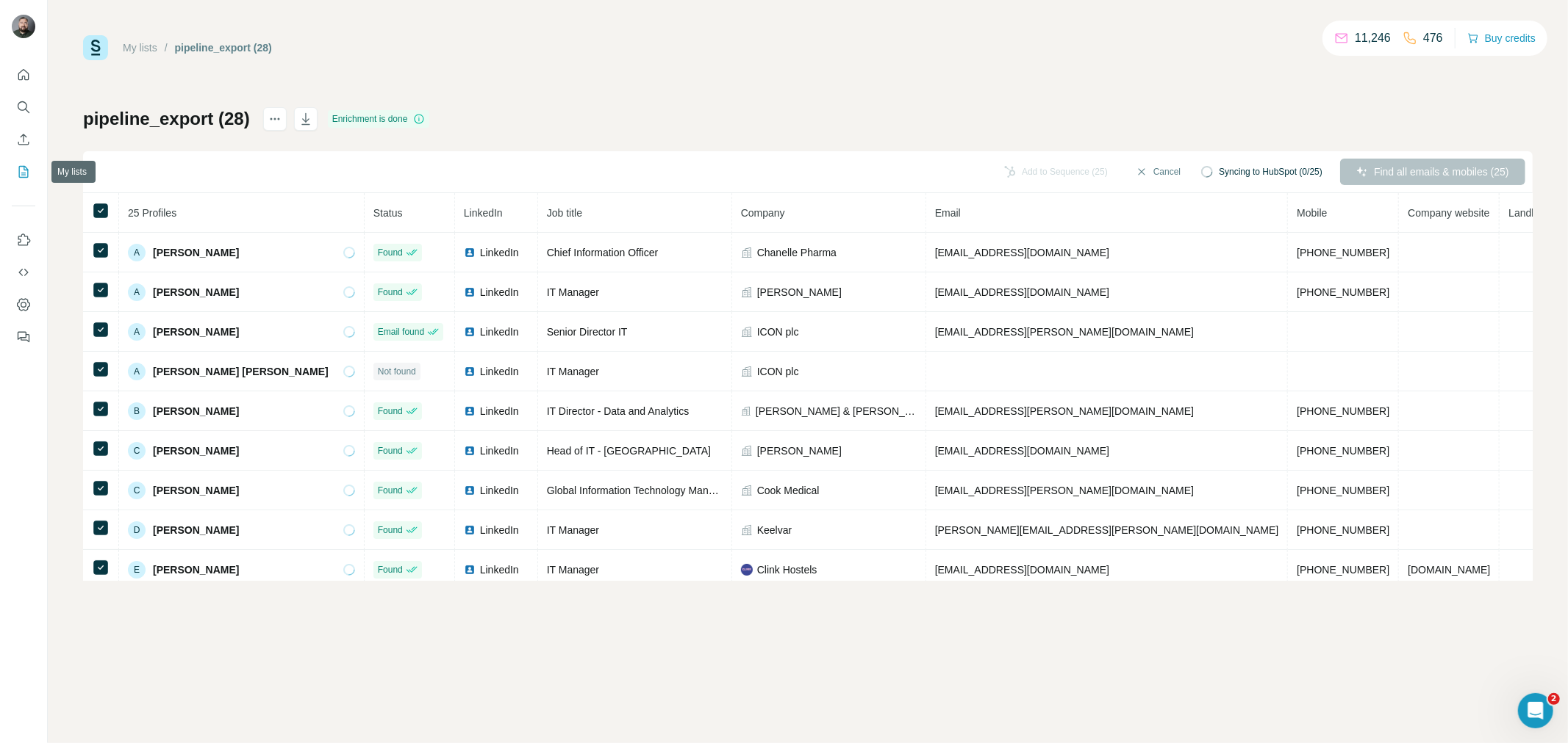
click at [27, 173] on icon "My lists" at bounding box center [23, 172] width 9 height 12
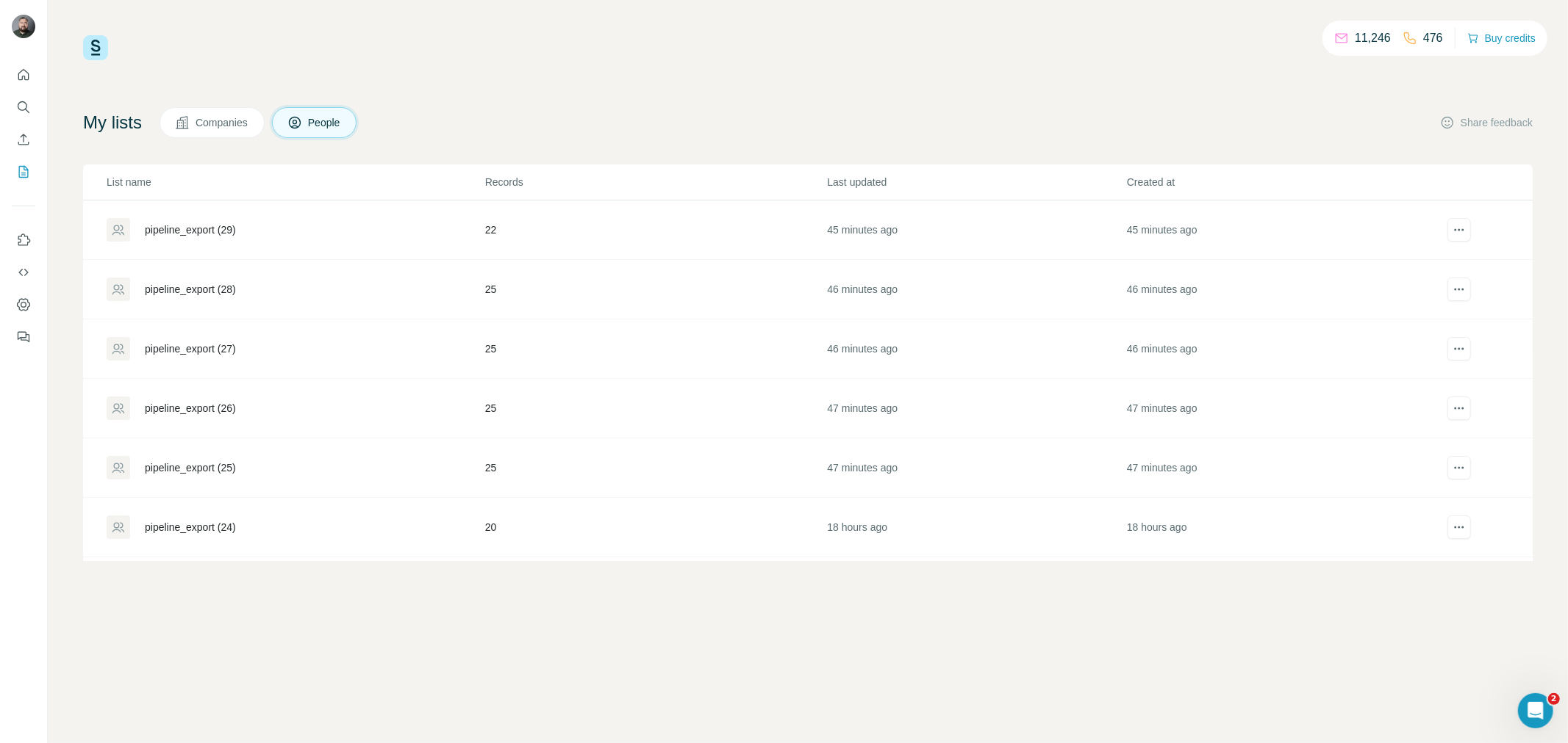
click at [215, 230] on div "pipeline_export (29)" at bounding box center [190, 230] width 91 height 15
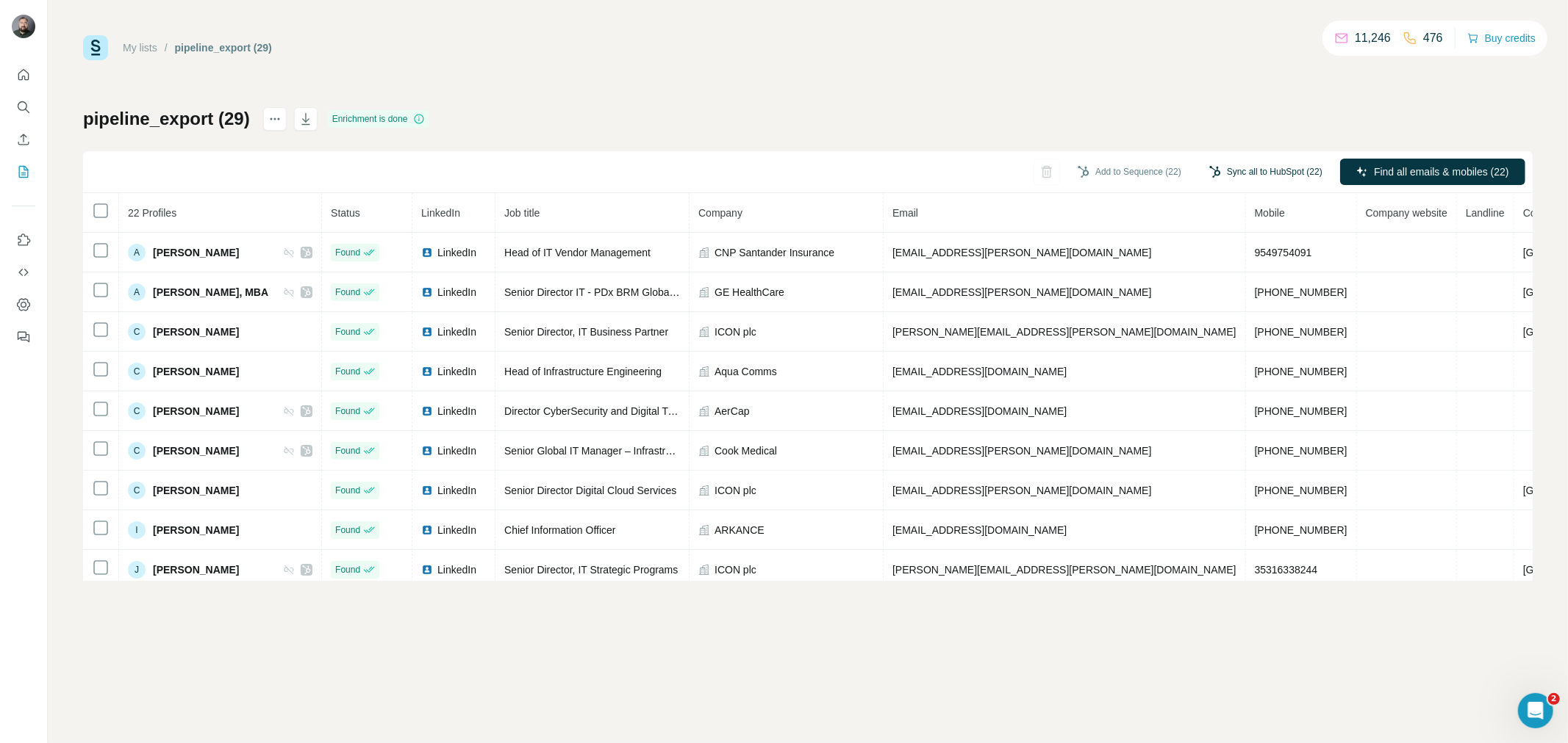
click at [1308, 174] on button "Sync all to HubSpot (22)" at bounding box center [1265, 172] width 133 height 22
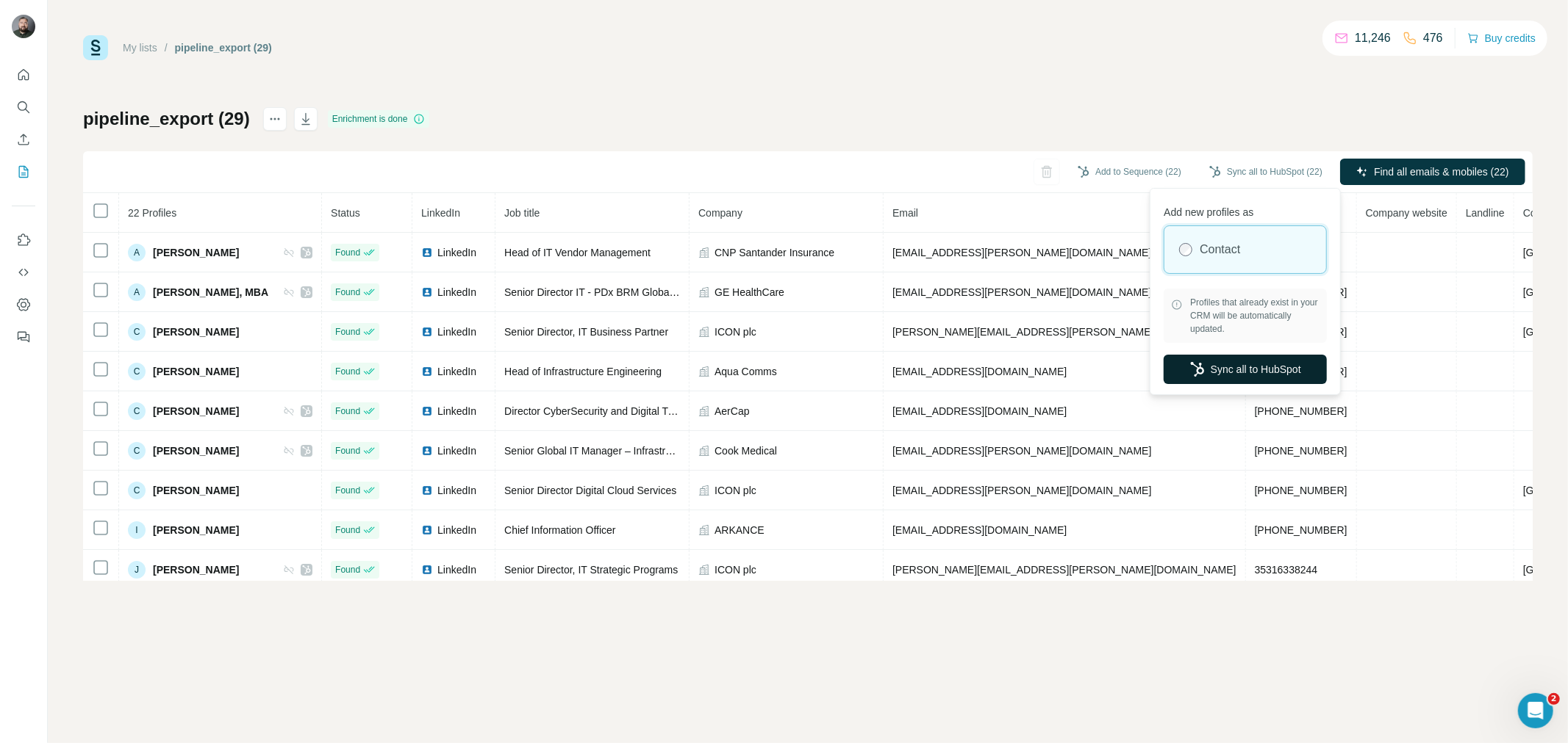
click at [1242, 371] on button "Sync all to HubSpot" at bounding box center [1244, 370] width 163 height 30
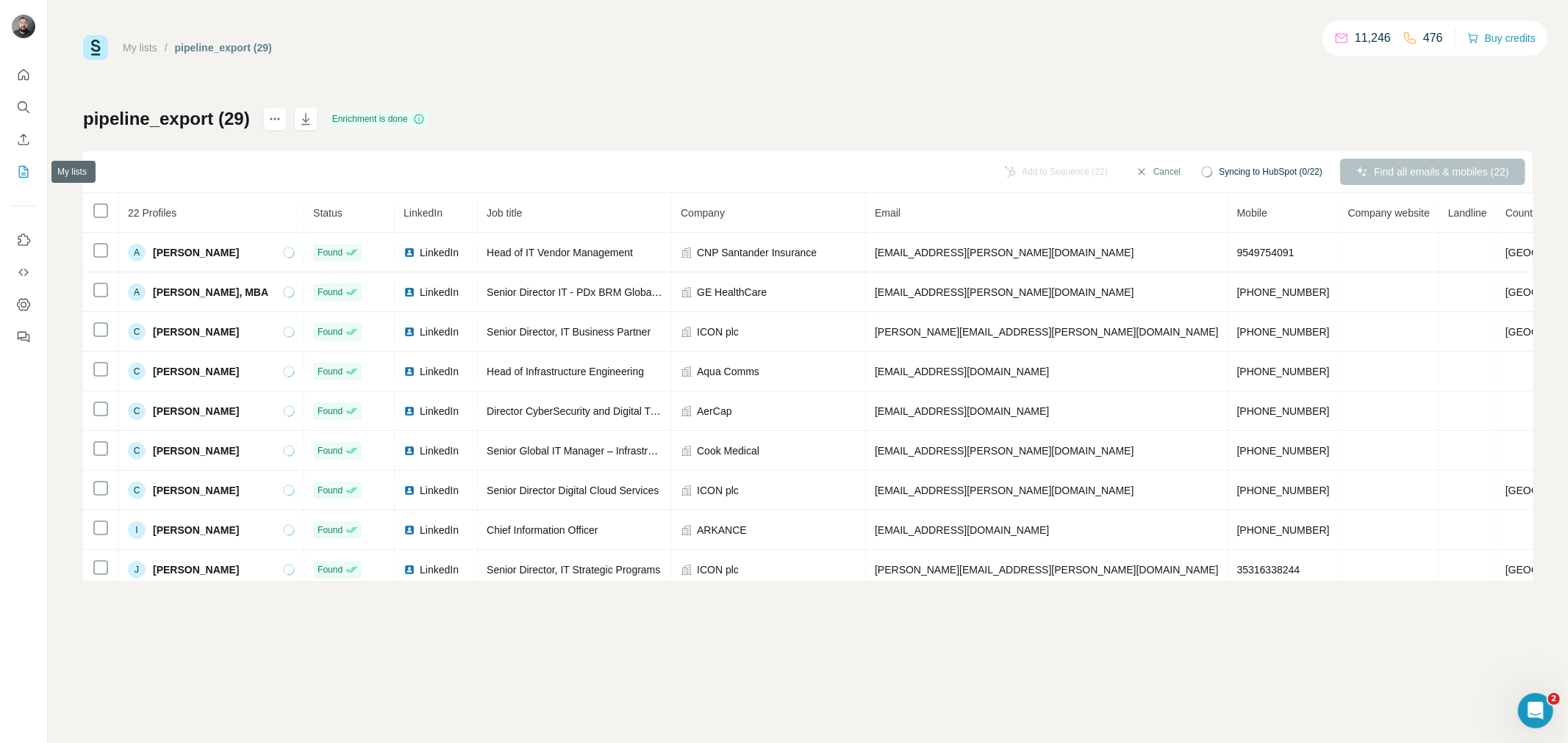
click at [17, 178] on icon "My lists" at bounding box center [23, 172] width 15 height 15
